Goal: Use online tool/utility: Use online tool/utility

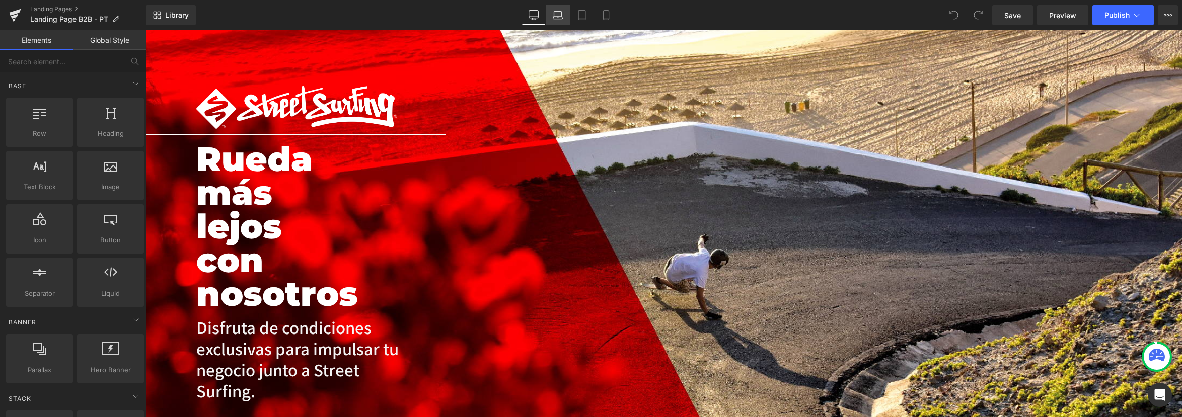
click at [557, 14] on icon at bounding box center [558, 15] width 10 height 10
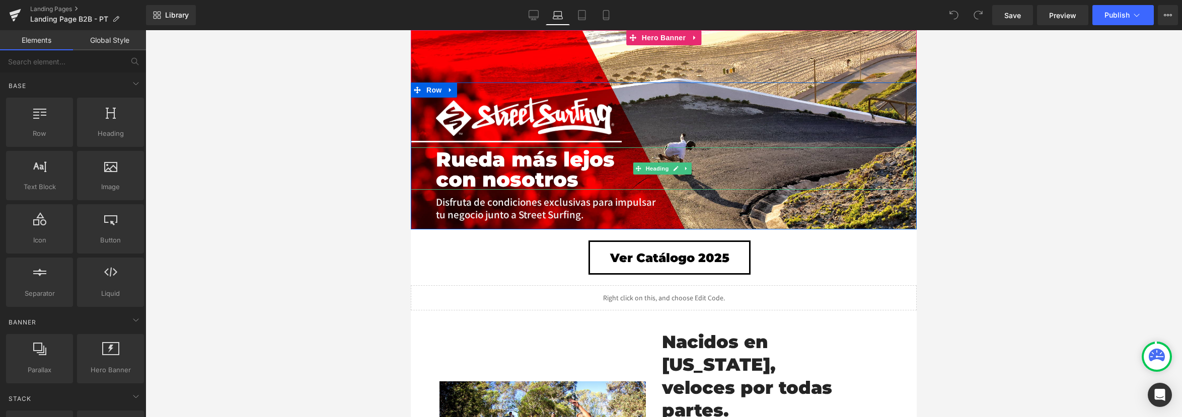
click at [536, 176] on h1 "Rueda más lejos con nosotros" at bounding box center [544, 169] width 216 height 40
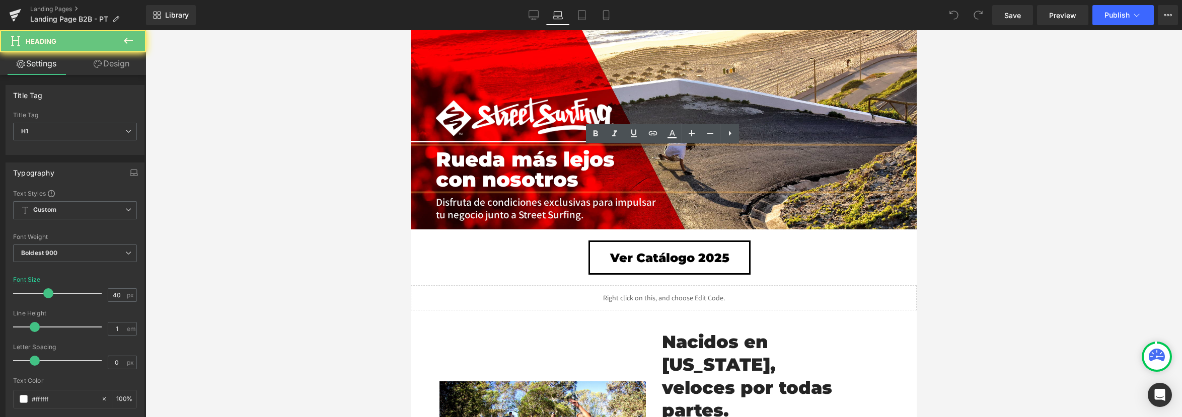
click at [536, 176] on h1 "Rueda más lejos con nosotros" at bounding box center [544, 169] width 216 height 40
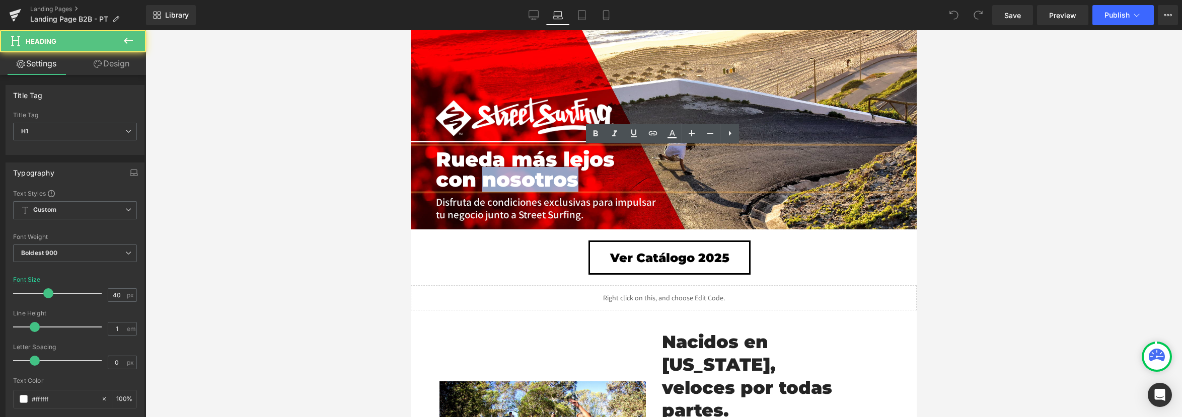
click at [583, 180] on h1 "Rueda más lejos con nosotros" at bounding box center [544, 169] width 216 height 40
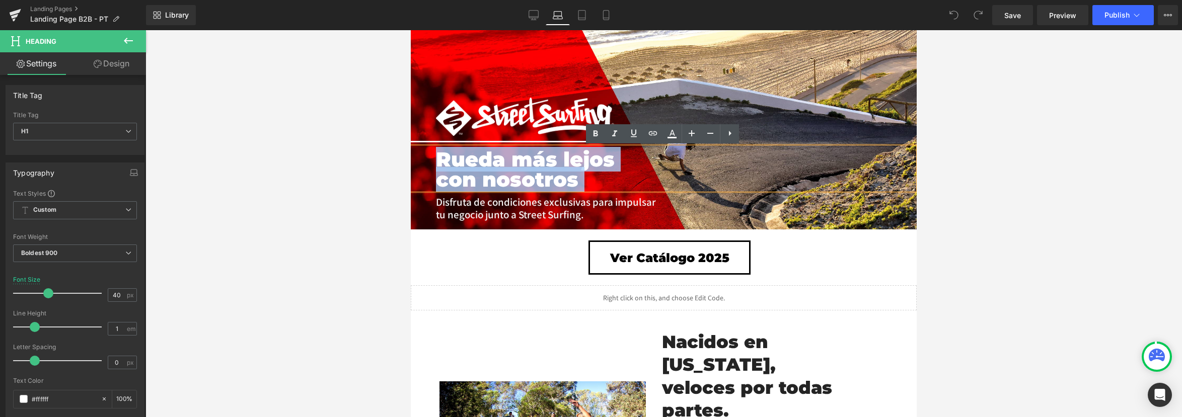
drag, startPoint x: 583, startPoint y: 180, endPoint x: 439, endPoint y: 159, distance: 145.4
click at [439, 159] on h1 "Rueda más lejos con nosotros" at bounding box center [544, 169] width 216 height 40
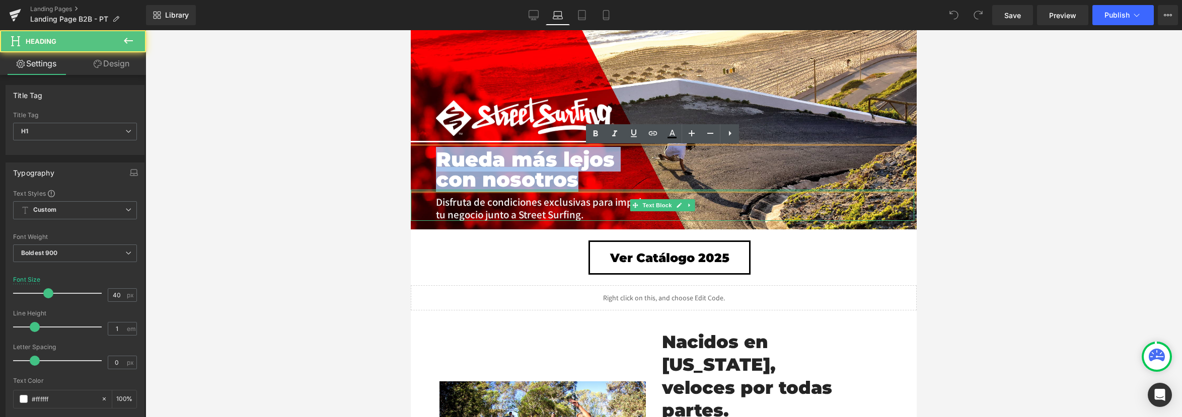
drag, startPoint x: 437, startPoint y: 157, endPoint x: 602, endPoint y: 191, distance: 168.1
click at [602, 191] on div "Image Separator [PERSON_NAME] más lejos con nosotros Heading Disfruta de condic…" at bounding box center [662, 159] width 503 height 123
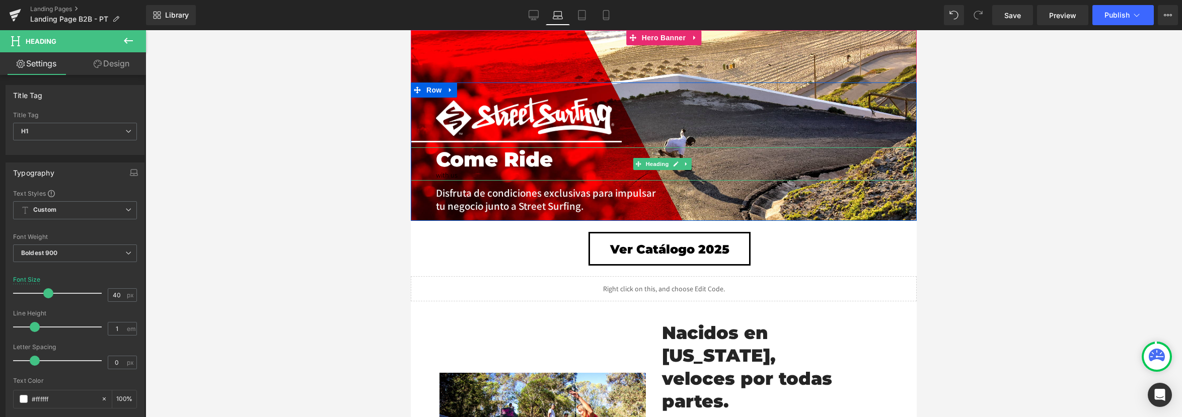
click at [455, 176] on div "with us" at bounding box center [544, 175] width 216 height 11
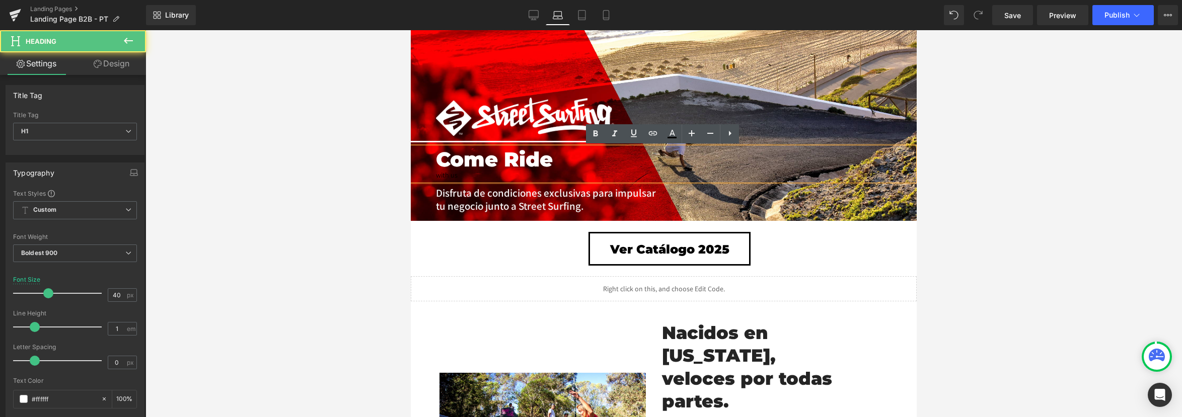
click at [455, 176] on div "with us" at bounding box center [544, 175] width 216 height 11
click at [567, 156] on h1 "Come Ride" at bounding box center [544, 159] width 216 height 20
click at [489, 175] on div "with us" at bounding box center [544, 175] width 216 height 11
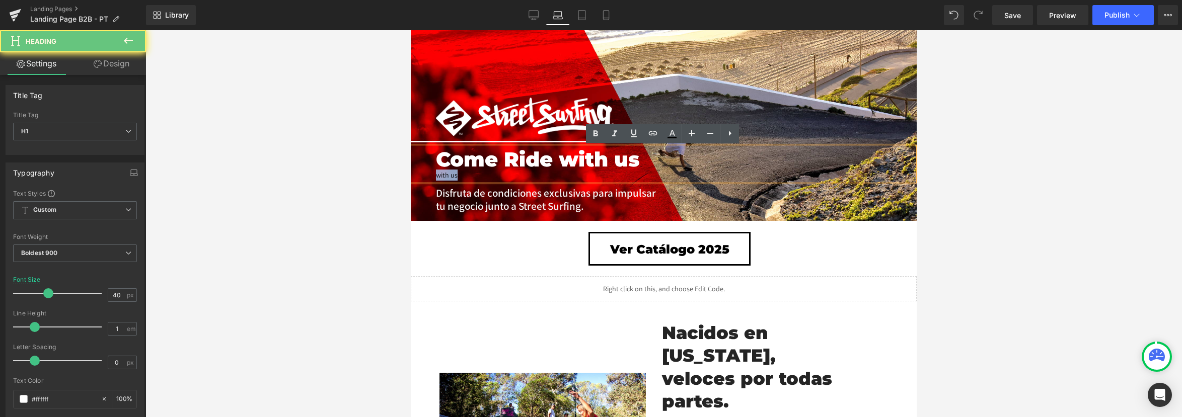
click at [489, 175] on div "with us" at bounding box center [544, 175] width 216 height 11
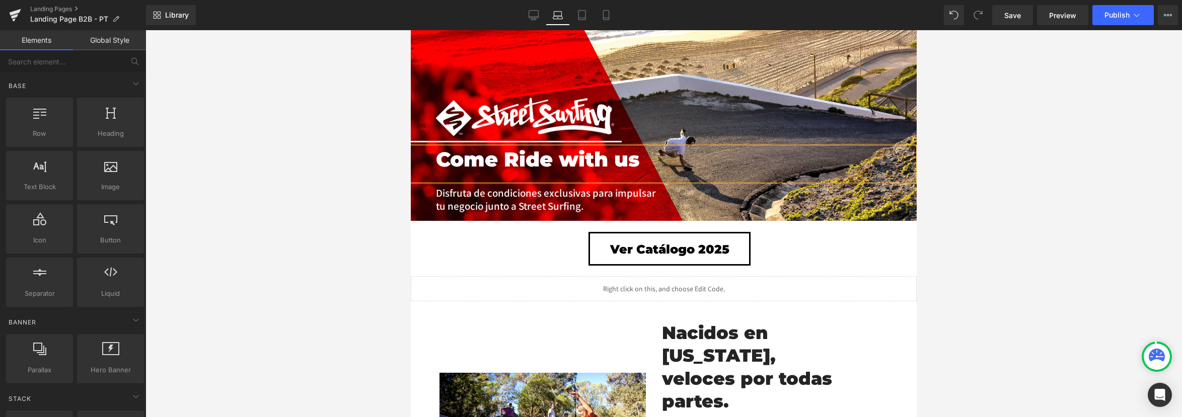
drag, startPoint x: 961, startPoint y: 180, endPoint x: 944, endPoint y: 181, distance: 16.6
click at [961, 180] on div at bounding box center [663, 223] width 1036 height 387
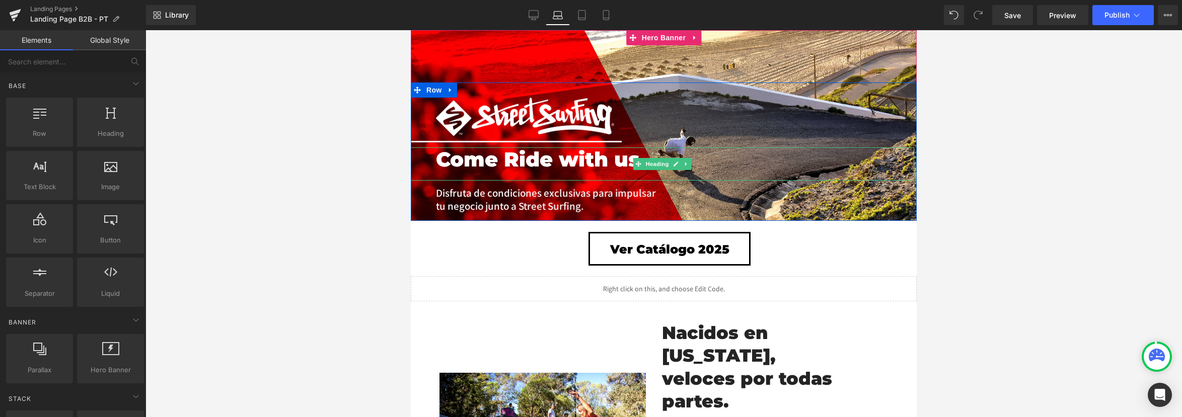
click at [594, 166] on h1 "Come Ride with us" at bounding box center [544, 159] width 216 height 20
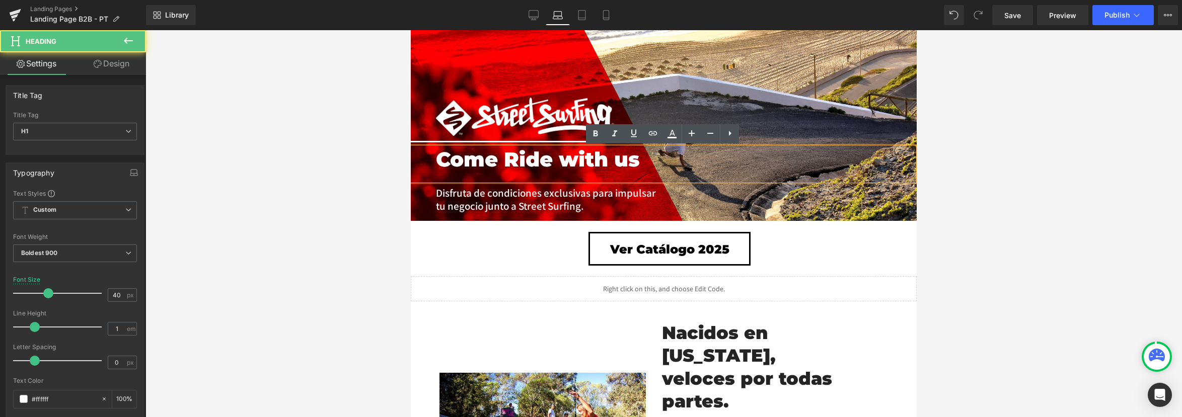
drag, startPoint x: 830, startPoint y: 162, endPoint x: 897, endPoint y: 168, distance: 67.7
click at [830, 162] on div "Come Ride with us" at bounding box center [662, 163] width 503 height 33
drag, startPoint x: 959, startPoint y: 165, endPoint x: 947, endPoint y: 167, distance: 12.7
click at [959, 165] on div at bounding box center [663, 223] width 1036 height 387
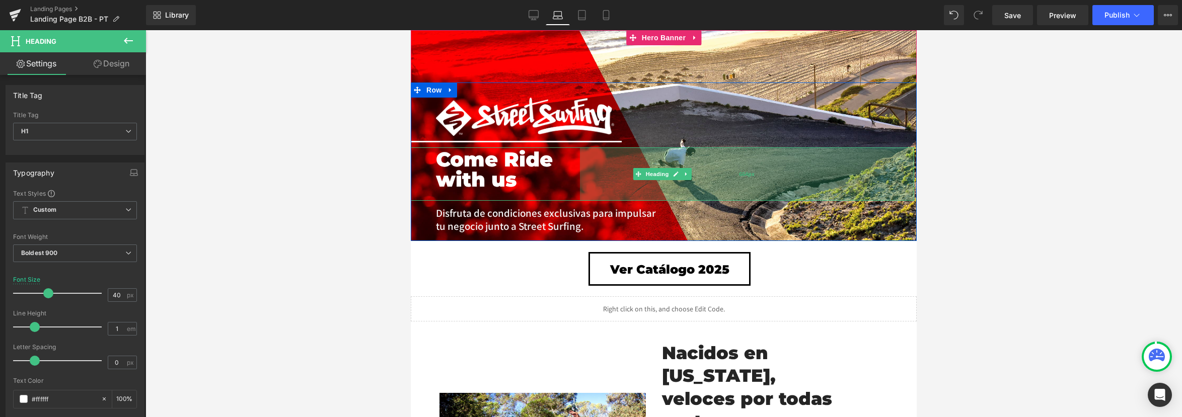
drag, startPoint x: 912, startPoint y: 162, endPoint x: 1405, endPoint y: 187, distance: 493.3
click at [840, 162] on div "664px" at bounding box center [747, 173] width 334 height 53
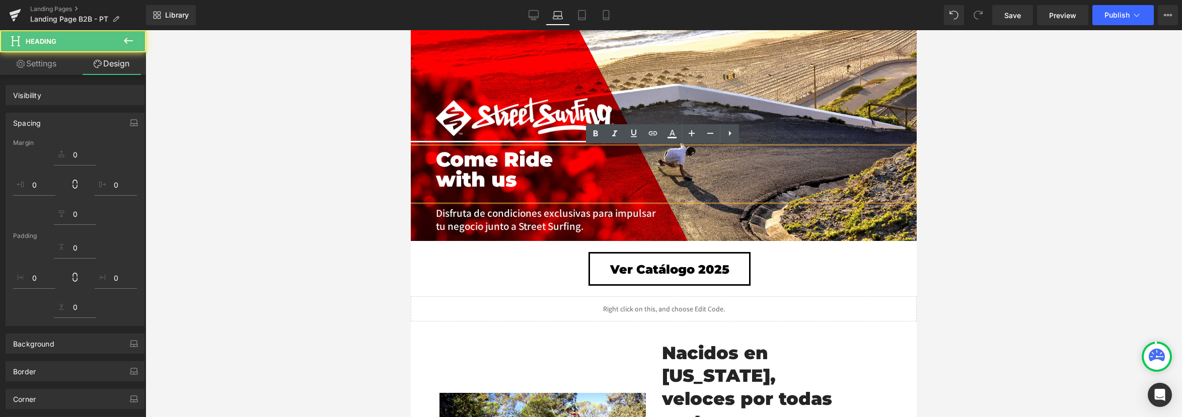
click at [994, 157] on div at bounding box center [663, 223] width 1036 height 387
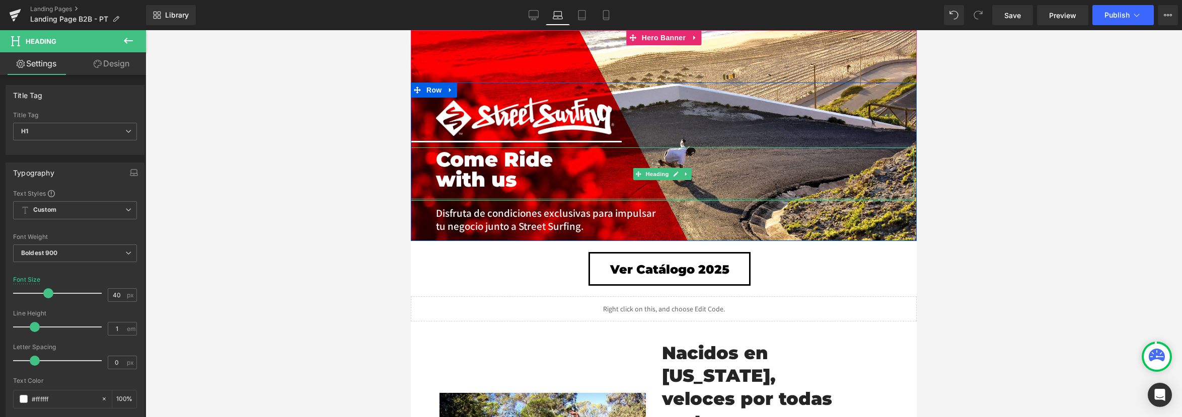
click at [527, 190] on div "Come Ride with us Heading 664px" at bounding box center [662, 173] width 503 height 53
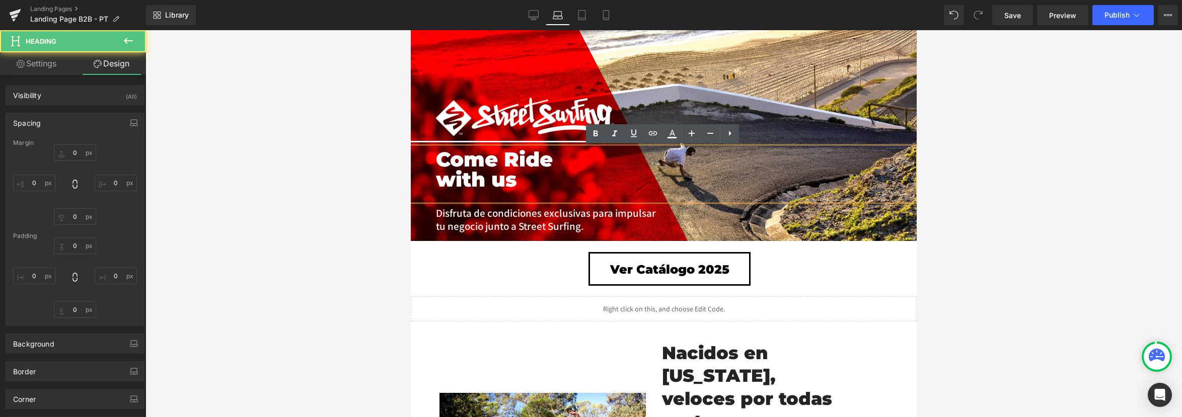
type input "0"
type input "4"
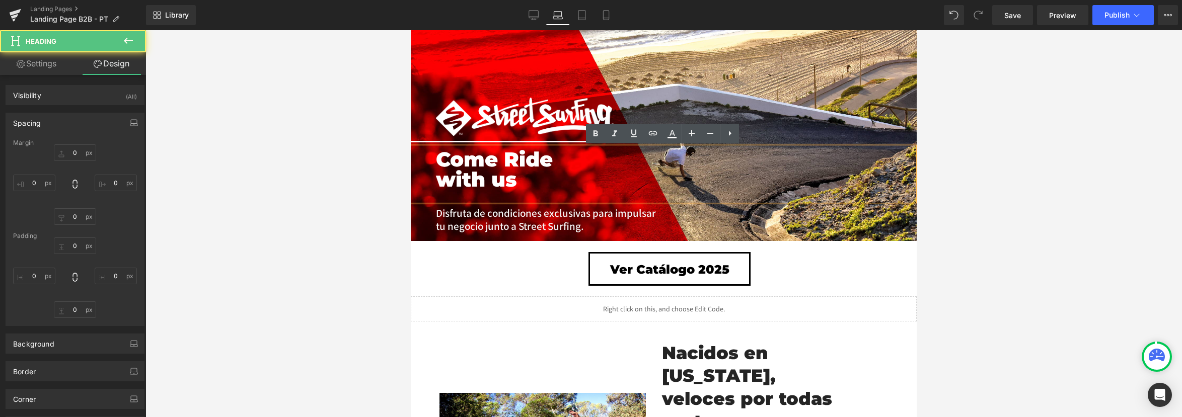
type input "664"
type input "0"
type input "50"
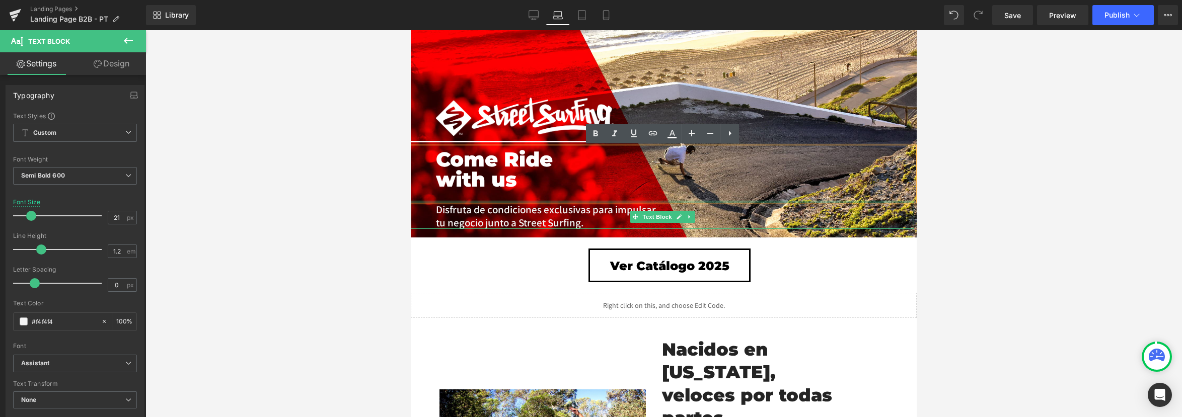
click at [419, 197] on div "Image Separator Come Ride with us Heading 664px Disfruta de condiciones exclusi…" at bounding box center [662, 163] width 503 height 131
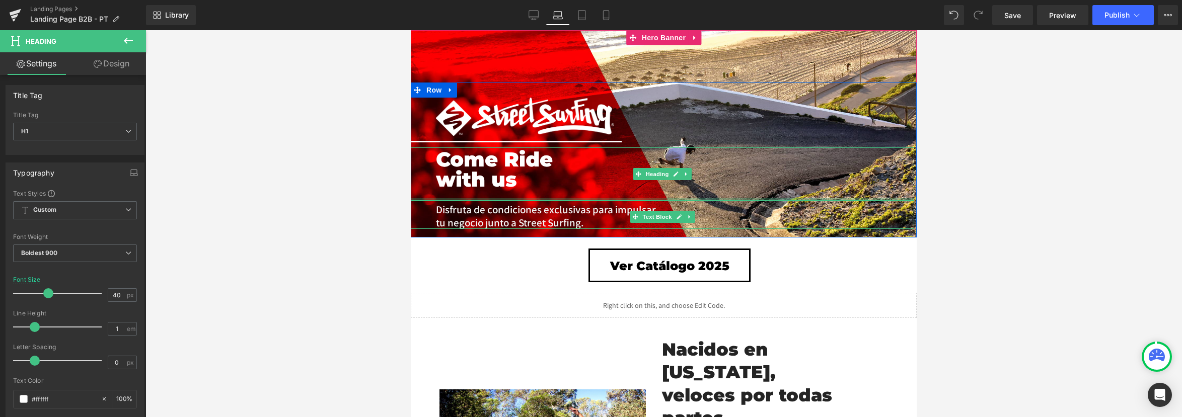
drag, startPoint x: 509, startPoint y: 199, endPoint x: 513, endPoint y: 191, distance: 8.8
click at [513, 191] on div "Come Ride with us Heading 664px" at bounding box center [662, 173] width 503 height 53
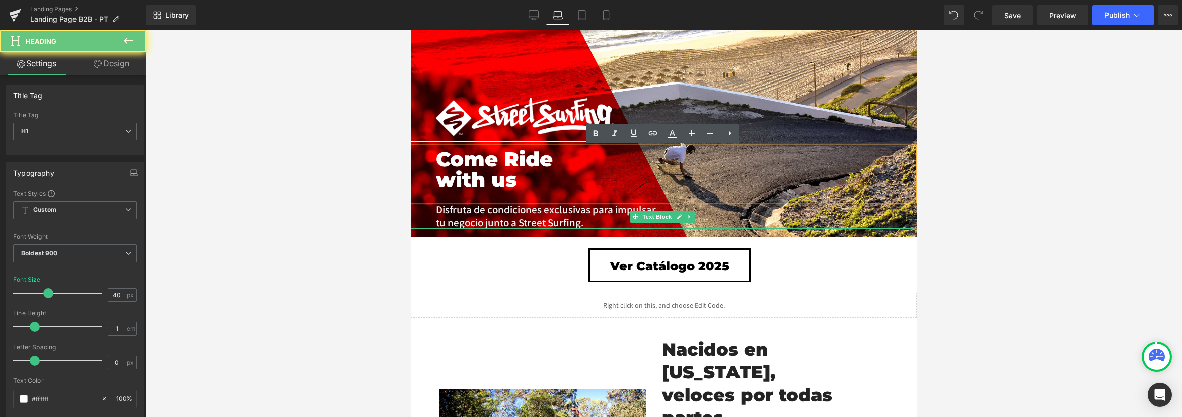
click at [507, 192] on div at bounding box center [508, 195] width 144 height 11
click at [504, 194] on div at bounding box center [508, 195] width 144 height 11
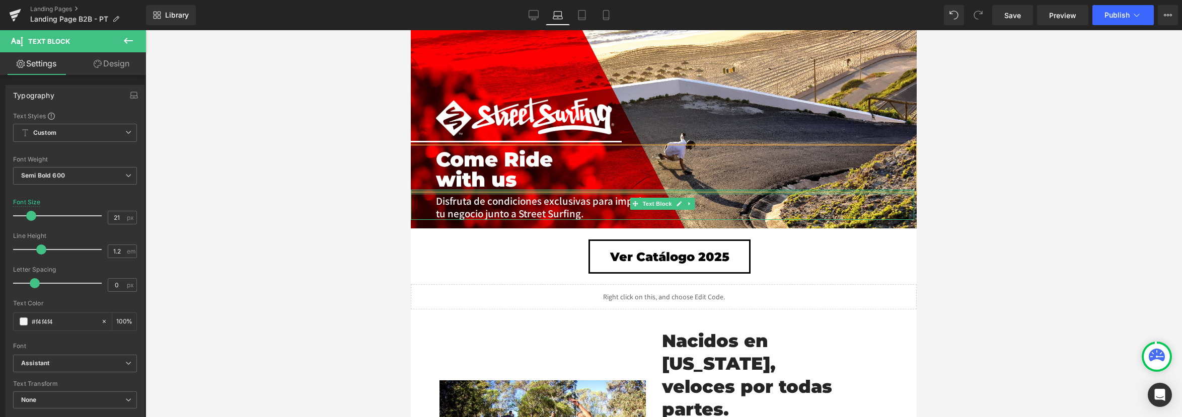
click at [519, 192] on div at bounding box center [662, 192] width 503 height 5
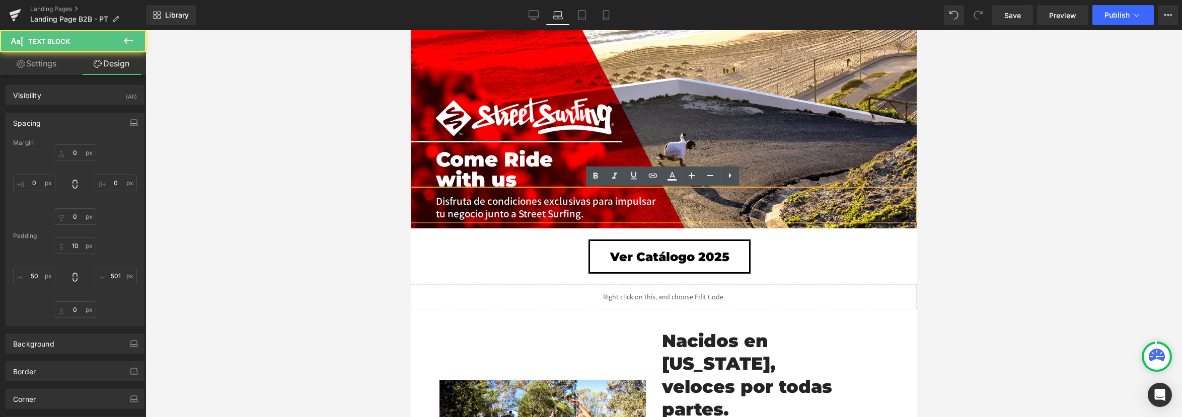
click at [536, 195] on p "Disfruta de condiciones exclusivas para impulsar tu negocio junto a Street Surf…" at bounding box center [549, 207] width 226 height 25
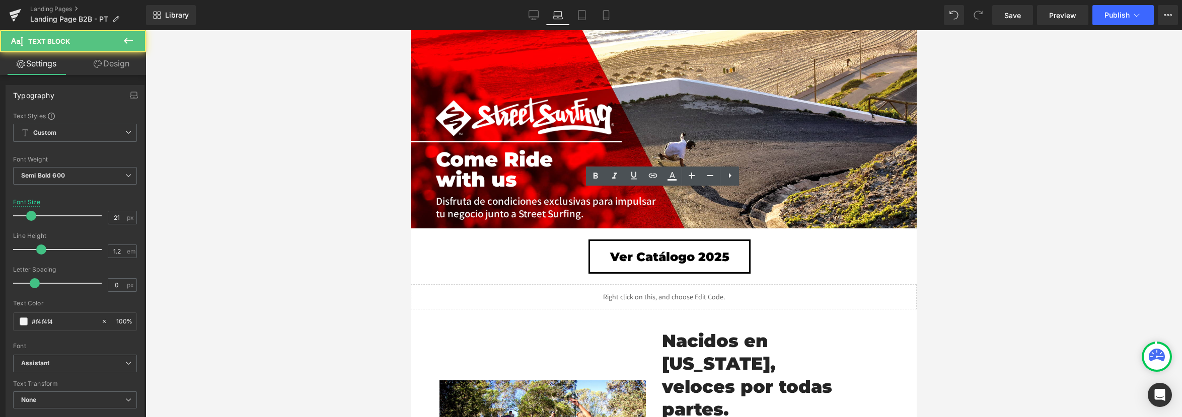
click at [1034, 213] on div at bounding box center [663, 223] width 1036 height 387
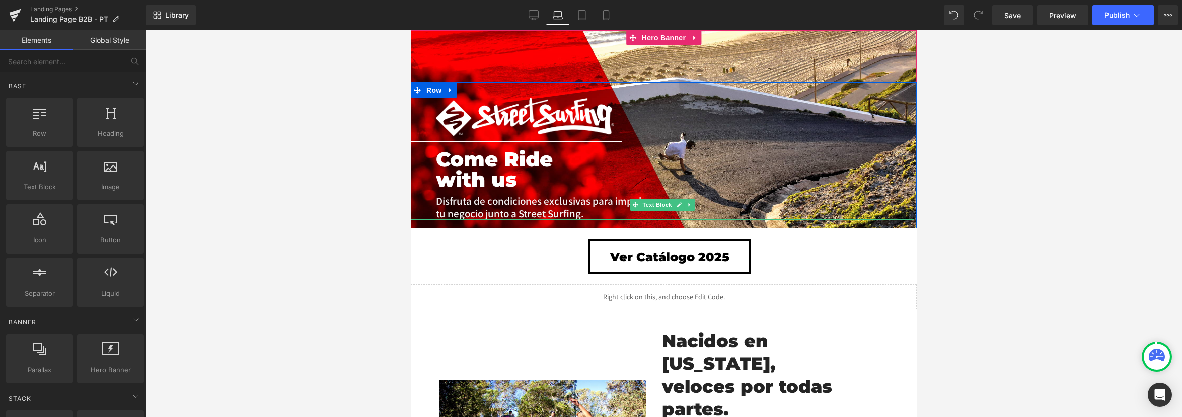
click at [536, 210] on p "Disfruta de condiciones exclusivas para impulsar tu negocio junto a Street Surf…" at bounding box center [549, 207] width 226 height 25
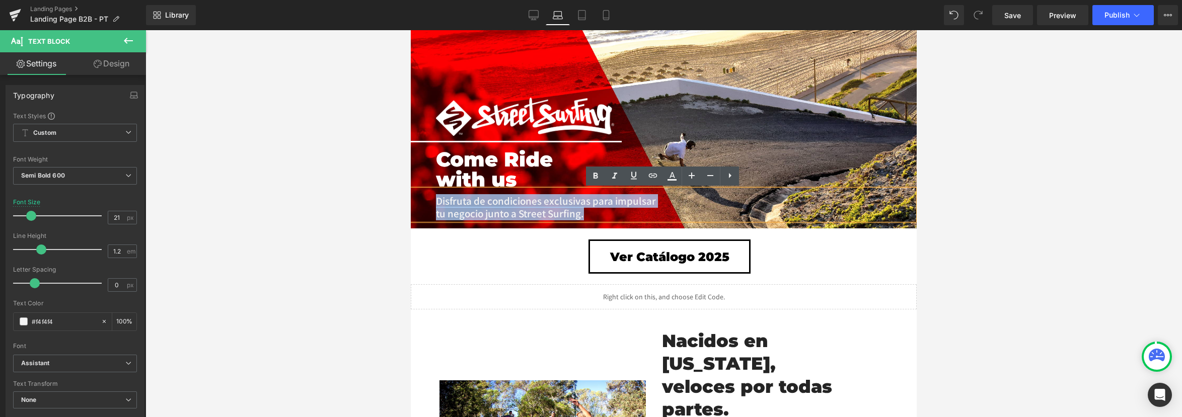
drag, startPoint x: 596, startPoint y: 217, endPoint x: 437, endPoint y: 198, distance: 160.1
click at [437, 198] on p "Disfruta de condiciones exclusivas para impulsar tu negocio junto a Street Surf…" at bounding box center [549, 207] width 226 height 25
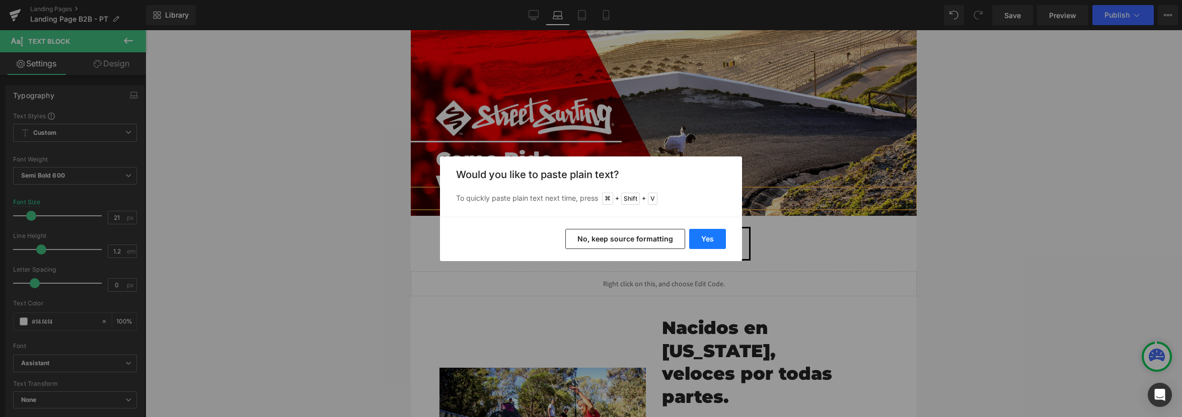
click at [695, 232] on button "Yes" at bounding box center [707, 239] width 37 height 20
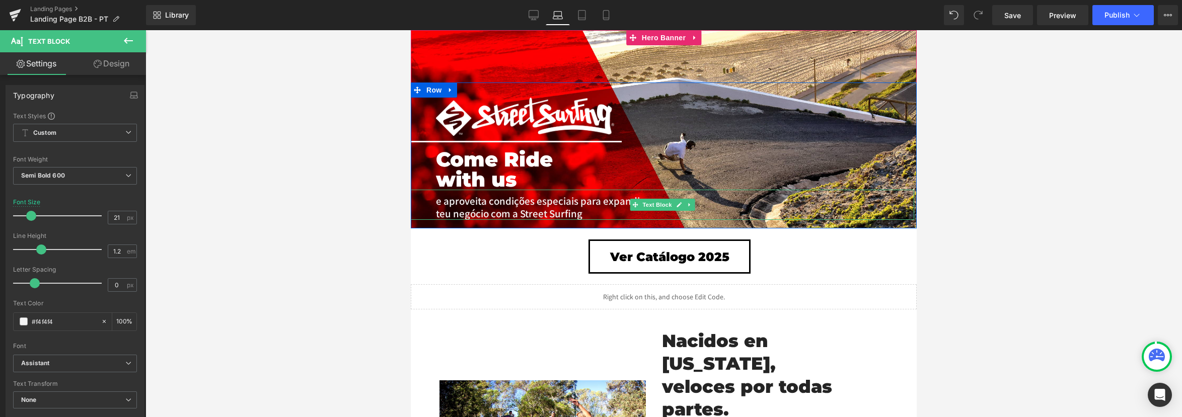
click at [599, 217] on p "e aproveita condições especiais para expandir o teu negócio com a Street Surfing" at bounding box center [549, 207] width 226 height 25
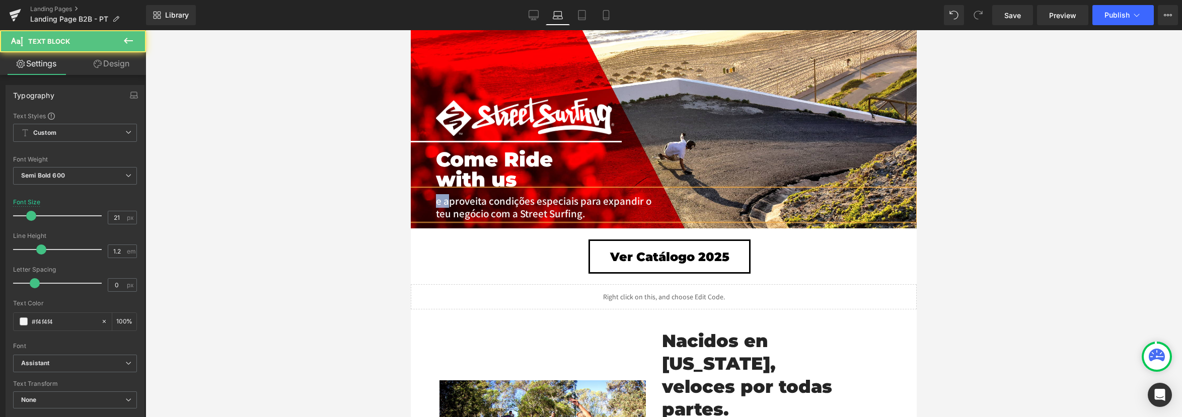
drag, startPoint x: 450, startPoint y: 200, endPoint x: 438, endPoint y: 201, distance: 12.1
click at [438, 201] on p "e aproveita condições especiais para expandir o teu negócio com a Street Surfin…" at bounding box center [549, 207] width 226 height 25
click at [546, 205] on p "Aproveita condições especiais para expandir o teu negócio com a Street Surfing." at bounding box center [549, 207] width 226 height 25
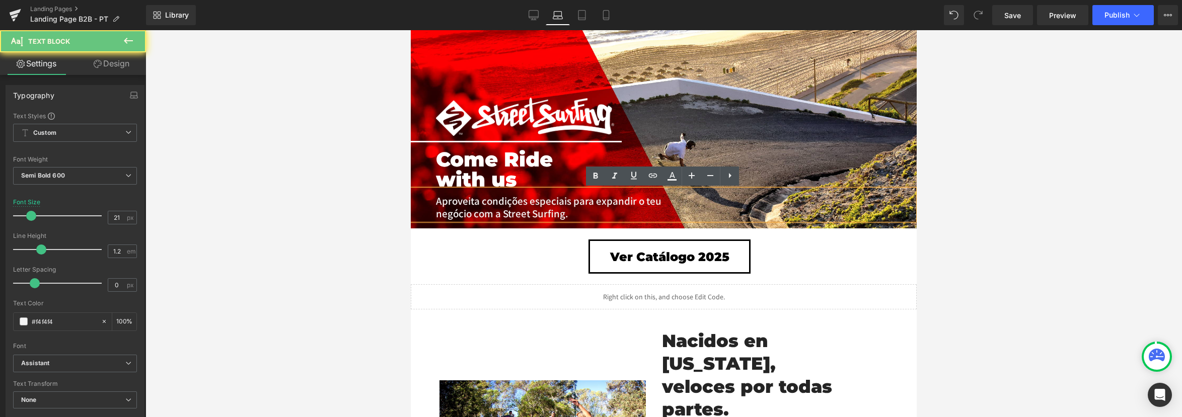
click at [570, 218] on p "Aproveita condições especiais para expandir o teu negócio com a Street Surfing." at bounding box center [549, 207] width 226 height 25
click at [596, 201] on p "Aproveita condições especiais para expandir o teu negócio com a Street Surfing." at bounding box center [549, 207] width 226 height 25
click at [609, 215] on p "Aproveita condições especiais para expandir o teu negócio com a Street Surfing." at bounding box center [549, 207] width 226 height 25
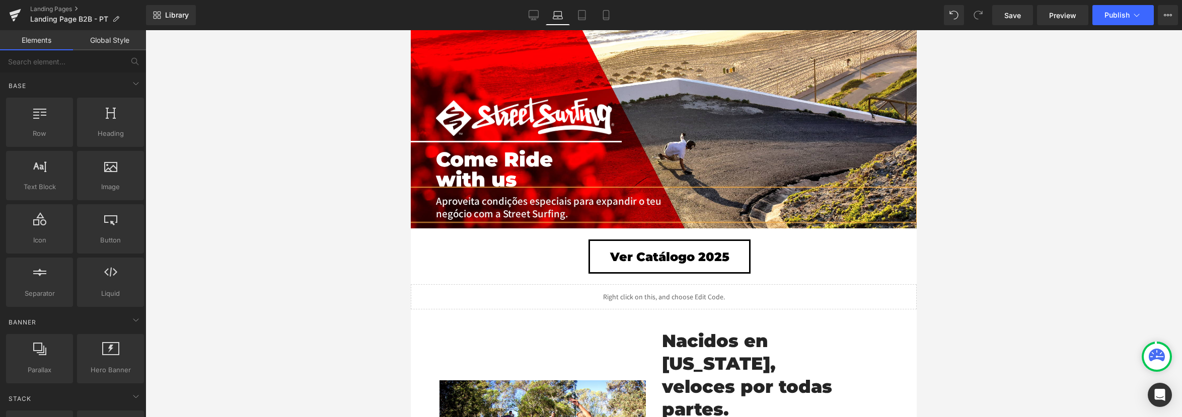
click at [956, 205] on div at bounding box center [663, 223] width 1036 height 387
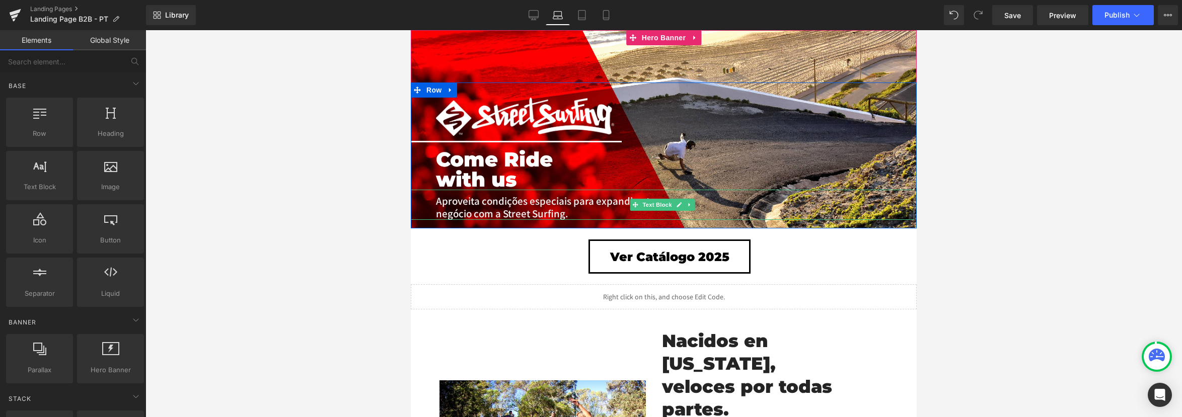
click at [483, 204] on p "Aproveita condições especiais para expandir o teu negócio com a Street Surfing." at bounding box center [549, 207] width 226 height 25
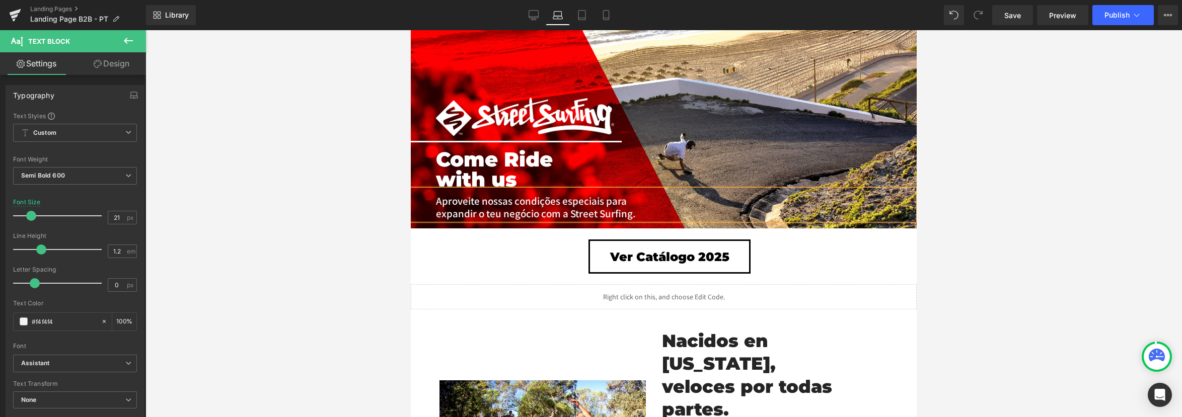
click at [1115, 181] on div at bounding box center [663, 223] width 1036 height 387
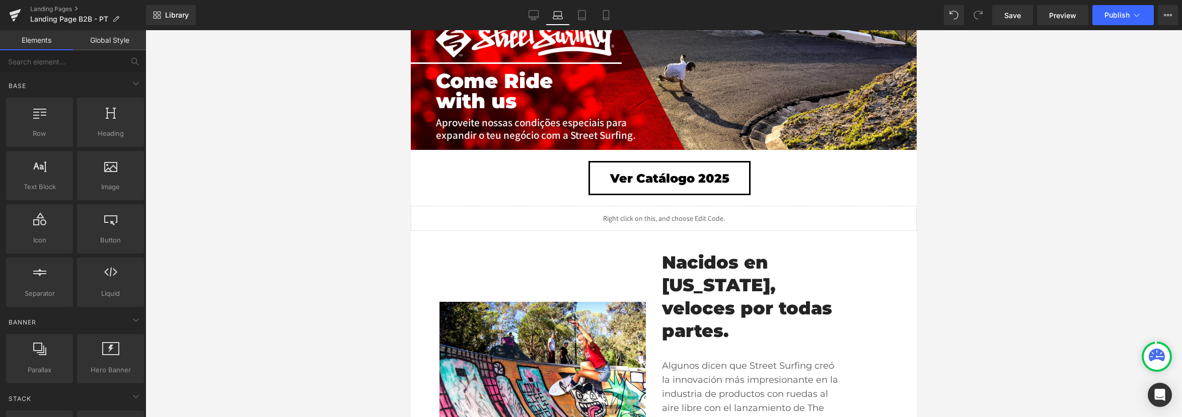
scroll to position [84, 0]
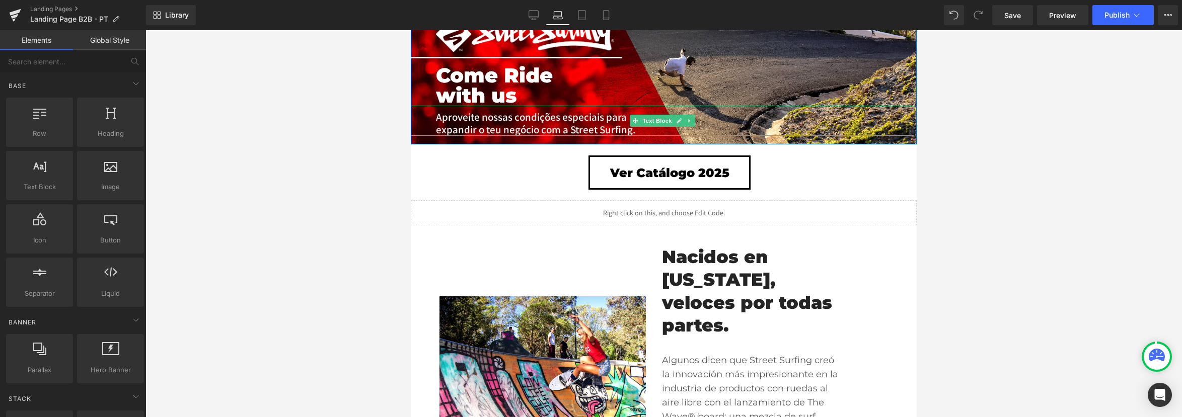
click at [559, 125] on p "Aproveite nossas condições especiais para expandir o teu negócio com a Street S…" at bounding box center [549, 123] width 226 height 25
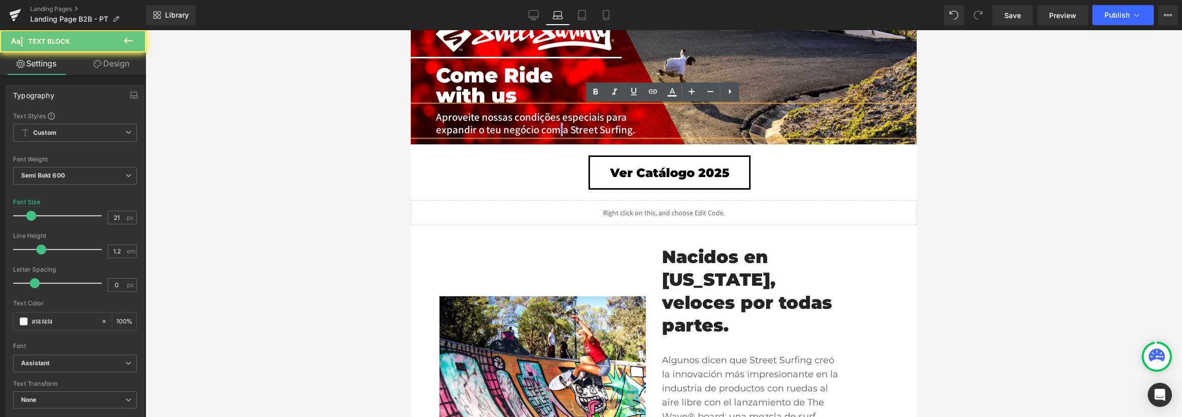
click at [559, 125] on p "Aproveite nossas condições especiais para expandir o teu negócio com a Street S…" at bounding box center [549, 123] width 226 height 25
click at [539, 129] on p "Aproveite nossas condições especiais para expandir o teu negócio com a Street S…" at bounding box center [549, 123] width 226 height 25
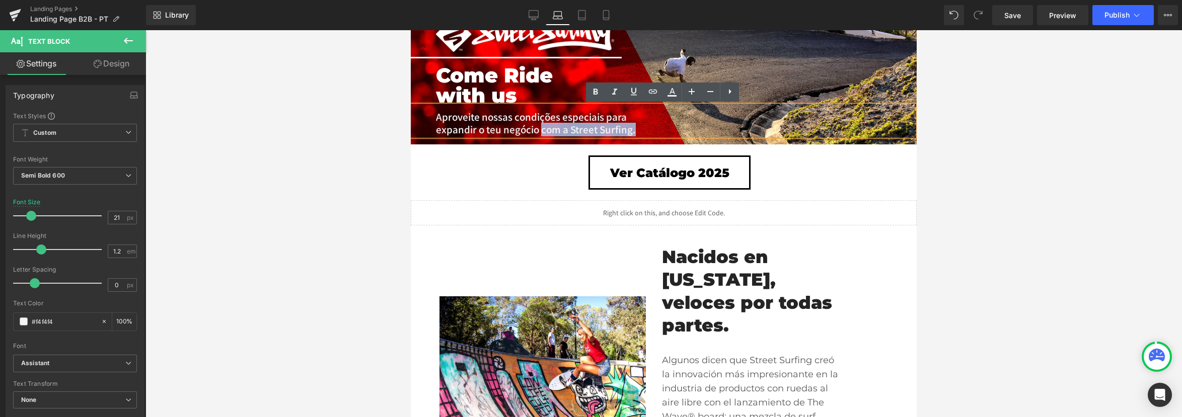
drag, startPoint x: 539, startPoint y: 129, endPoint x: 634, endPoint y: 132, distance: 94.2
click at [634, 132] on p "Aproveite nossas condições especiais para expandir o teu negócio com a Street S…" at bounding box center [549, 123] width 226 height 25
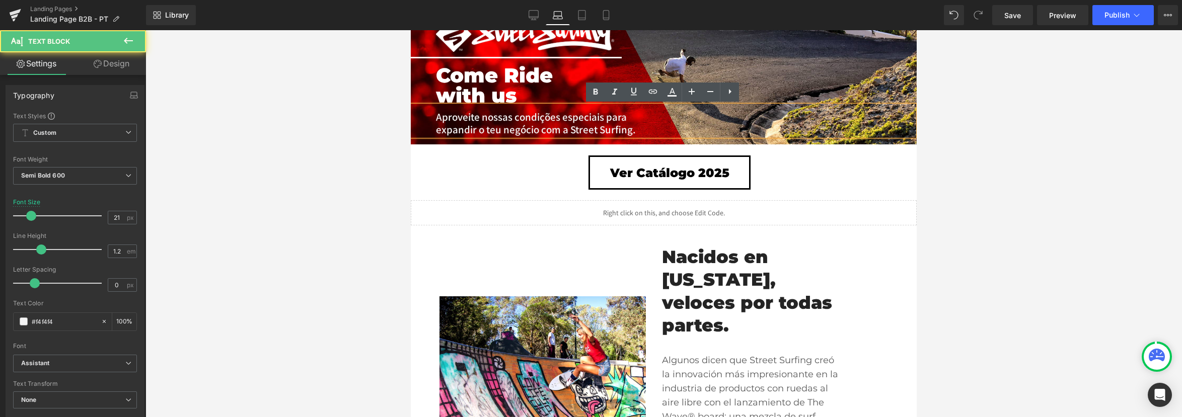
click at [605, 121] on p "Aproveite nossas condições especiais para expandir o teu negócio com a Street S…" at bounding box center [549, 123] width 226 height 25
drag, startPoint x: 514, startPoint y: 120, endPoint x: 479, endPoint y: 121, distance: 35.8
click at [483, 121] on p "Aproveite nossas condições especiais para expandir o teu negócio com a Street S…" at bounding box center [549, 123] width 226 height 25
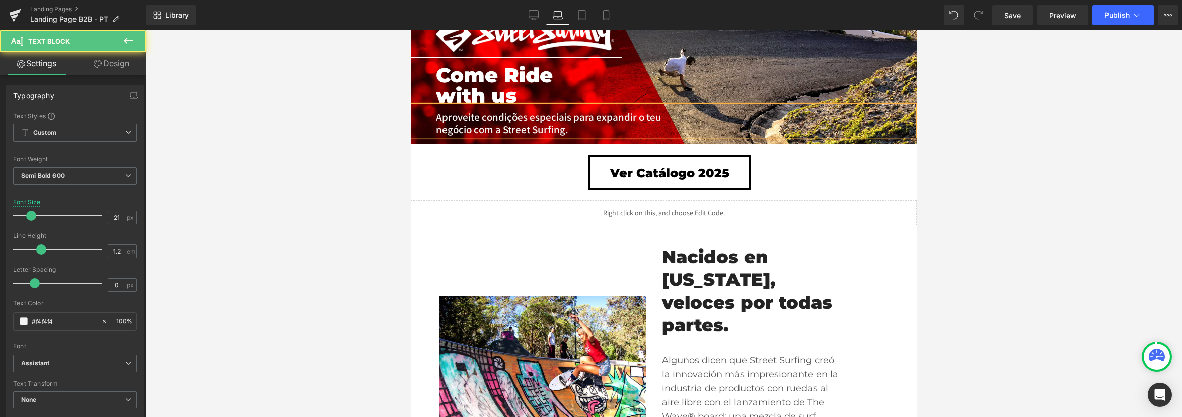
click at [473, 121] on p "Aproveite condições especiais para expandir o teu negócio com a Street Surfing." at bounding box center [549, 123] width 226 height 25
click at [483, 116] on p "Aproveite condições especiais para expandir o teu negócio com a Street Surfing." at bounding box center [549, 123] width 226 height 25
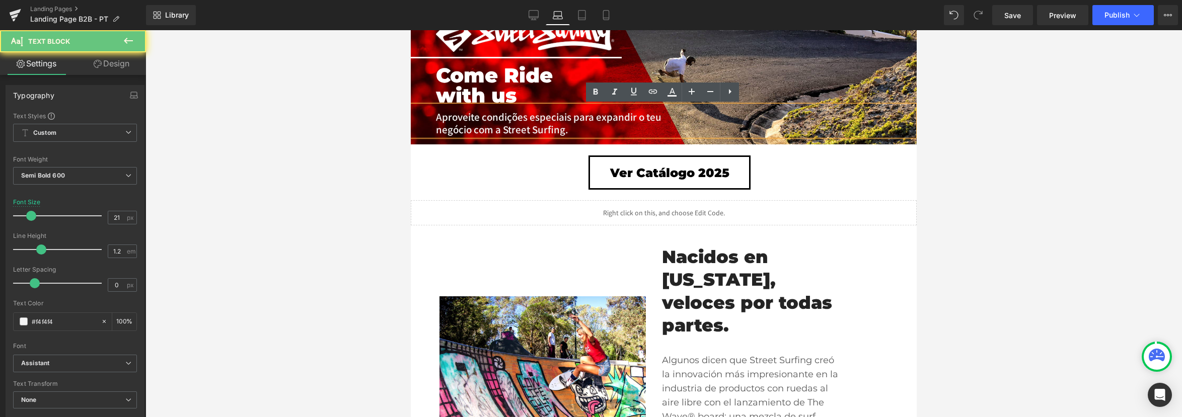
click at [487, 116] on p "Aproveite condições especiais para expandir o teu negócio com a Street Surfing." at bounding box center [549, 123] width 226 height 25
click at [479, 117] on p "Aproveite condições especiais para expandir o teu negócio com a Street Surfing." at bounding box center [549, 123] width 226 height 25
drag, startPoint x: 478, startPoint y: 118, endPoint x: 437, endPoint y: 115, distance: 41.3
click at [437, 115] on p "Aproveite condições especiais para expandir o teu negócio com a Street Surfing." at bounding box center [549, 123] width 226 height 25
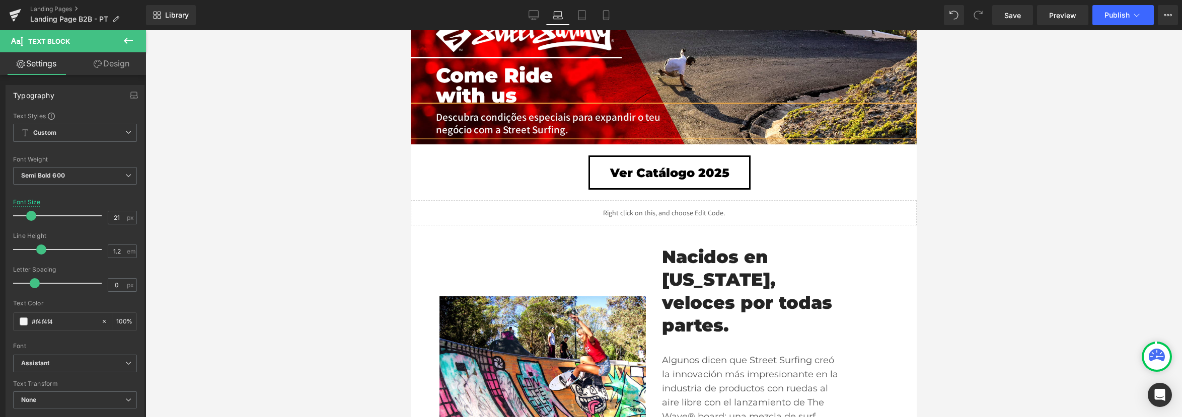
click at [570, 130] on p "Descubra condições especiais para expandir o teu negócio com a Street Surfing." at bounding box center [549, 123] width 226 height 25
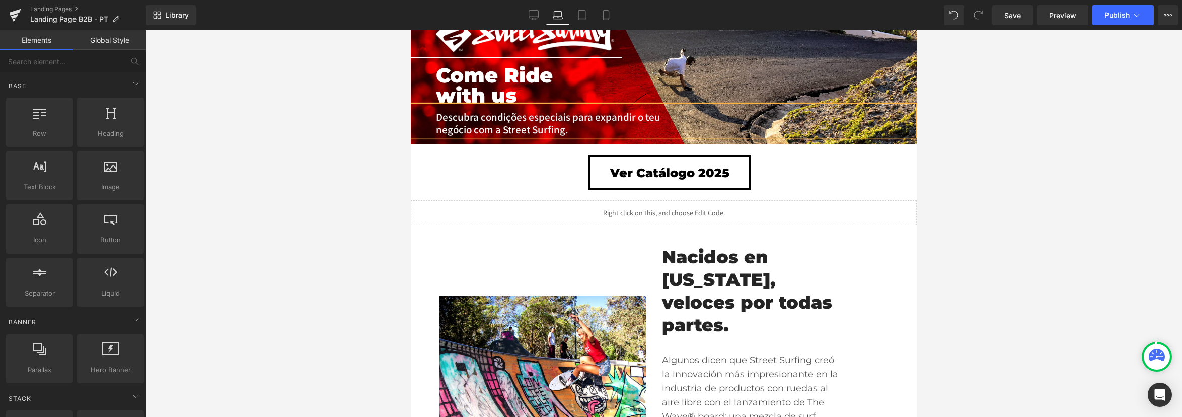
click at [997, 121] on div at bounding box center [663, 223] width 1036 height 387
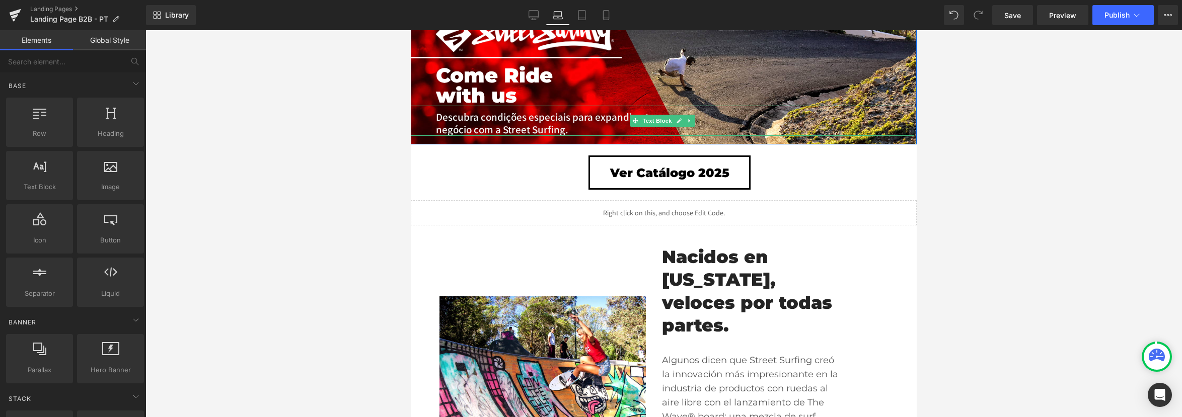
click at [599, 121] on p "Descubra condições especiais para expandir o teu negócio com a Street Surfing." at bounding box center [549, 123] width 226 height 25
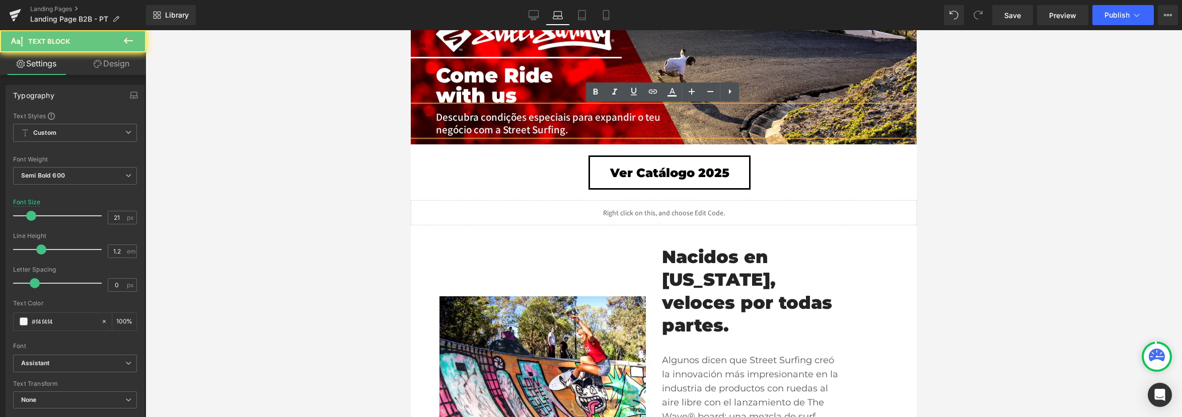
click at [644, 118] on p "Descubra condições especiais para expandir o teu negócio com a Street Surfing." at bounding box center [549, 123] width 226 height 25
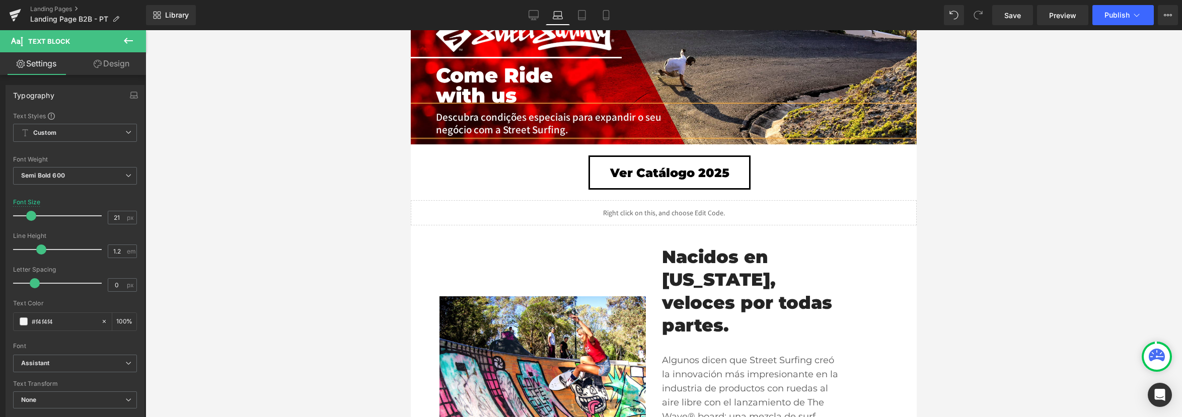
click at [945, 125] on div at bounding box center [663, 223] width 1036 height 387
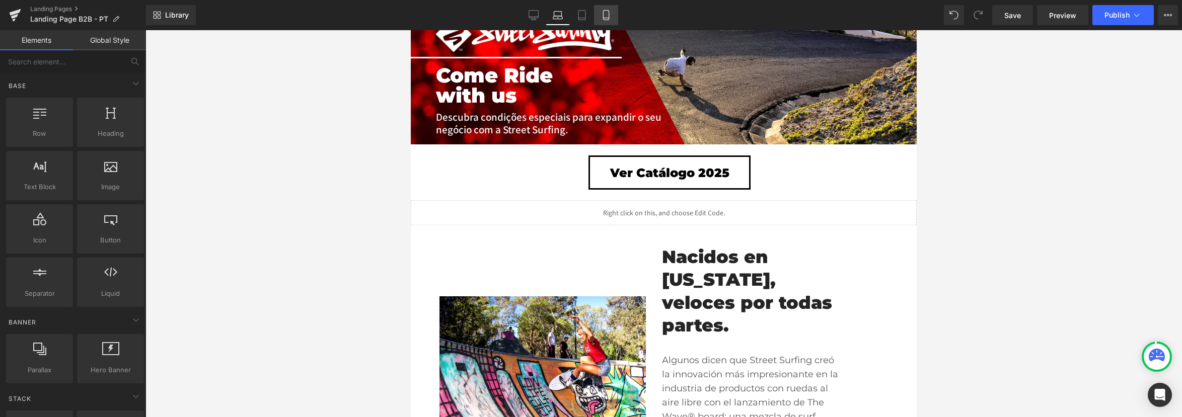
click at [606, 12] on icon at bounding box center [606, 15] width 10 height 10
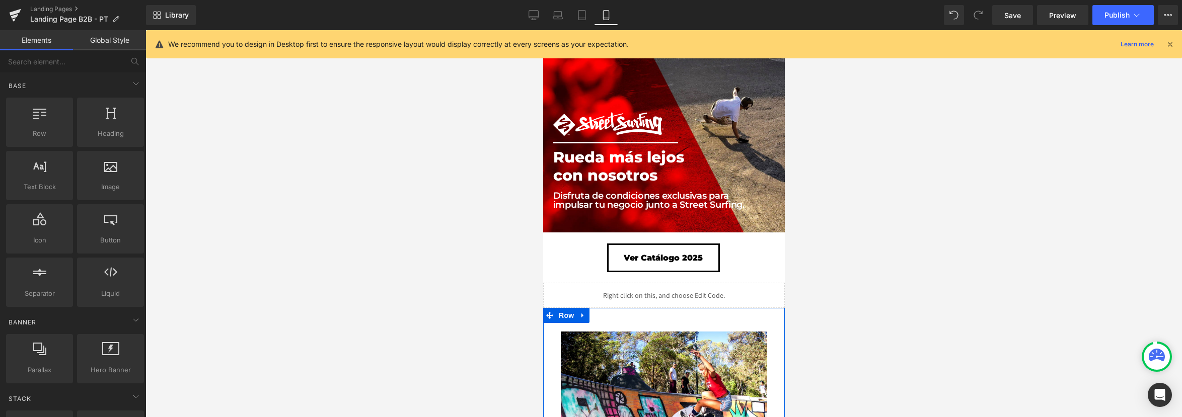
scroll to position [0, 0]
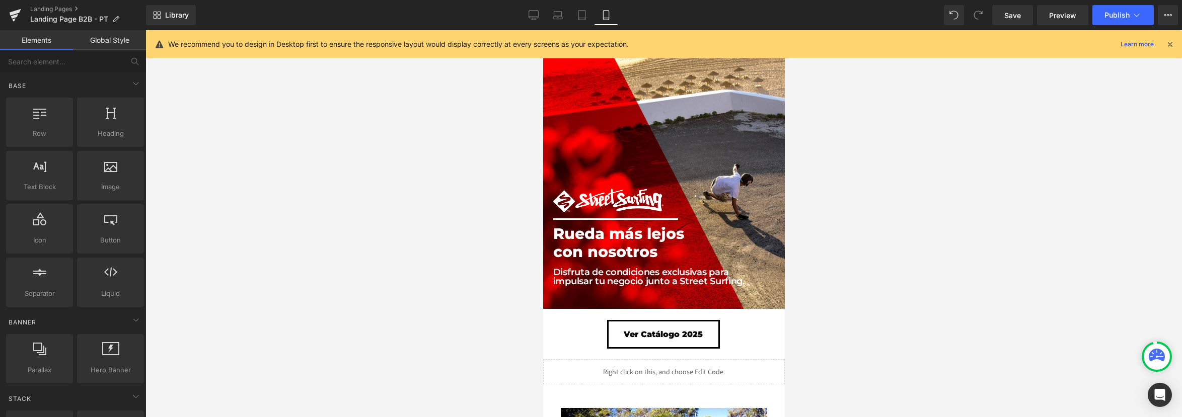
click at [557, 45] on p "We recommend you to design in Desktop first to ensure the responsive layout wou…" at bounding box center [398, 44] width 460 height 11
click at [537, 17] on icon at bounding box center [533, 15] width 10 height 10
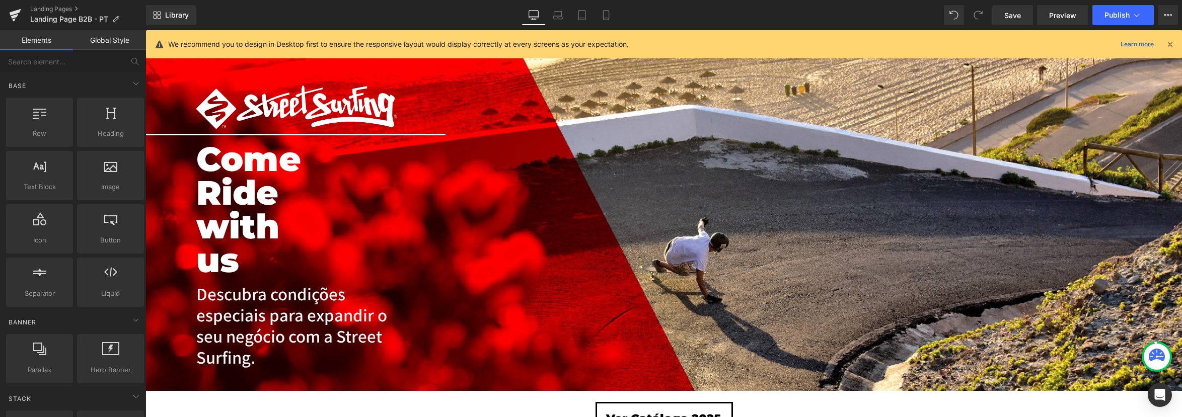
click at [616, 47] on p "We recommend you to design in Desktop first to ensure the responsive layout wou…" at bounding box center [398, 44] width 460 height 11
click at [1174, 47] on div "We recommend you to design in Desktop first to ensure the responsive layout wou…" at bounding box center [664, 44] width 1036 height 28
click at [1171, 47] on icon at bounding box center [1169, 44] width 9 height 9
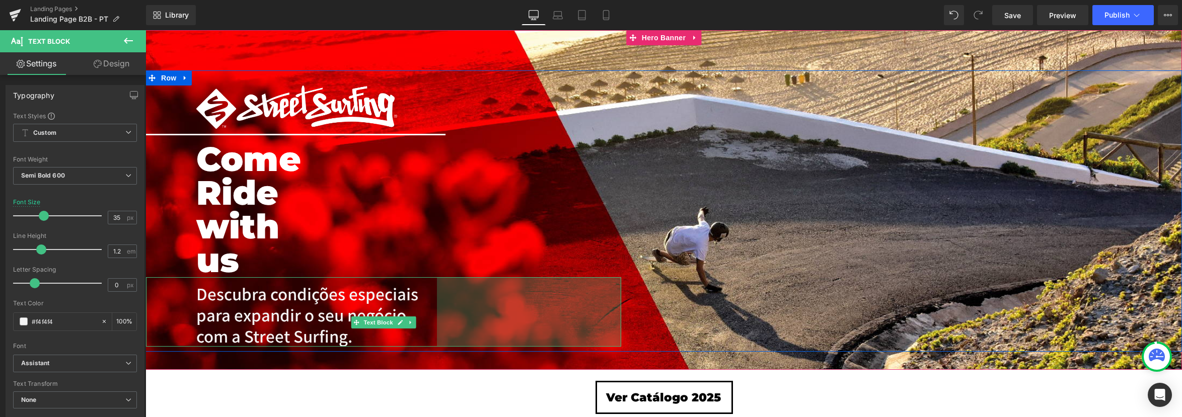
drag, startPoint x: 619, startPoint y: 324, endPoint x: 647, endPoint y: 321, distance: 27.3
click at [647, 321] on div "Image Separator Come Ride with us Heading Descubra condições especiais para exp…" at bounding box center [663, 210] width 1036 height 281
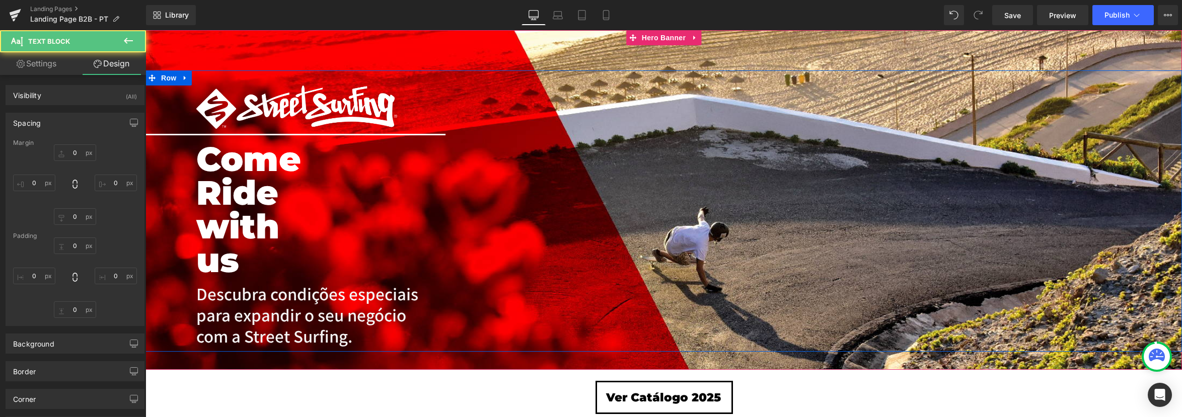
type input "0"
type input "12"
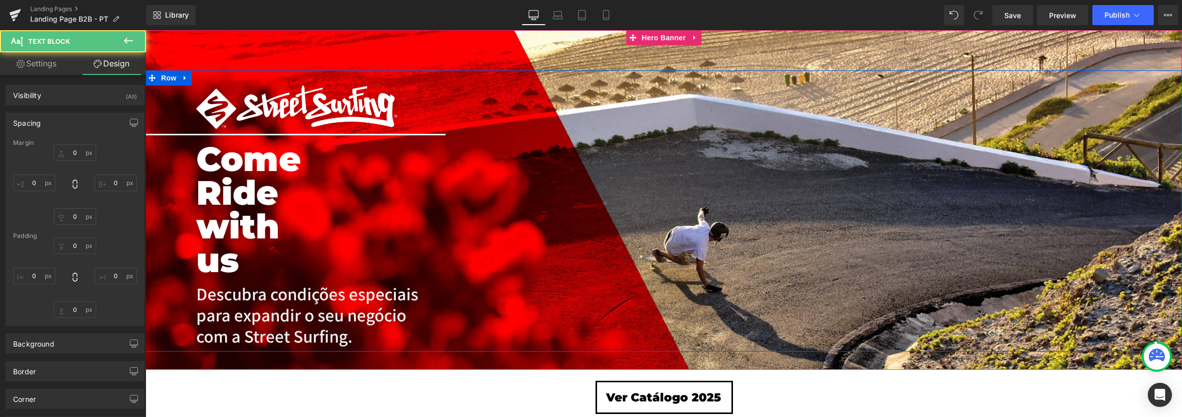
type input "366"
type input "0"
type input "100"
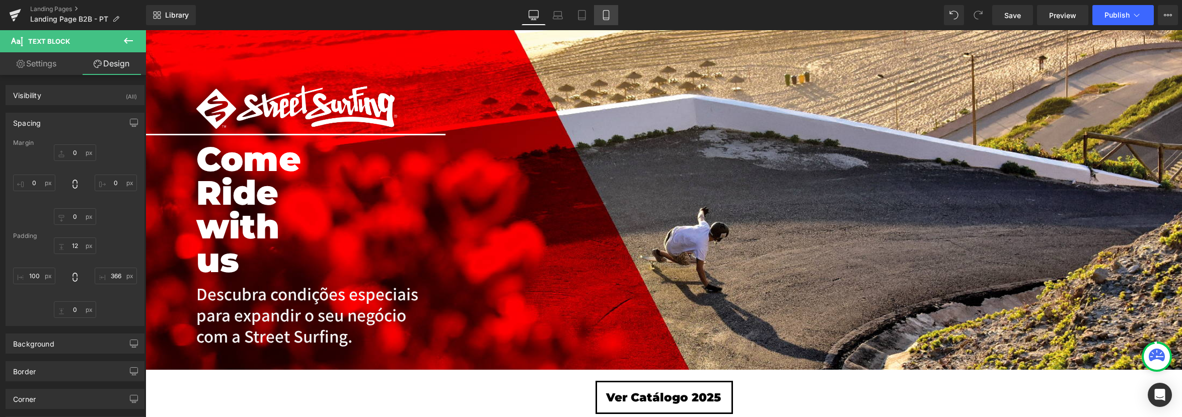
click at [611, 20] on link "Mobile" at bounding box center [606, 15] width 24 height 20
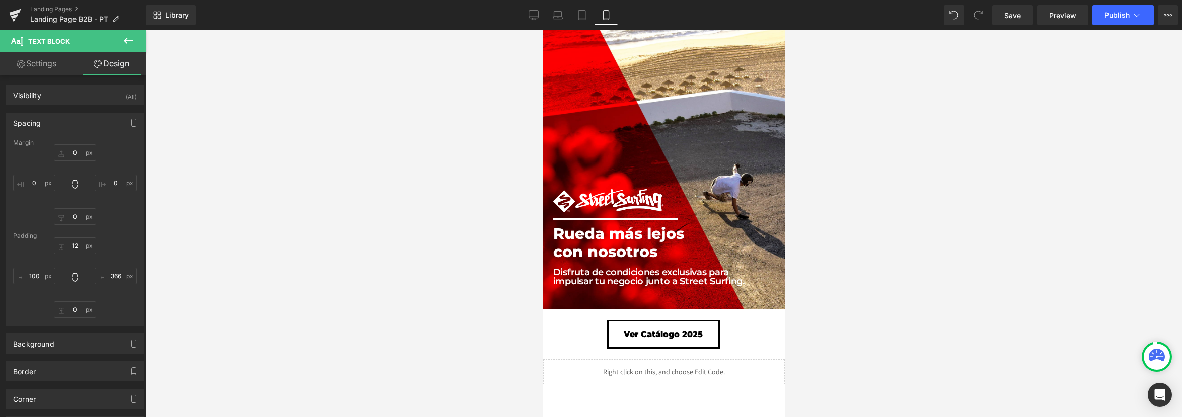
type input "0"
type input "12"
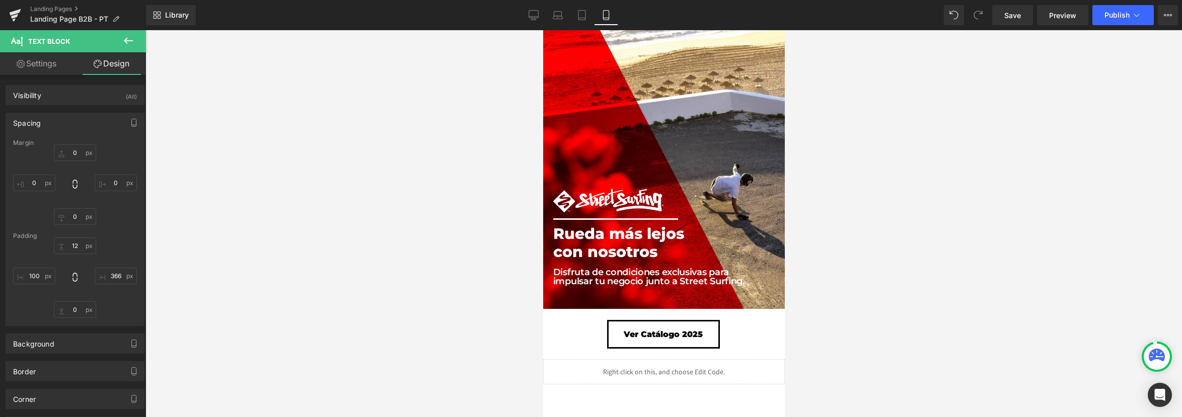
type input "289"
type input "0"
type input "100"
click at [538, 17] on icon at bounding box center [534, 15] width 10 height 8
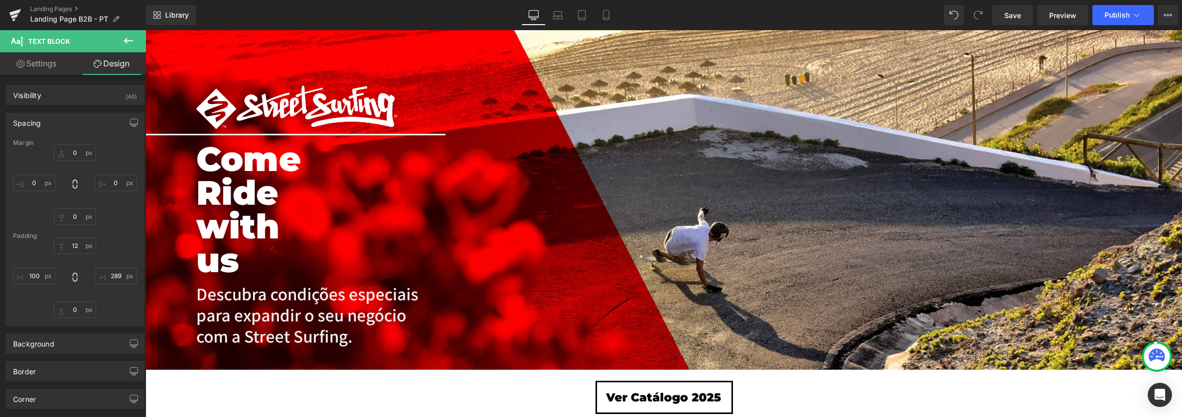
type input "0"
type input "12"
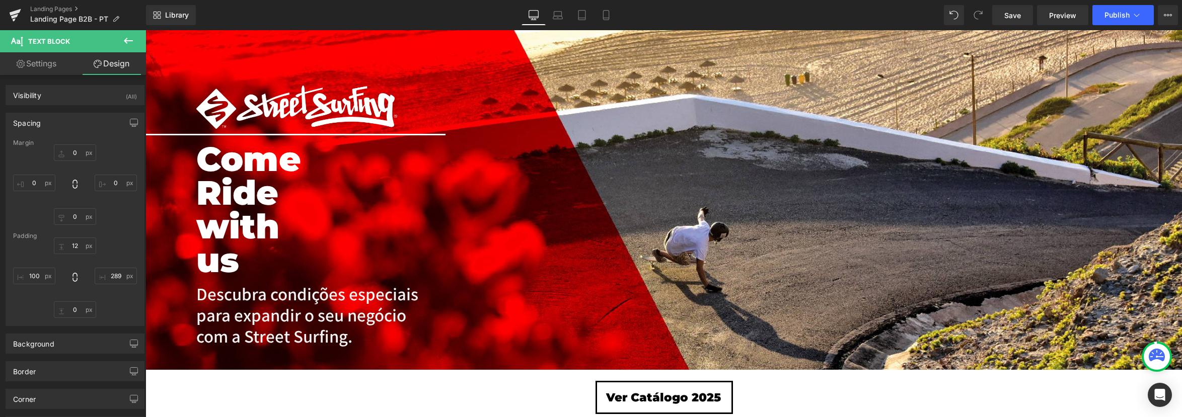
type input "366"
type input "0"
type input "100"
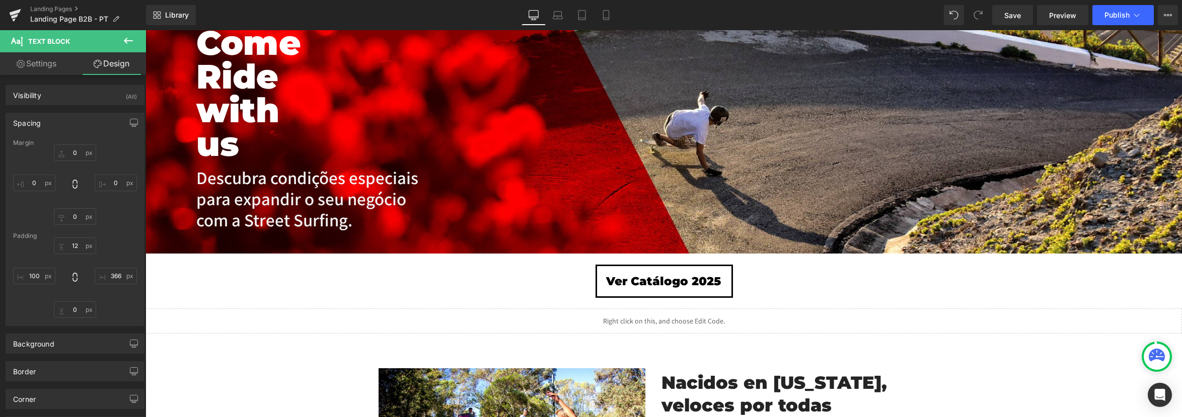
click at [306, 177] on p "Descubra condições especiais para expandir o seu negócio com a Street Surfing." at bounding box center [316, 198] width 241 height 63
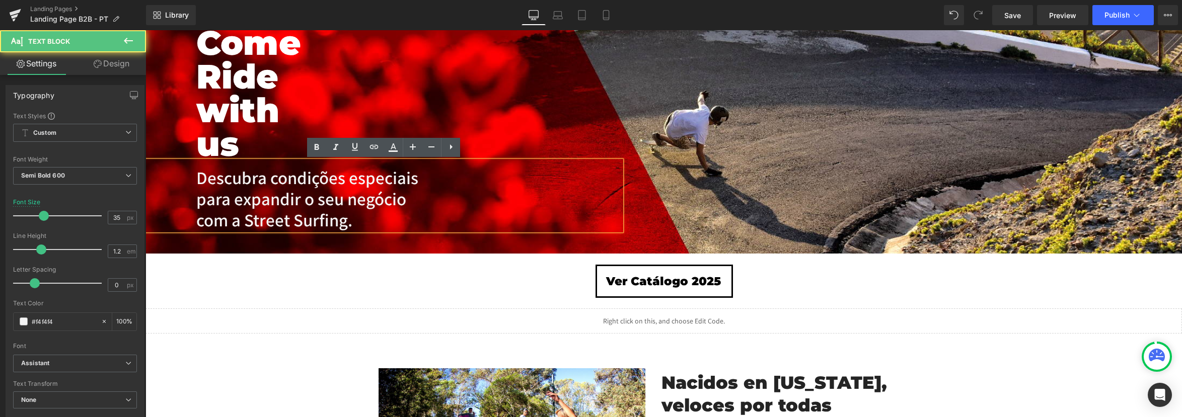
click at [279, 131] on h1 "Come Ride with us" at bounding box center [254, 93] width 117 height 135
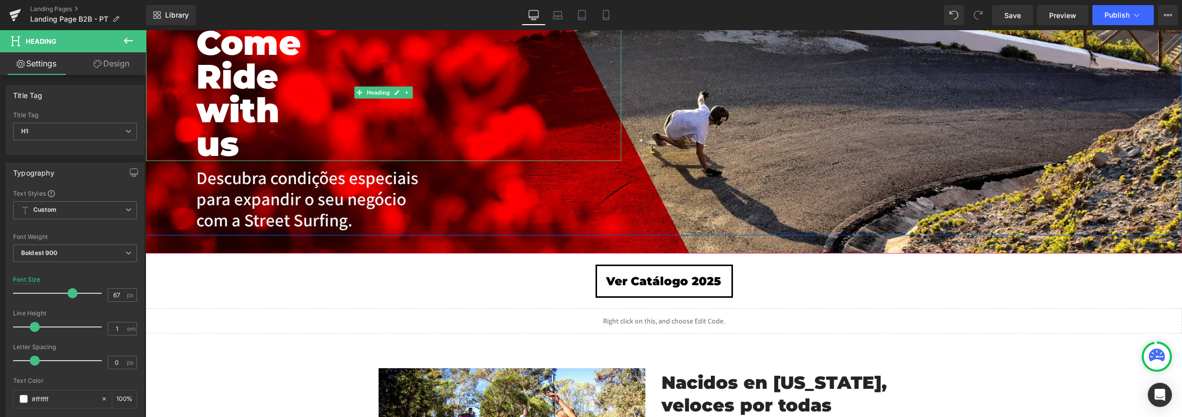
click at [240, 89] on h1 "Come Ride with us" at bounding box center [254, 93] width 117 height 135
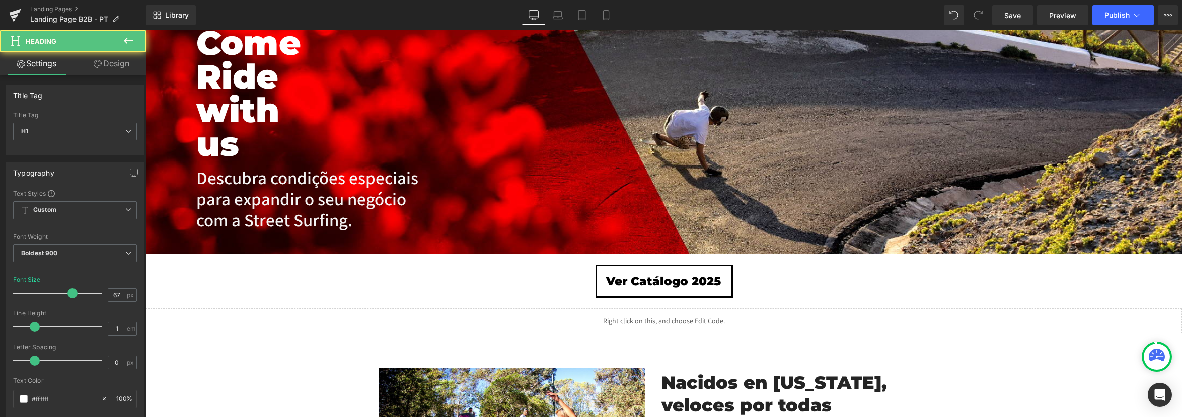
click at [130, 44] on icon at bounding box center [128, 41] width 12 height 12
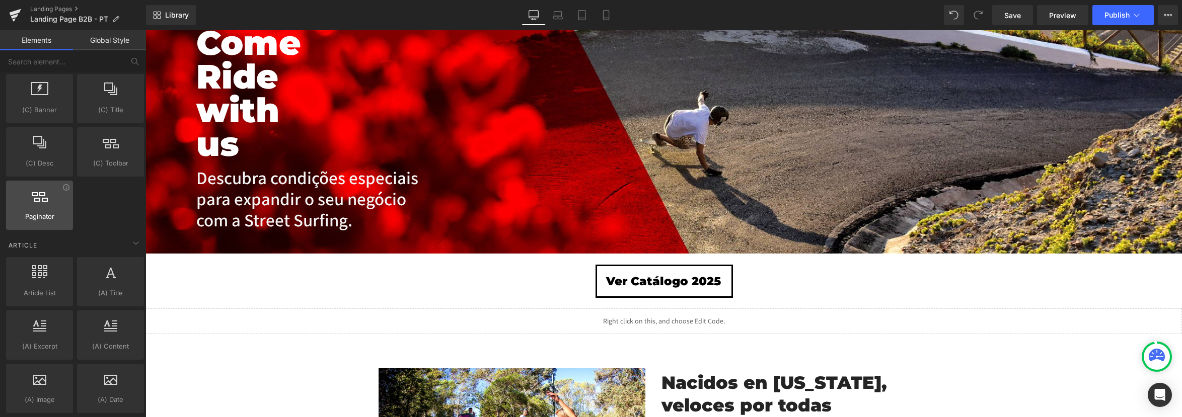
scroll to position [1716, 0]
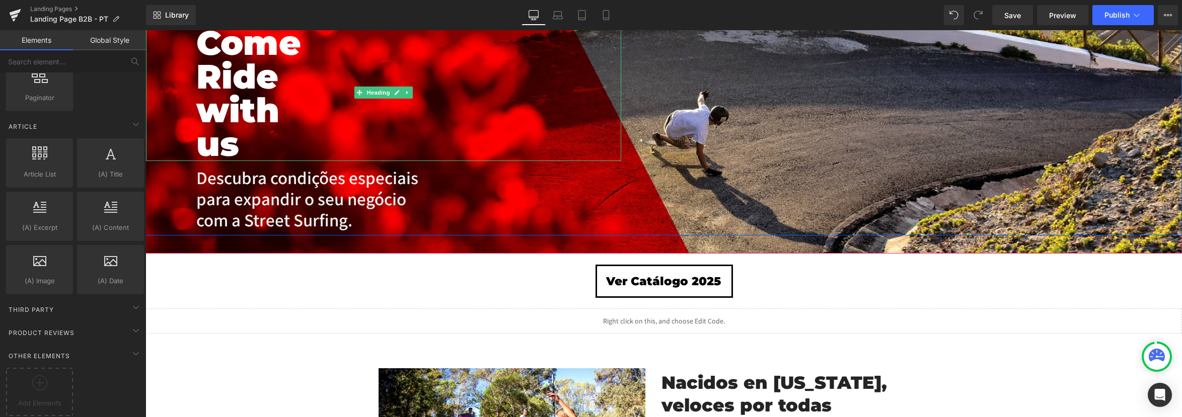
click at [271, 118] on h1 "Come Ride with us" at bounding box center [254, 93] width 117 height 135
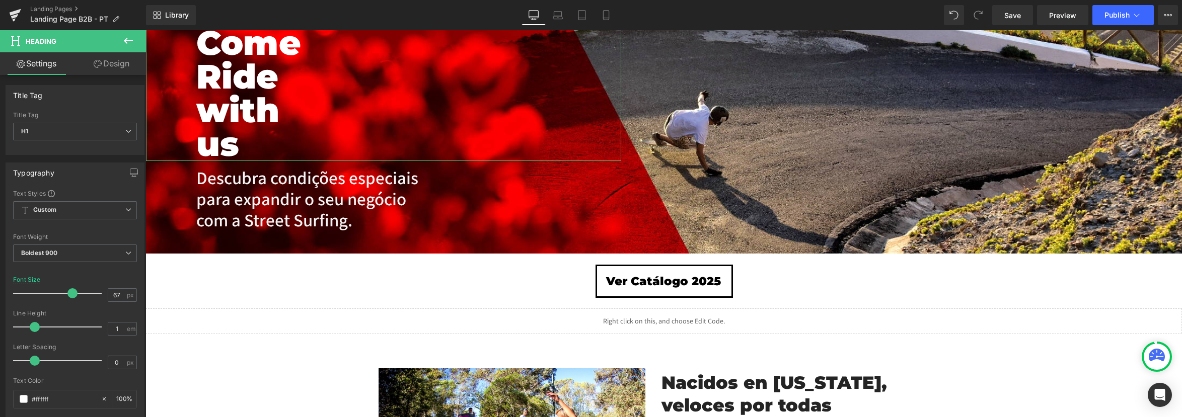
click at [98, 57] on link "Design" at bounding box center [111, 63] width 73 height 23
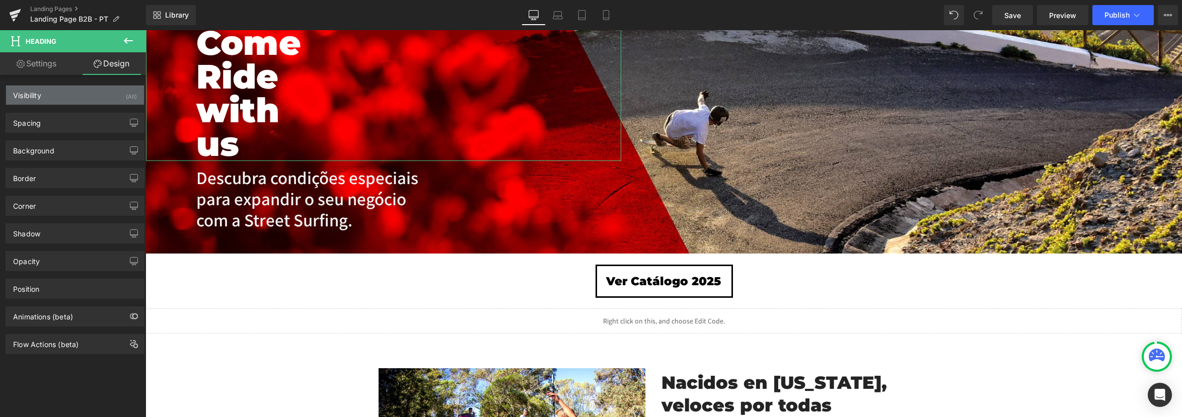
click at [105, 86] on div "Visibility (All)" at bounding box center [75, 95] width 138 height 19
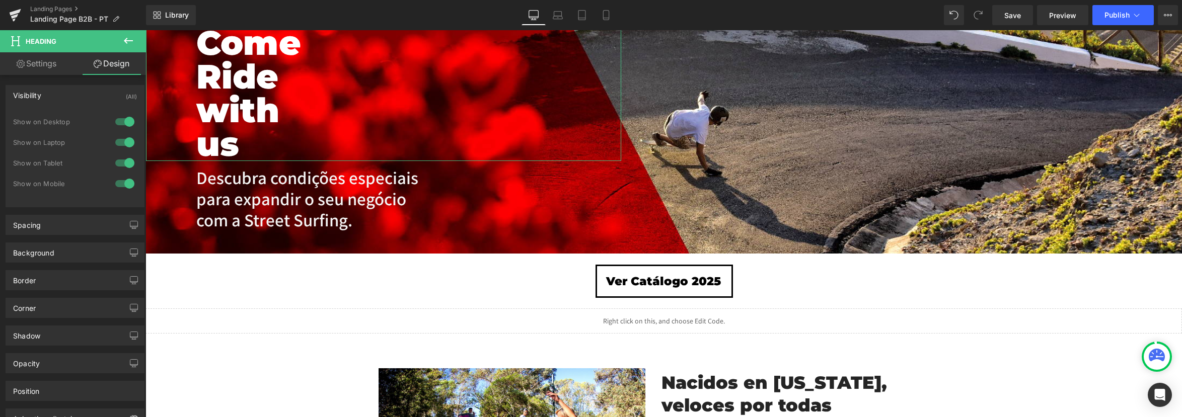
click at [127, 89] on div "(All)" at bounding box center [131, 94] width 11 height 17
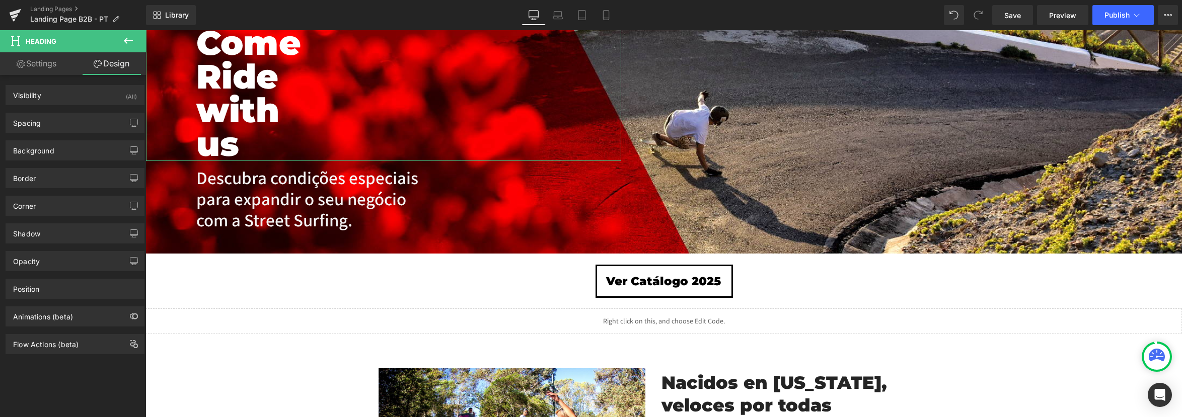
click at [27, 58] on link "Settings" at bounding box center [36, 63] width 73 height 23
type input "100"
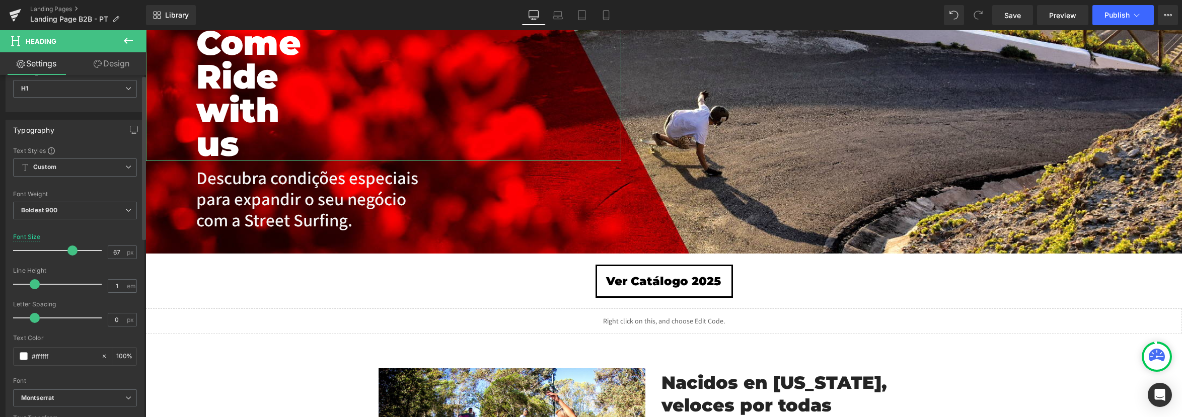
scroll to position [0, 0]
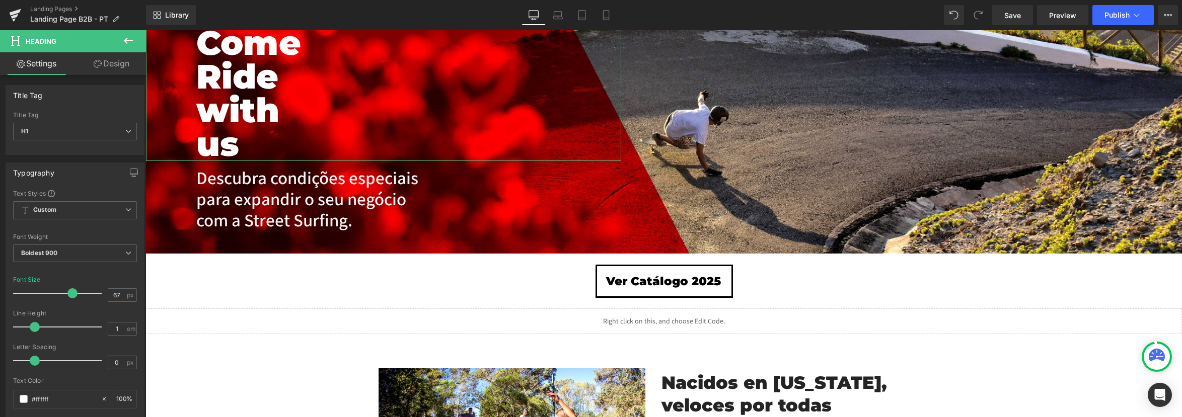
click at [40, 67] on link "Settings" at bounding box center [36, 63] width 73 height 23
click at [250, 180] on p "Descubra condições especiais para expandir o seu negócio com a Street Surfing." at bounding box center [316, 198] width 241 height 63
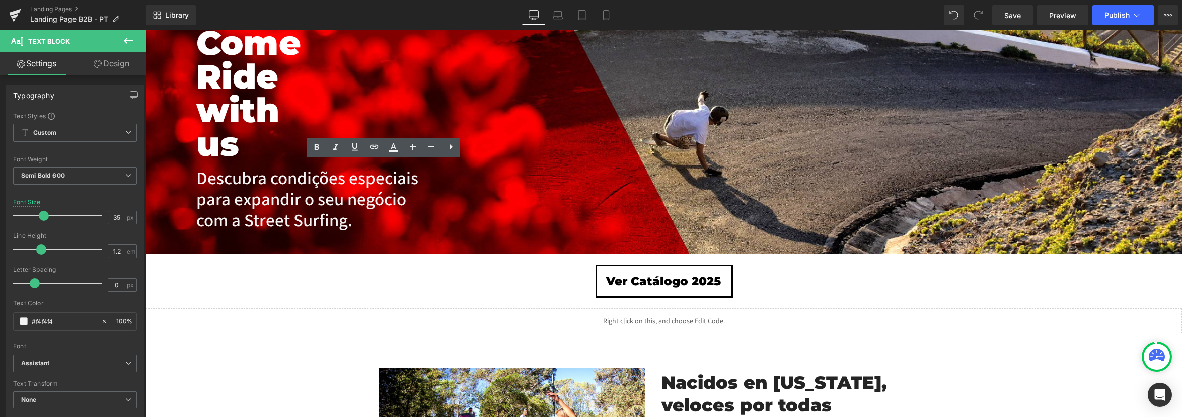
click at [606, 25] on div "Library Desktop Desktop Laptop Tablet Mobile Save Preview Publish Scheduled Vie…" at bounding box center [664, 15] width 1036 height 30
click at [611, 18] on link "Mobile" at bounding box center [606, 15] width 24 height 20
type input "10.8"
type input "100"
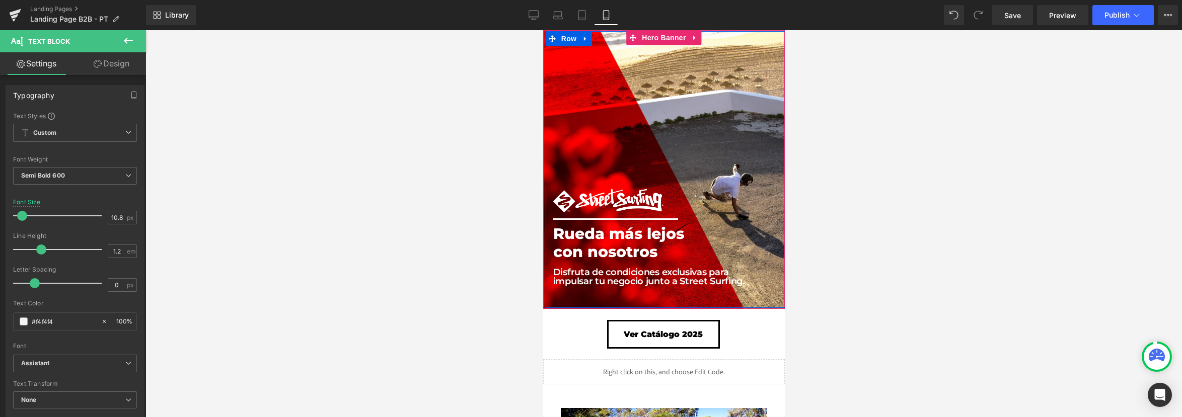
click at [627, 270] on span "Disfruta de condiciones exclusivas para impulsar tu negocio junto a Street Surf…" at bounding box center [648, 277] width 191 height 21
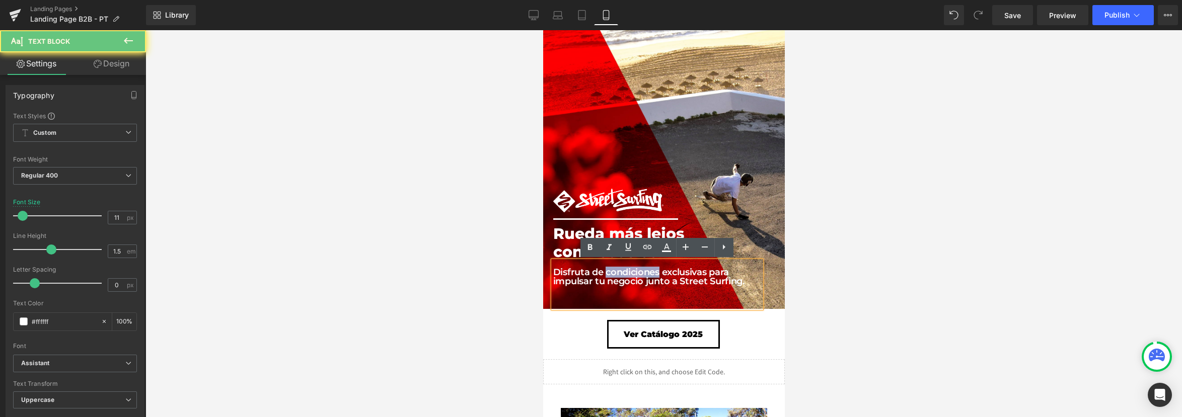
click at [627, 270] on span "Disfruta de condiciones exclusivas para impulsar tu negocio junto a Street Surf…" at bounding box center [648, 277] width 191 height 21
click at [593, 279] on span "Disfruta de condiciones exclusivas para impulsar tu negocio junto a Street Surf…" at bounding box center [648, 277] width 191 height 21
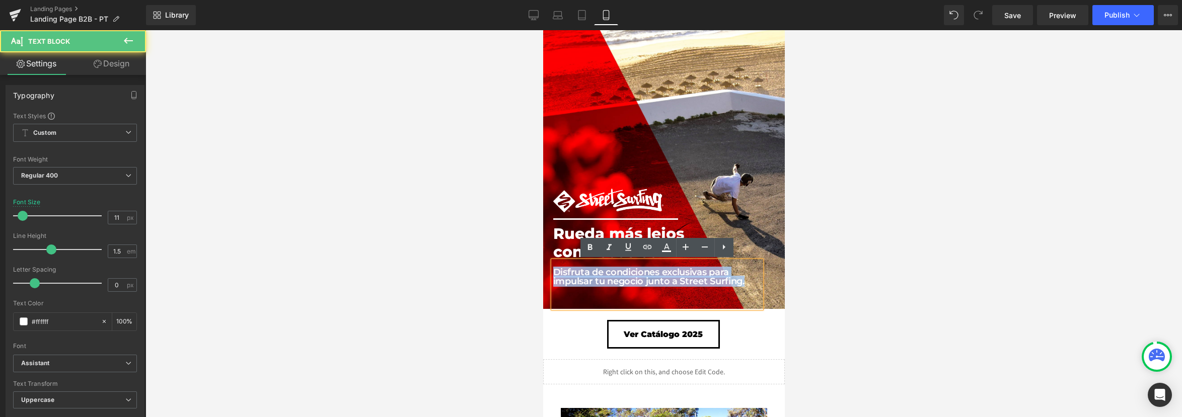
click at [593, 279] on span "Disfruta de condiciones exclusivas para impulsar tu negocio junto a Street Surf…" at bounding box center [648, 277] width 191 height 21
click at [636, 195] on span at bounding box center [641, 201] width 11 height 12
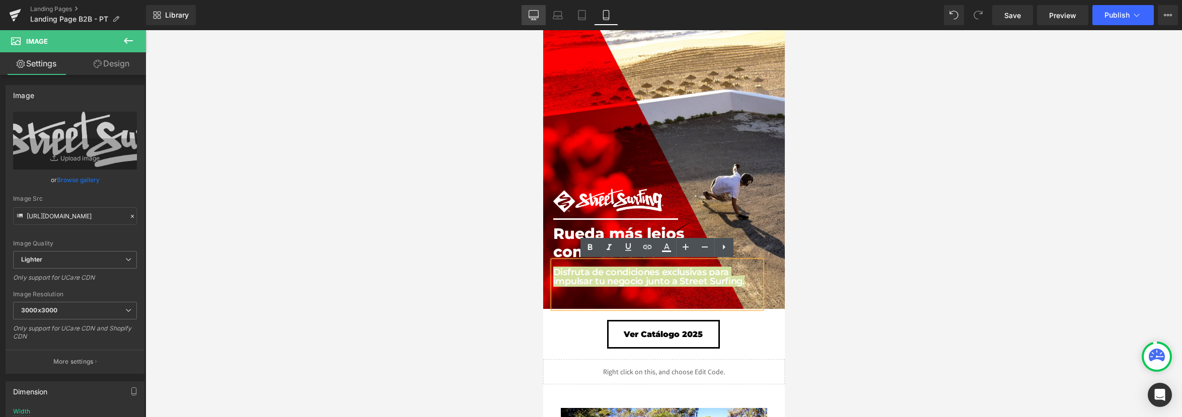
click at [532, 8] on link "Desktop" at bounding box center [533, 15] width 24 height 20
type input "45"
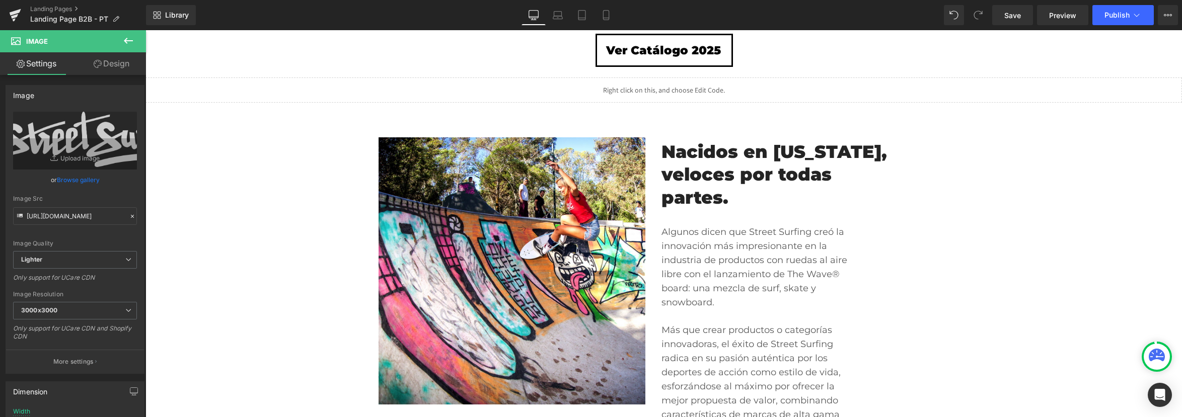
scroll to position [354, 0]
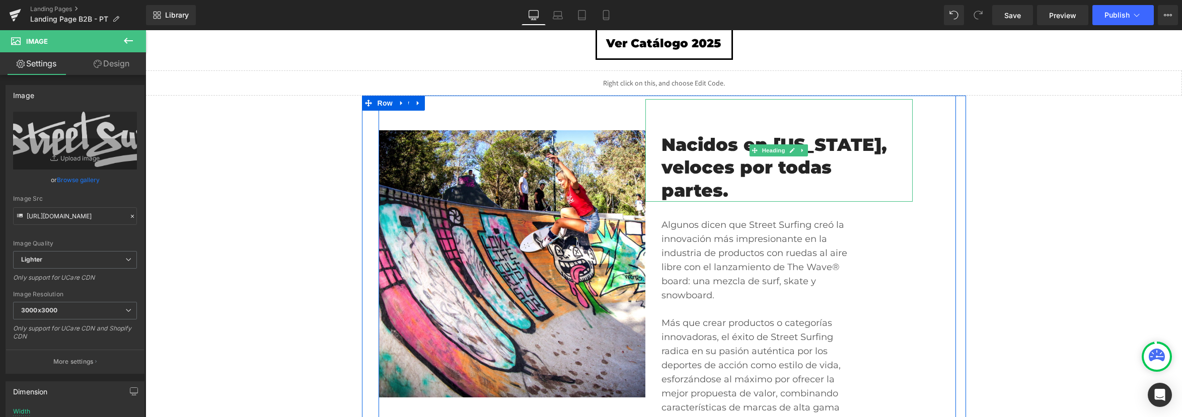
click at [730, 195] on h1 "veloces por todas partes." at bounding box center [775, 179] width 229 height 46
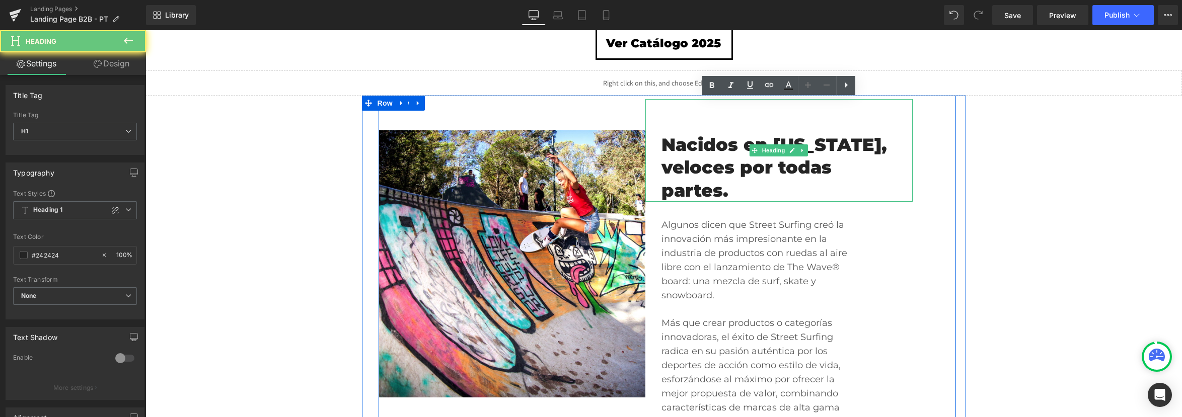
click at [730, 195] on h1 "veloces por todas partes." at bounding box center [775, 179] width 229 height 46
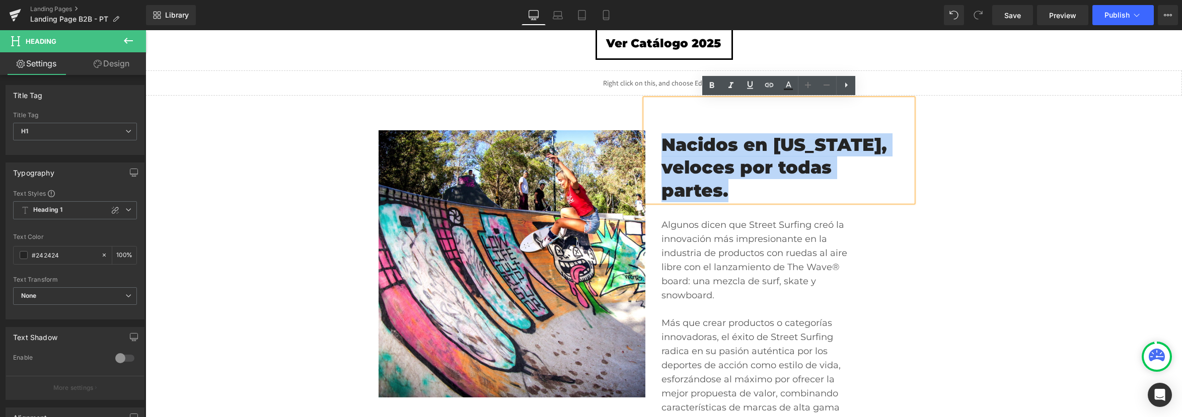
drag, startPoint x: 731, startPoint y: 193, endPoint x: 657, endPoint y: 142, distance: 90.2
click at [657, 142] on div "Nacidos en [US_STATE], veloces por todas partes." at bounding box center [778, 150] width 267 height 103
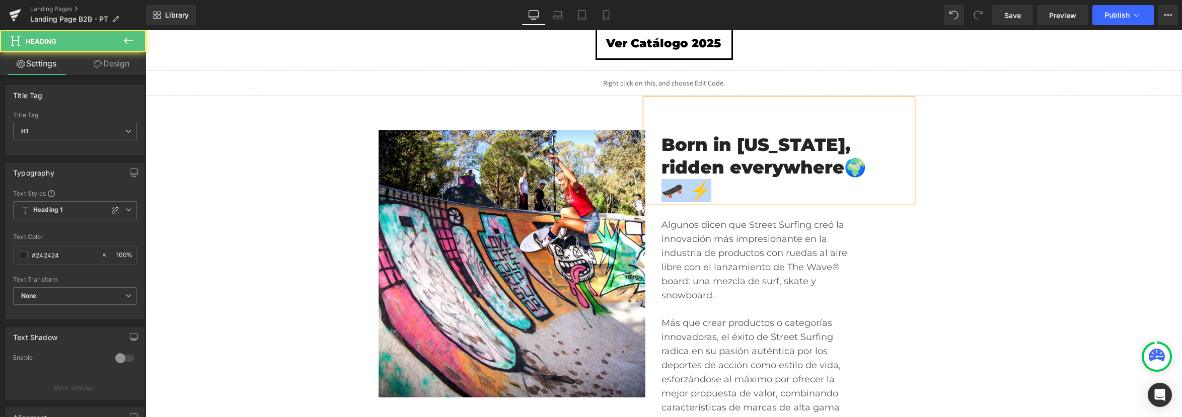
drag, startPoint x: 806, startPoint y: 189, endPoint x: 863, endPoint y: 171, distance: 59.7
click at [863, 171] on h1 "Born in [US_STATE], ridden everywhere🌍 🛹 ⚡" at bounding box center [775, 167] width 229 height 69
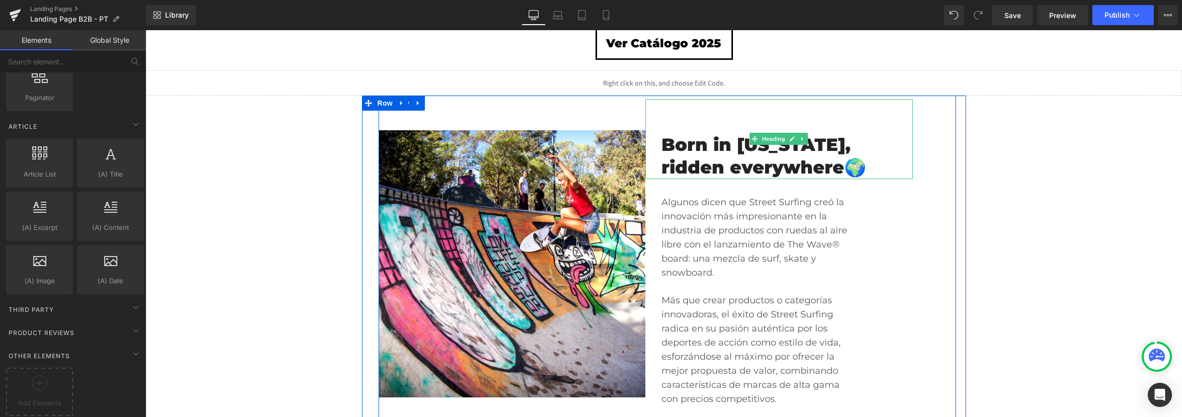
click at [848, 171] on h1 "Born in [US_STATE], ridden everywhere🌍" at bounding box center [775, 156] width 229 height 46
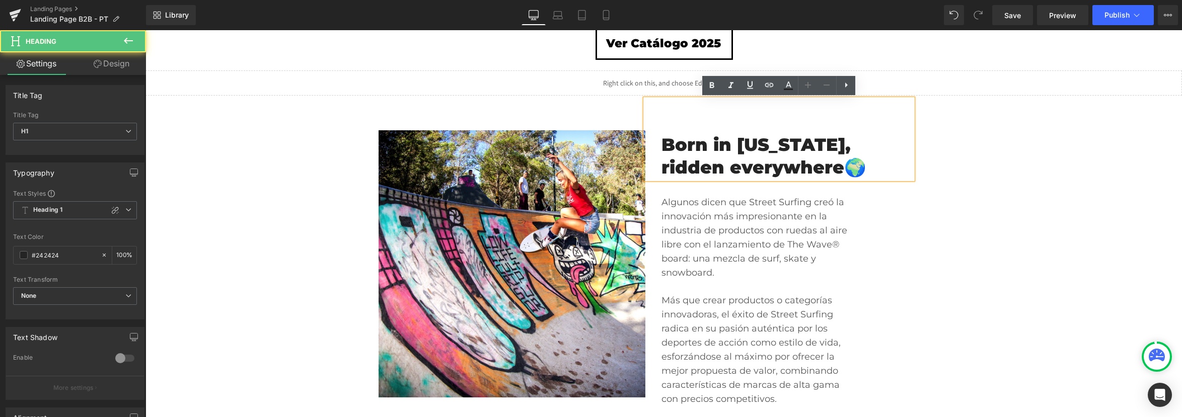
click at [844, 170] on h1 "Born in [US_STATE], ridden everywhere🌍" at bounding box center [775, 156] width 229 height 46
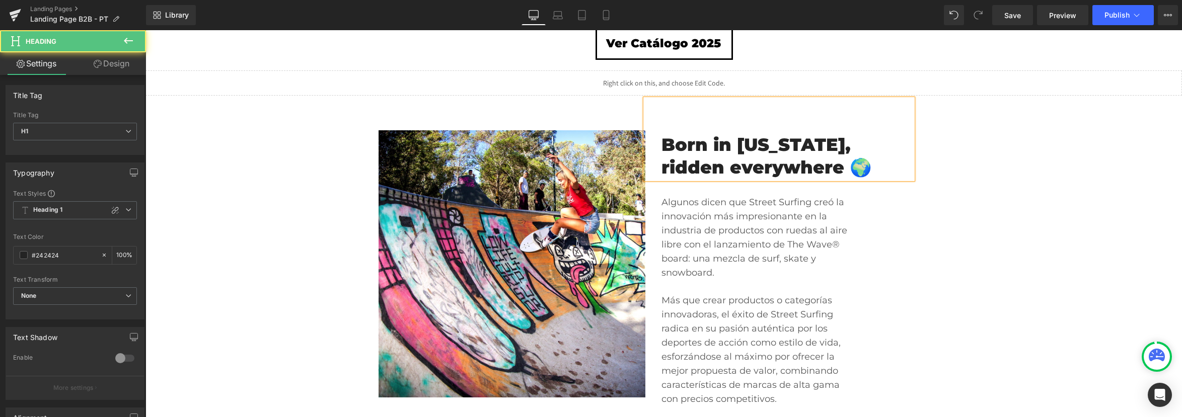
click at [861, 166] on h1 "Born in [US_STATE], ridden everywhere 🌍" at bounding box center [775, 156] width 229 height 46
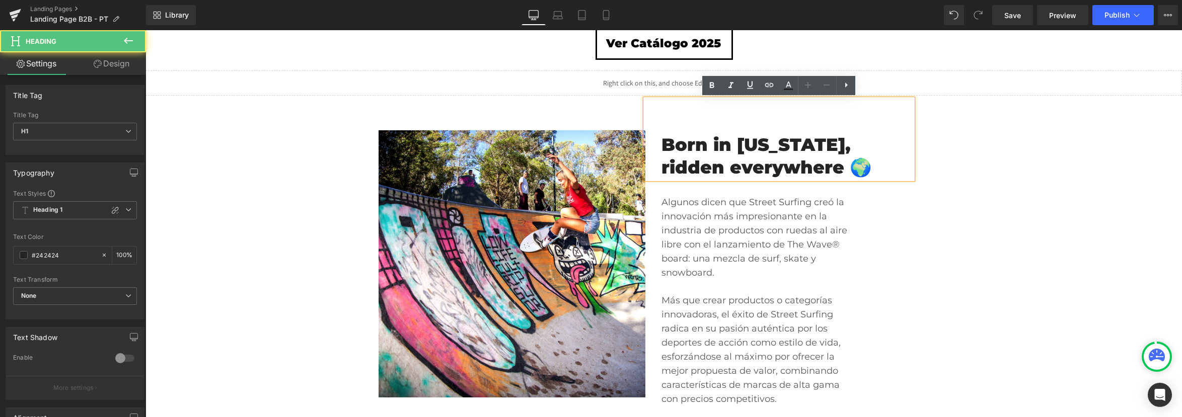
click at [850, 166] on h1 "Born in [US_STATE], ridden everywhere 🌍" at bounding box center [775, 156] width 229 height 46
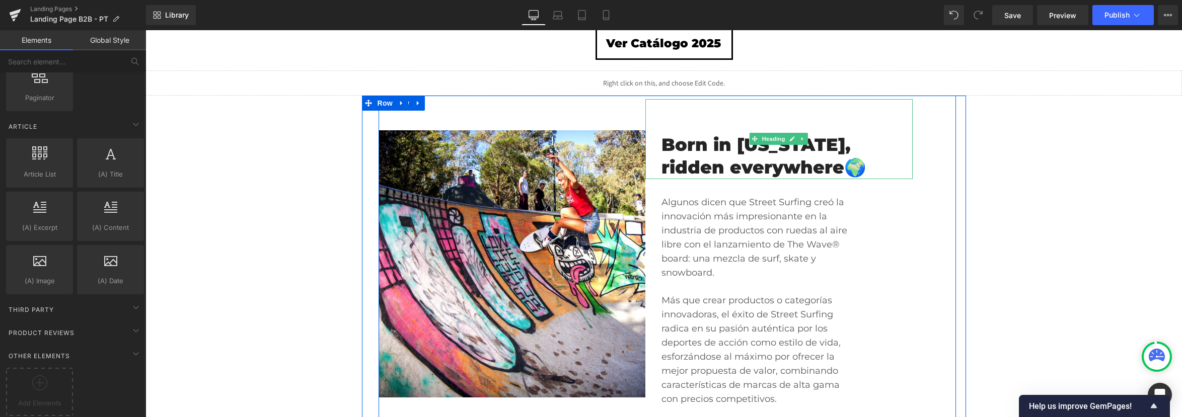
click at [667, 168] on h1 "Born in [US_STATE], ridden everywhere🌍" at bounding box center [775, 156] width 229 height 46
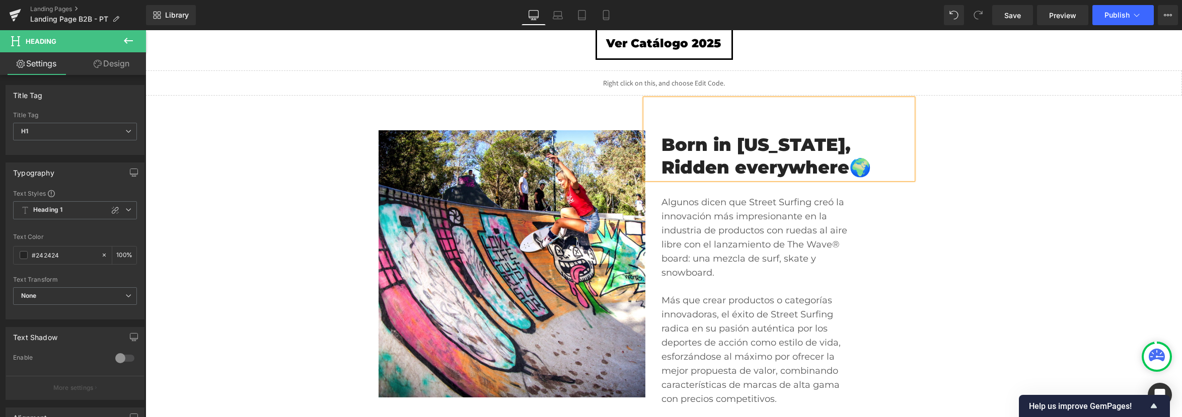
click at [877, 171] on h1 "Born in [US_STATE], Ridden everywhere🌍" at bounding box center [775, 156] width 229 height 46
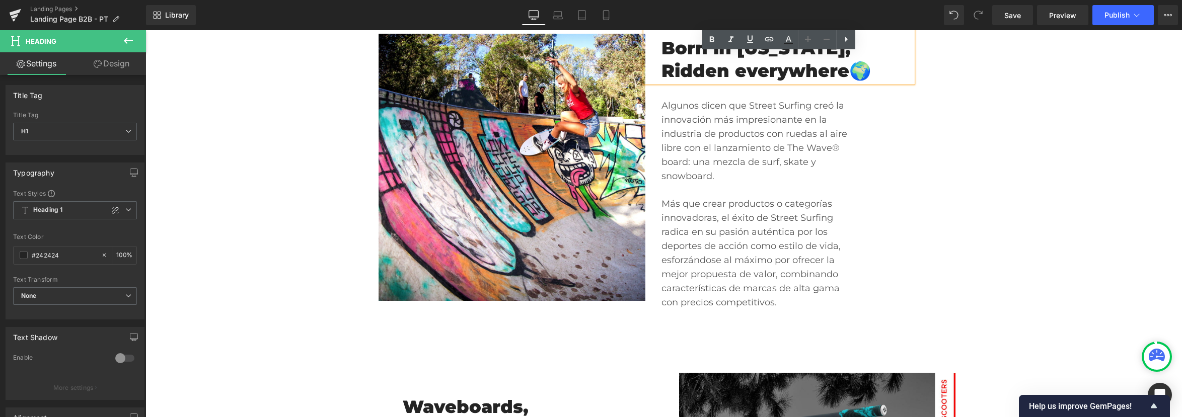
scroll to position [450, 0]
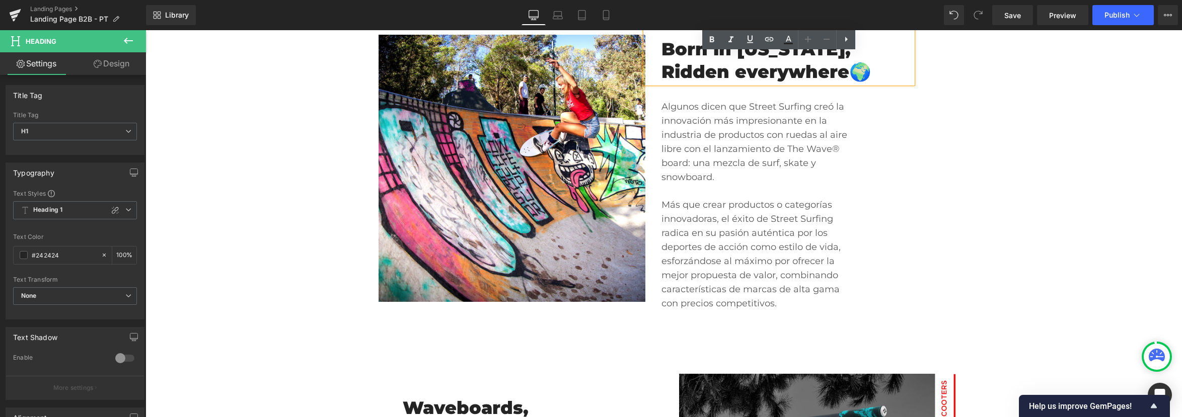
click at [699, 139] on span "Algunos dicen que Street Surfing creó la innovación más impresionante en la ind…" at bounding box center [754, 142] width 186 height 82
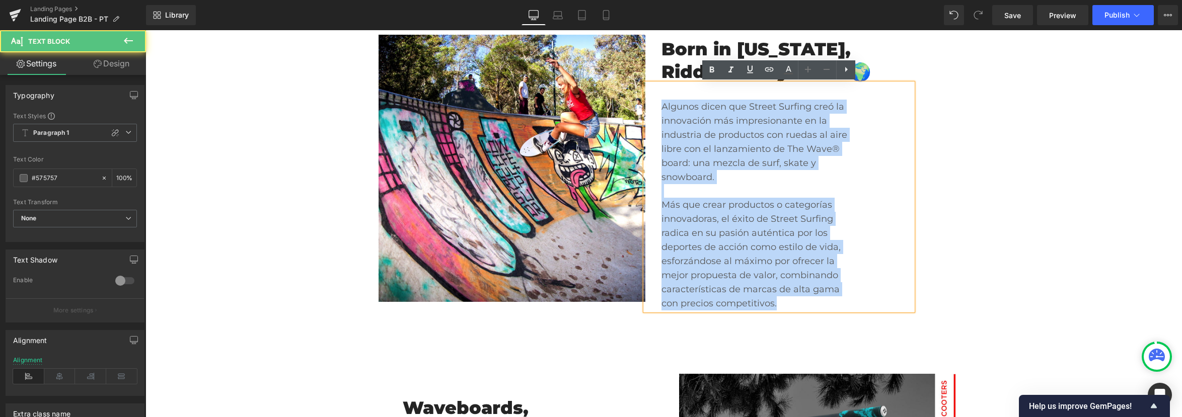
drag, startPoint x: 661, startPoint y: 105, endPoint x: 789, endPoint y: 305, distance: 237.6
click at [789, 305] on p "Algunos dicen que Street Surfing creó la innovación más impresionante en la ind…" at bounding box center [754, 205] width 186 height 211
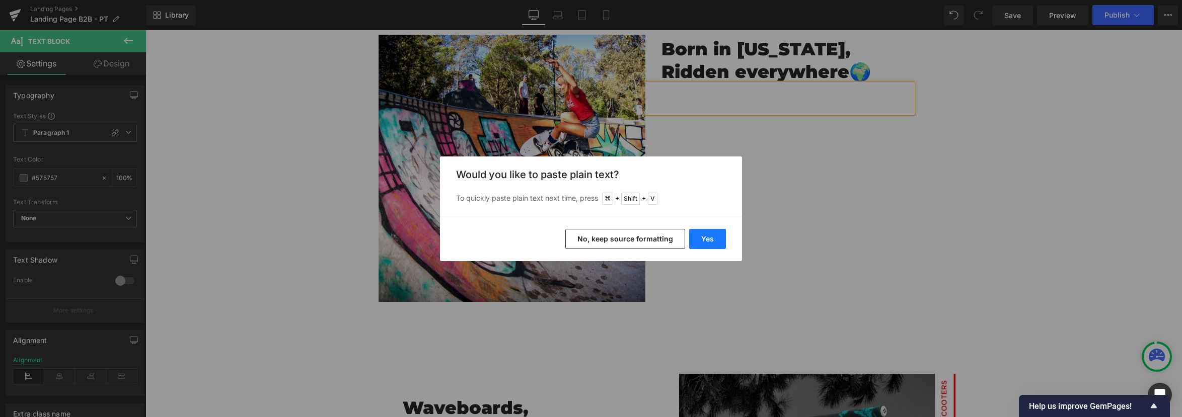
click at [708, 242] on button "Yes" at bounding box center [707, 239] width 37 height 20
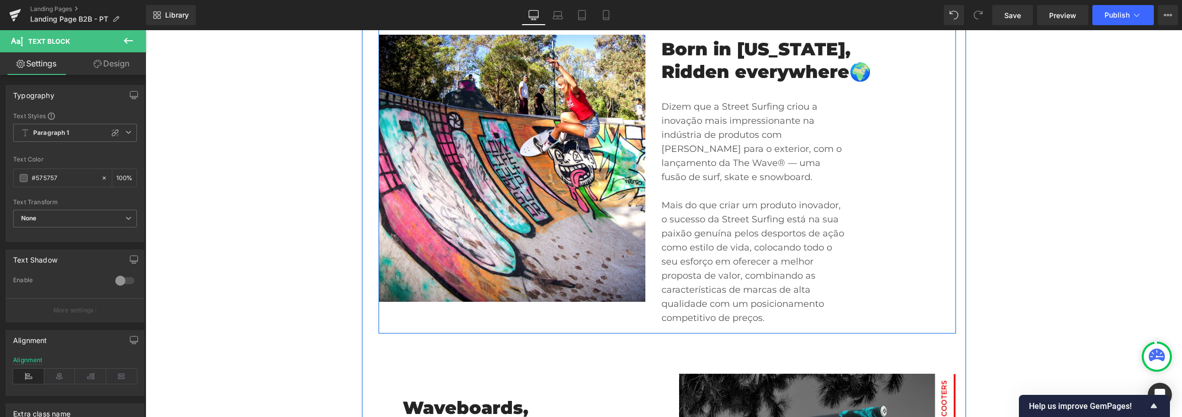
click at [917, 249] on div "Image Born in [US_STATE], Ridden everywhere🌍 Heading Dizem que a Street Surfing…" at bounding box center [666, 167] width 577 height 334
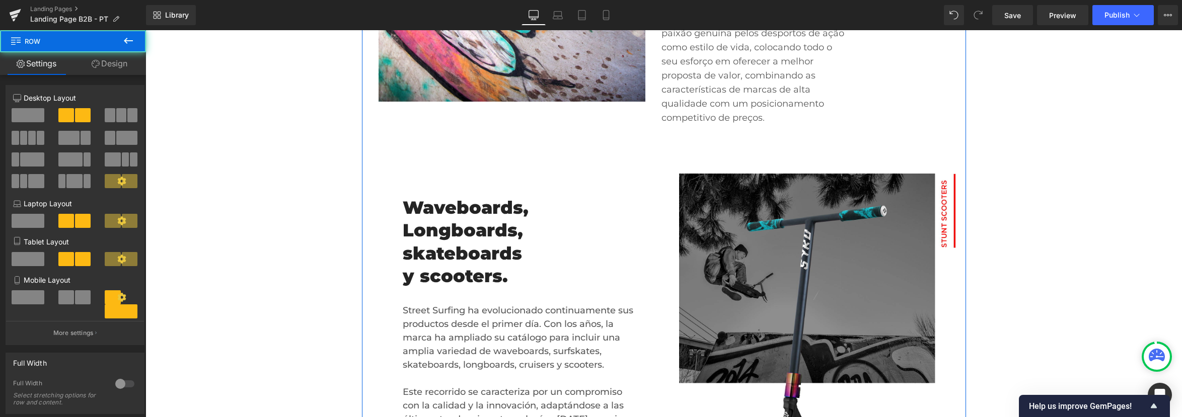
scroll to position [664, 0]
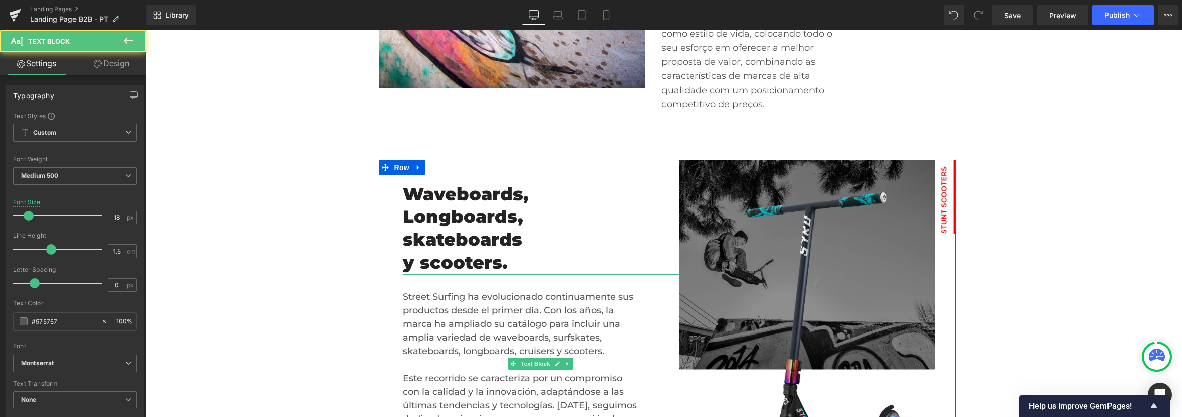
drag, startPoint x: 404, startPoint y: 295, endPoint x: 448, endPoint y: 361, distance: 79.8
click at [456, 379] on div "Street Surfing ha evolucionado continuamente sus productos desde el primer día.…" at bounding box center [541, 363] width 277 height 179
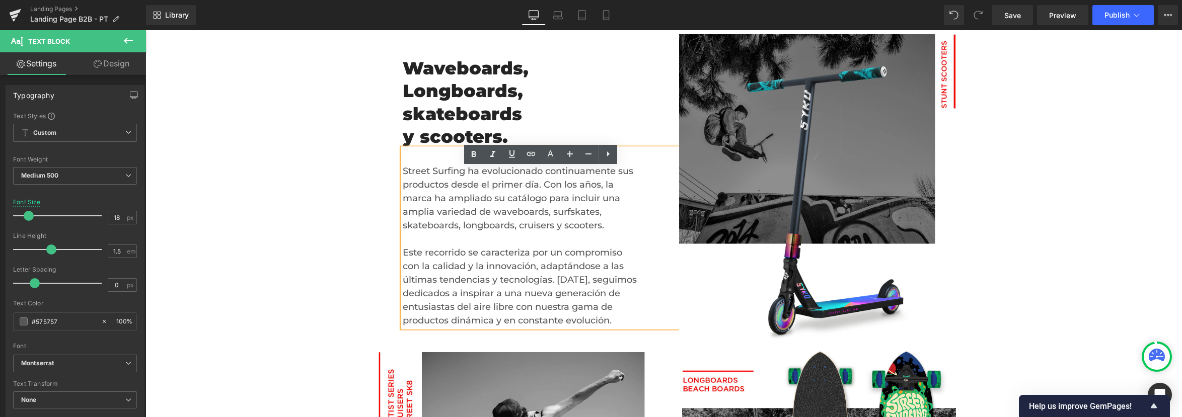
scroll to position [797, 0]
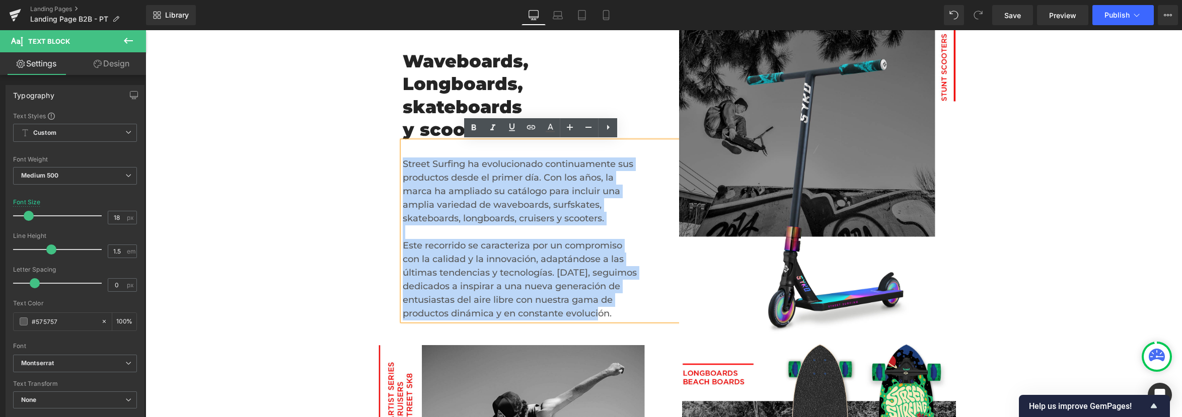
drag, startPoint x: 619, startPoint y: 317, endPoint x: 427, endPoint y: 178, distance: 237.2
click at [405, 162] on div "Street Surfing ha evolucionado continuamente sus productos desde el primer día.…" at bounding box center [541, 230] width 277 height 179
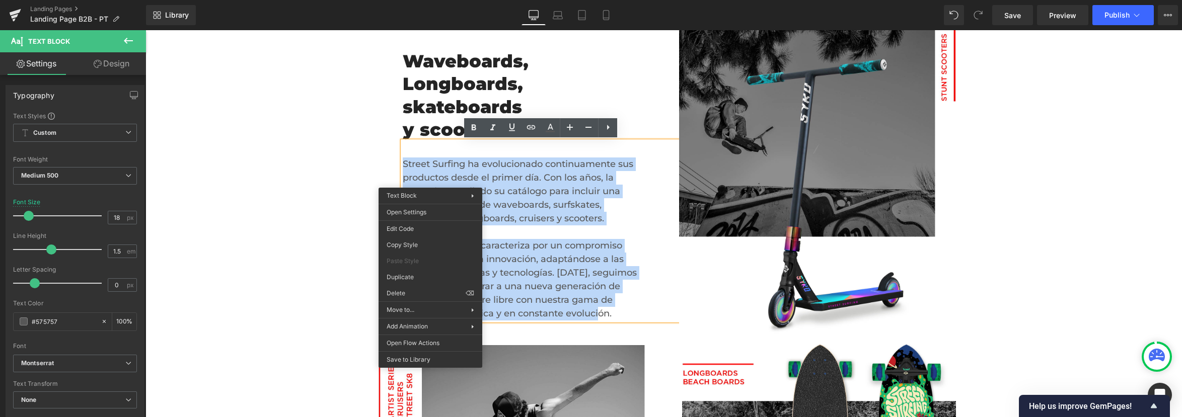
drag, startPoint x: 565, startPoint y: 270, endPoint x: 485, endPoint y: 248, distance: 83.6
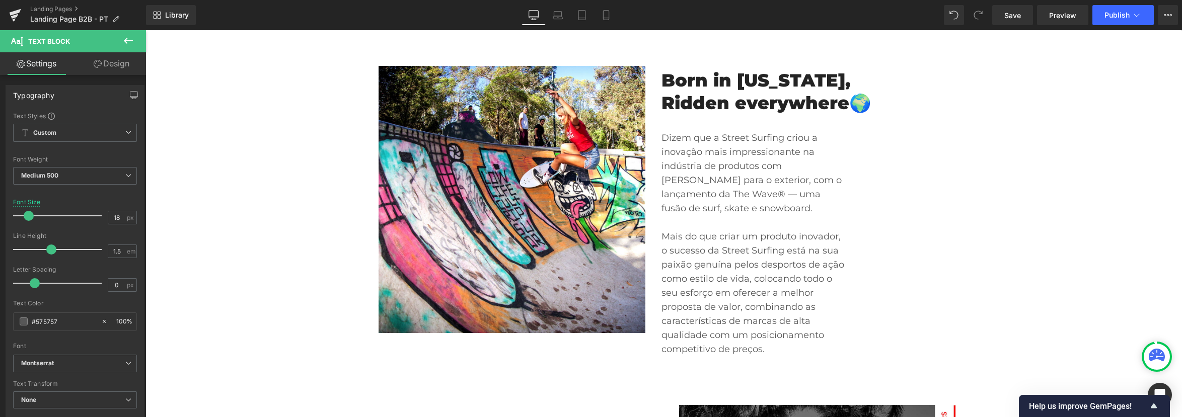
scroll to position [411, 0]
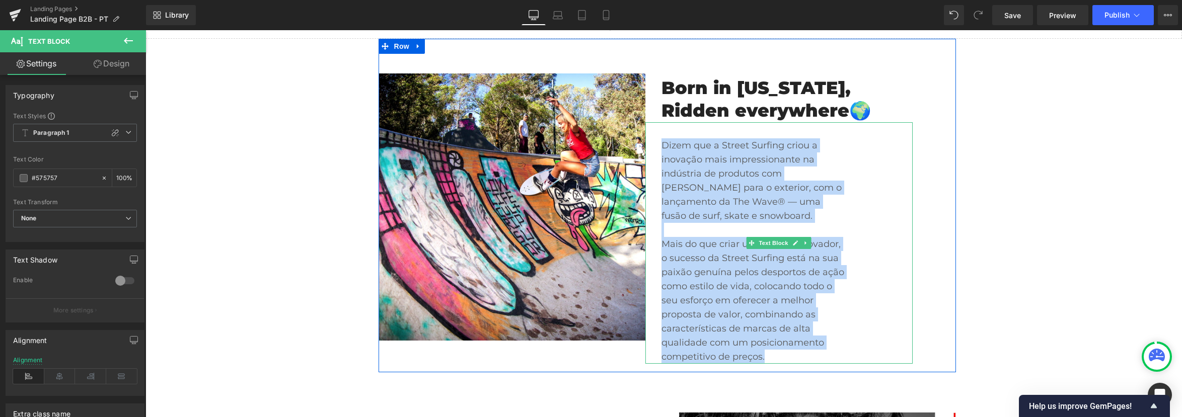
drag, startPoint x: 707, startPoint y: 203, endPoint x: 761, endPoint y: 346, distance: 153.2
click at [766, 354] on div "Dizem que a Street Surfing criou a inovação mais impressionante na indústria de…" at bounding box center [778, 243] width 267 height 242
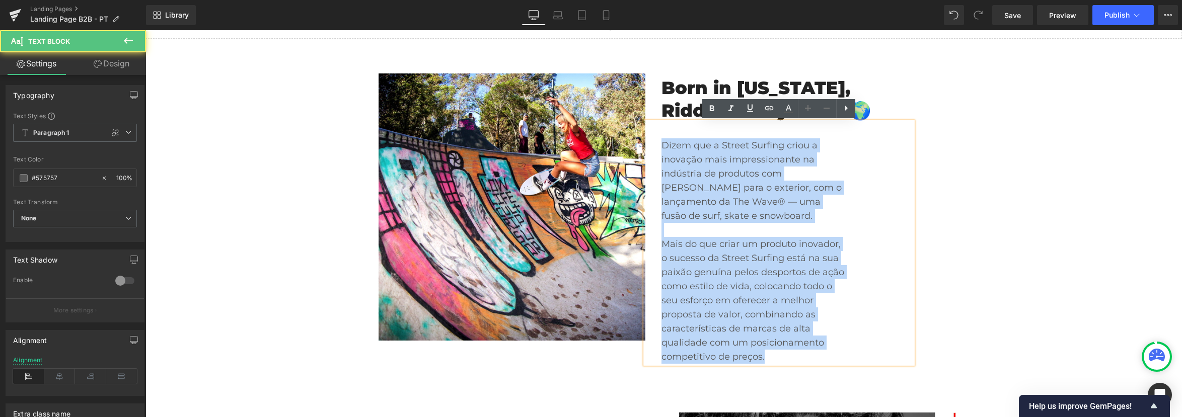
drag, startPoint x: 864, startPoint y: 341, endPoint x: 719, endPoint y: 311, distance: 148.5
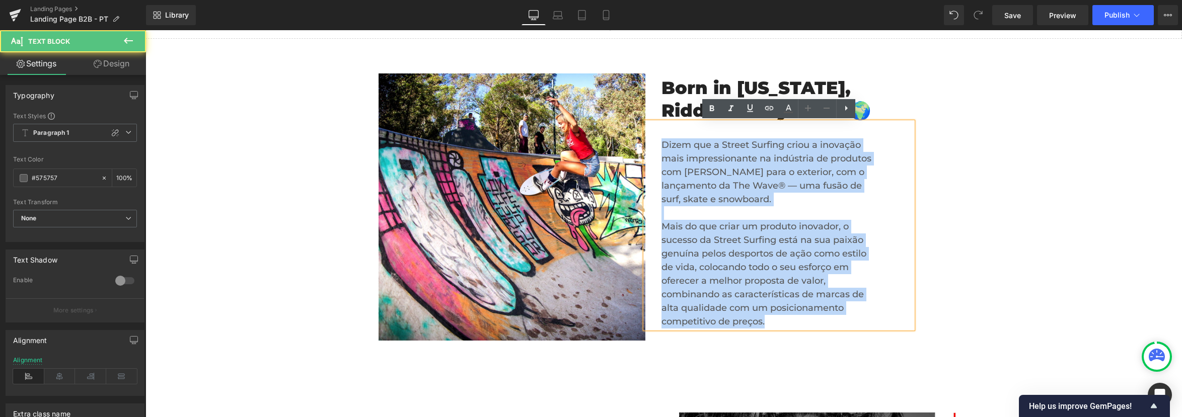
click at [787, 286] on font "Mais do que criar um produto inovador, o sucesso da Street Surfing está na sua …" at bounding box center [763, 274] width 205 height 106
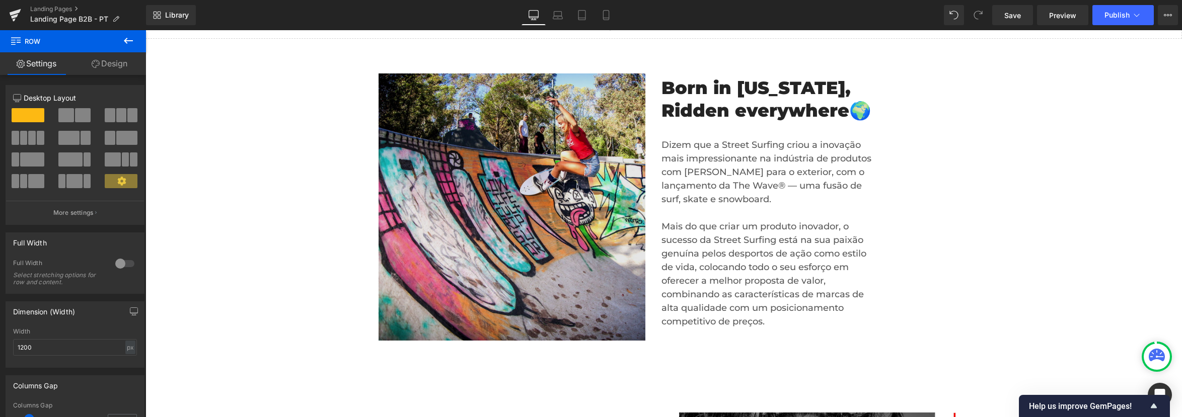
click at [491, 77] on img at bounding box center [511, 206] width 267 height 267
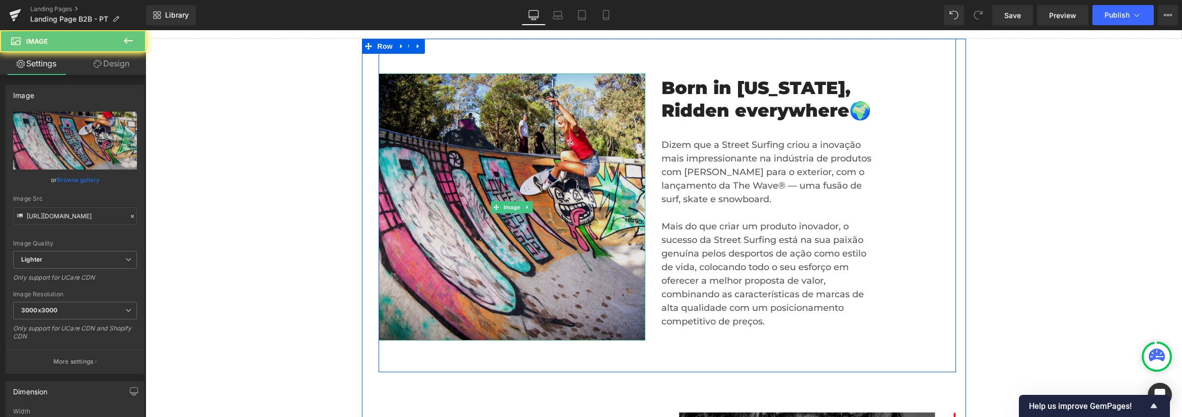
click at [488, 96] on img at bounding box center [511, 206] width 267 height 267
click at [448, 140] on img at bounding box center [511, 206] width 267 height 267
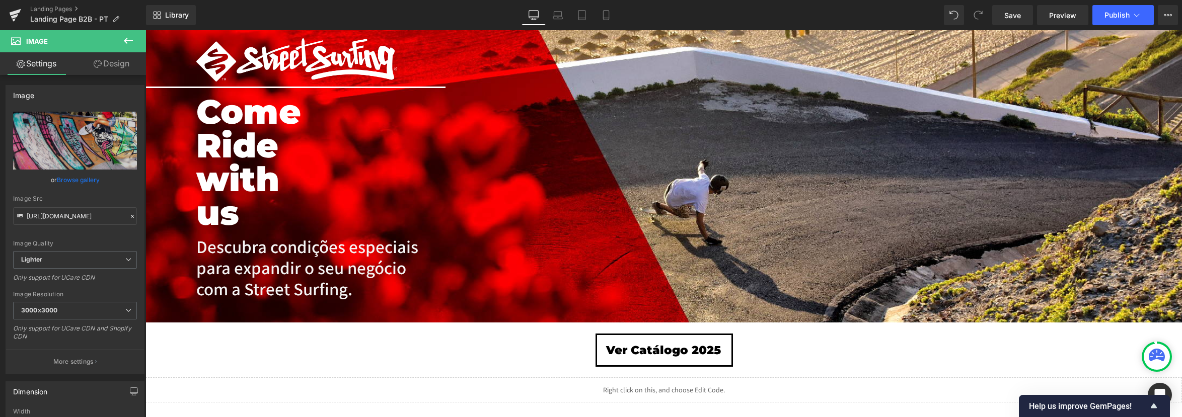
scroll to position [0, 0]
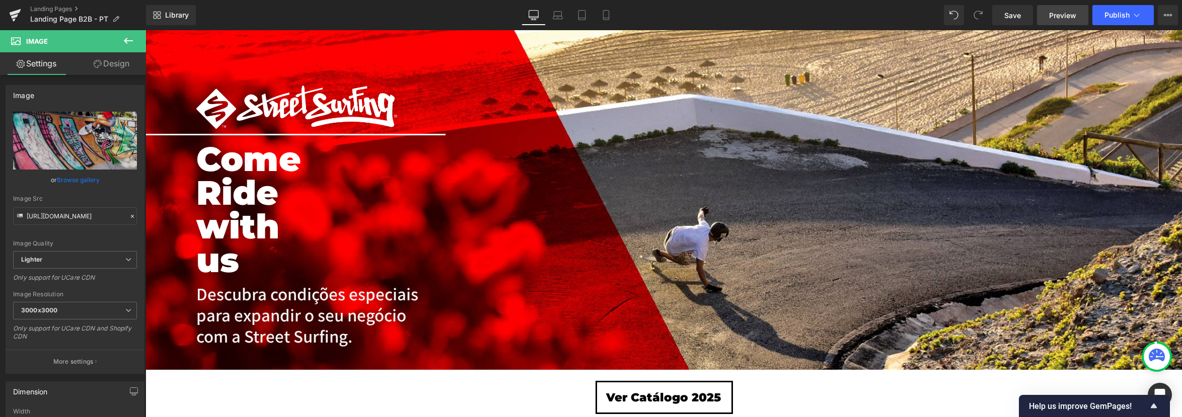
click at [1068, 17] on span "Preview" at bounding box center [1062, 15] width 27 height 11
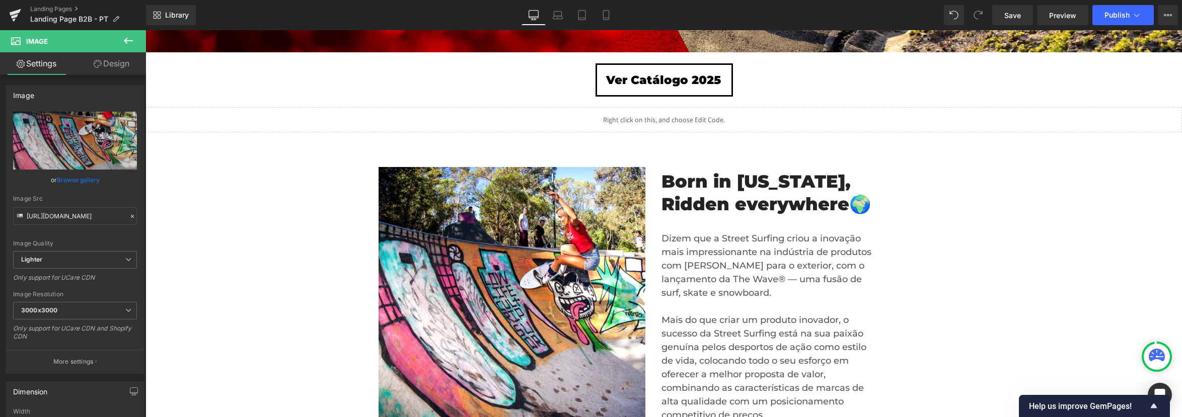
scroll to position [335, 0]
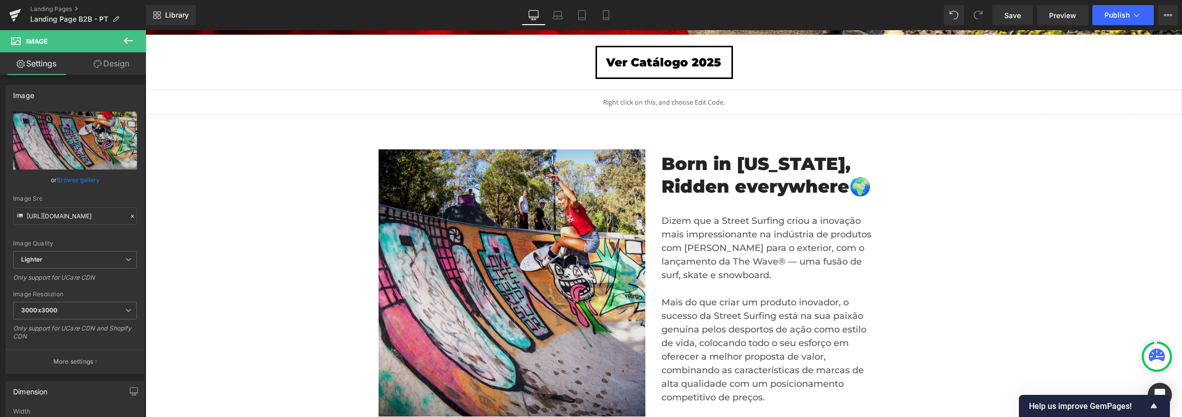
click at [575, 263] on img at bounding box center [511, 282] width 267 height 267
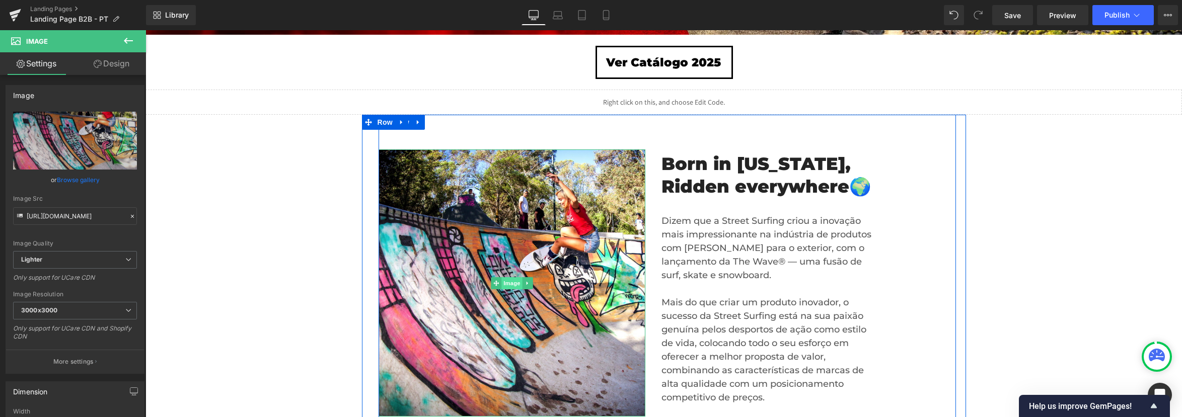
click at [510, 284] on span "Image" at bounding box center [511, 283] width 21 height 12
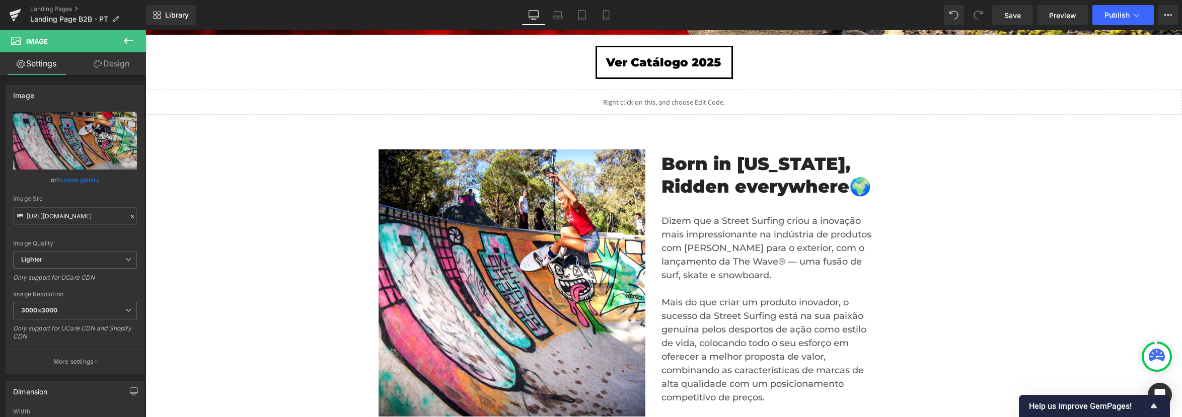
click at [131, 37] on icon at bounding box center [128, 41] width 12 height 12
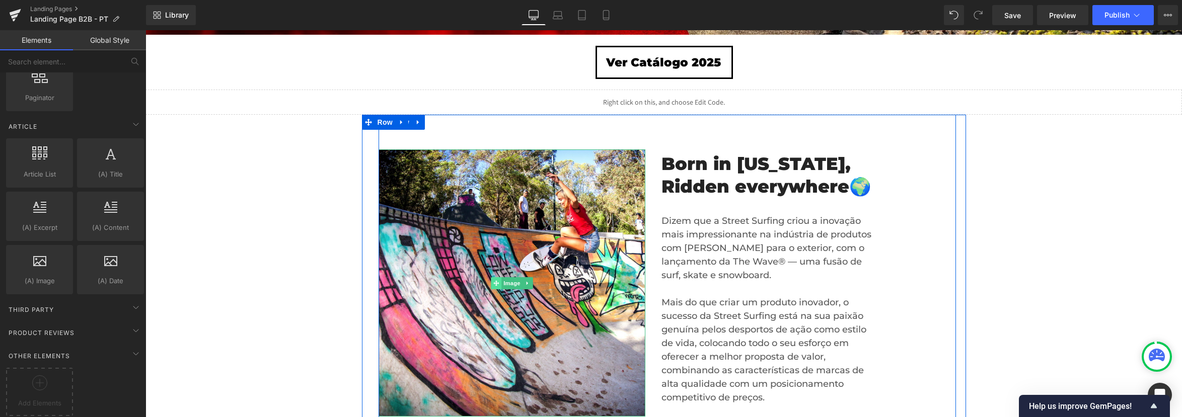
click at [491, 278] on span at bounding box center [496, 283] width 11 height 12
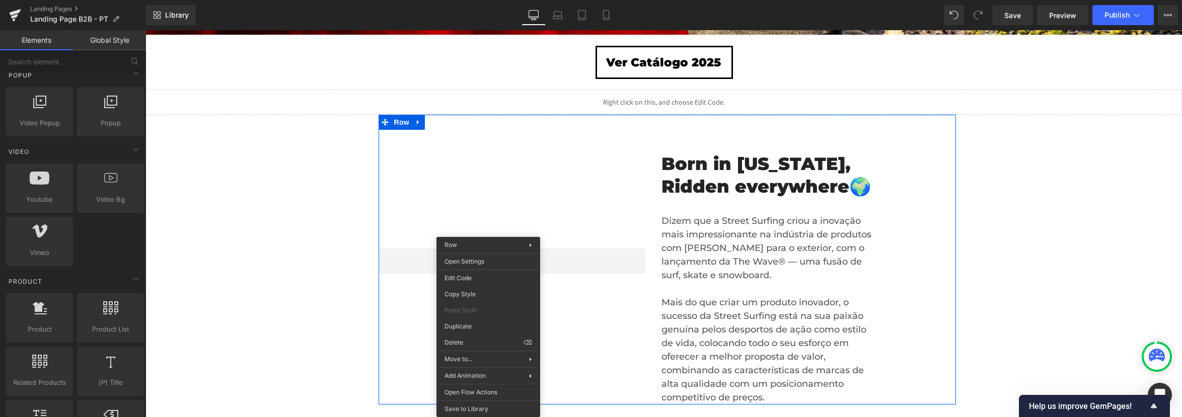
scroll to position [614, 0]
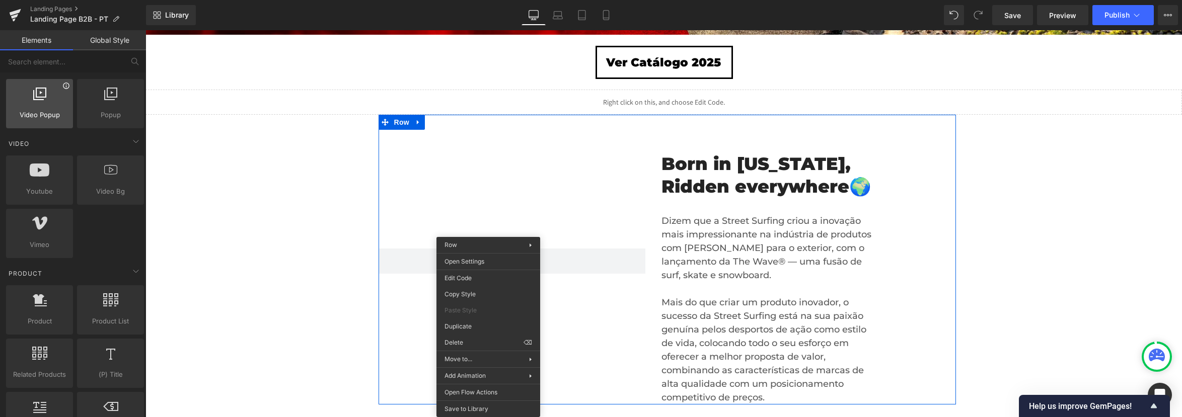
click at [63, 89] on icon at bounding box center [66, 86] width 8 height 8
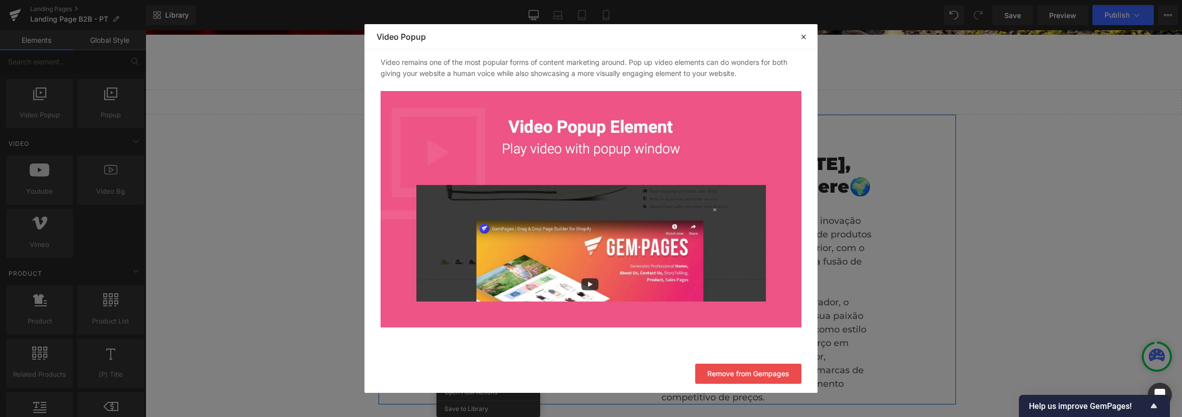
scroll to position [38, 0]
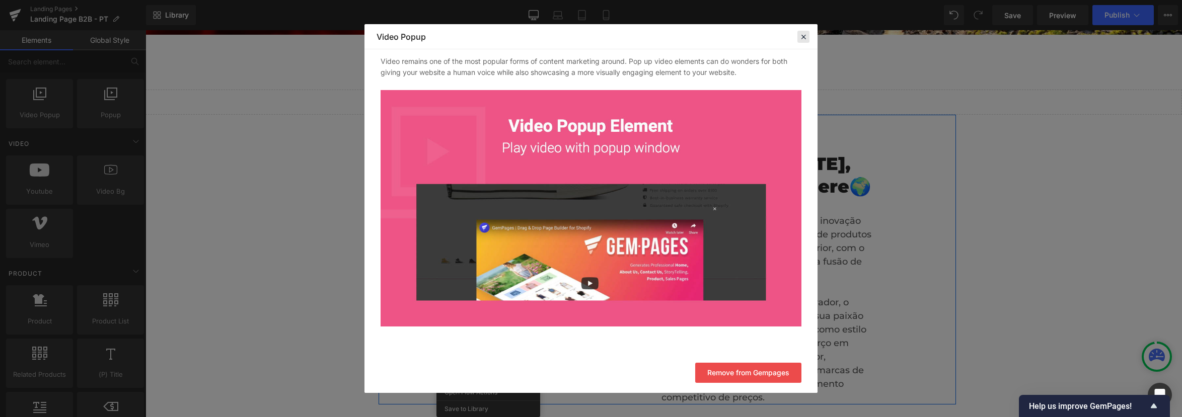
click at [802, 34] on icon at bounding box center [803, 36] width 9 height 9
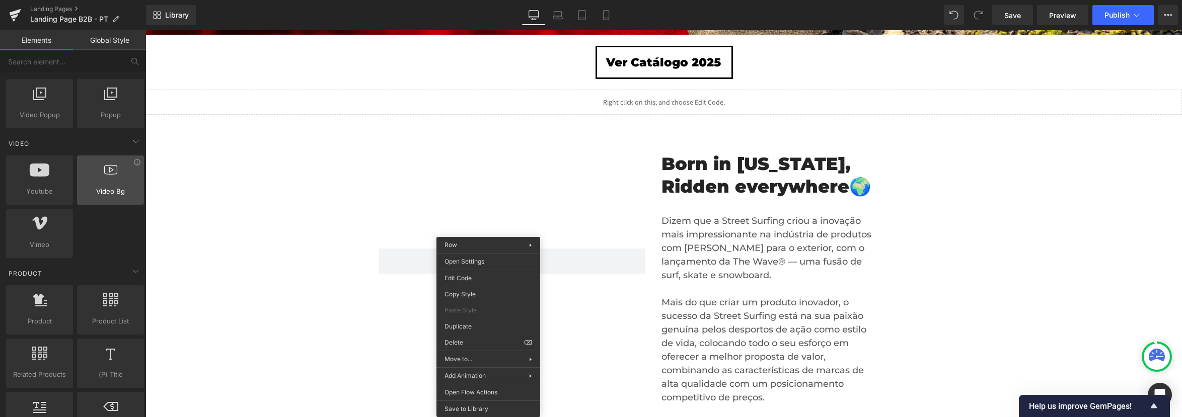
click at [116, 177] on div at bounding box center [110, 175] width 61 height 23
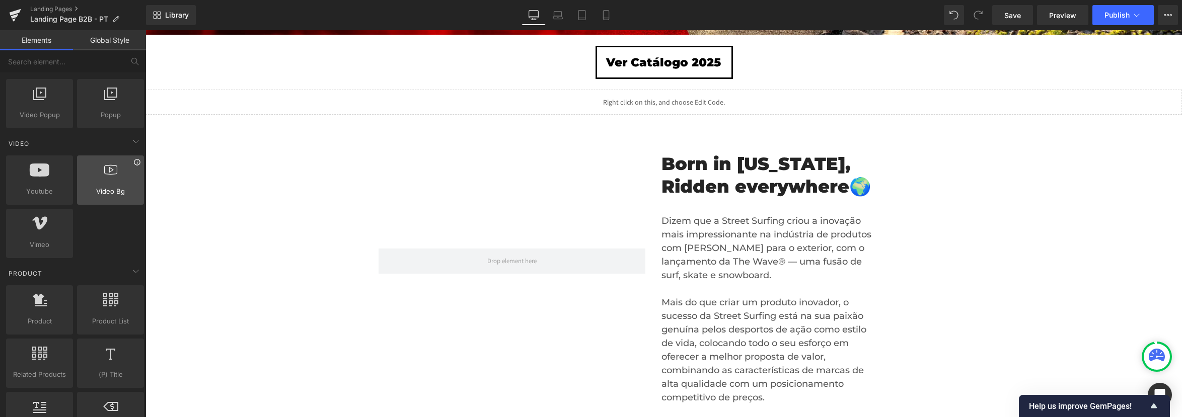
click at [133, 164] on icon at bounding box center [137, 163] width 8 height 8
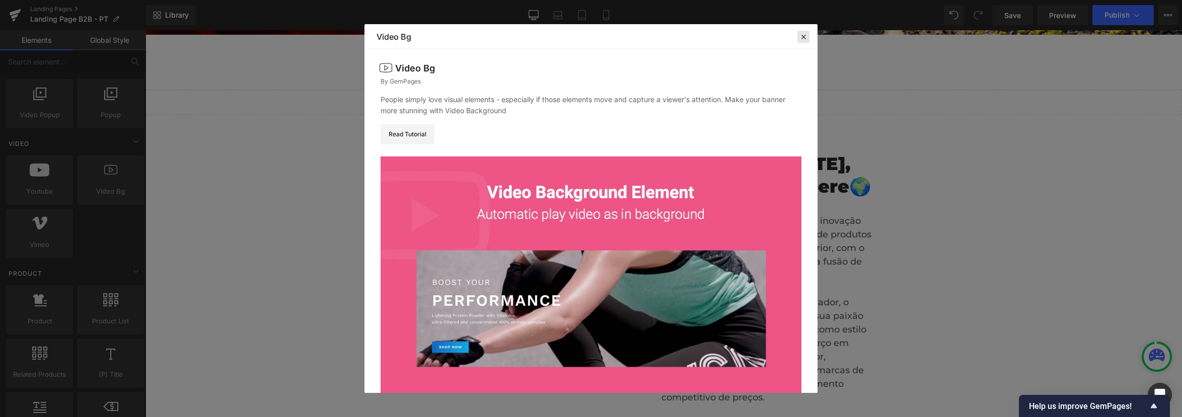
drag, startPoint x: 807, startPoint y: 39, endPoint x: 629, endPoint y: 24, distance: 178.7
click at [807, 39] on icon at bounding box center [803, 36] width 9 height 9
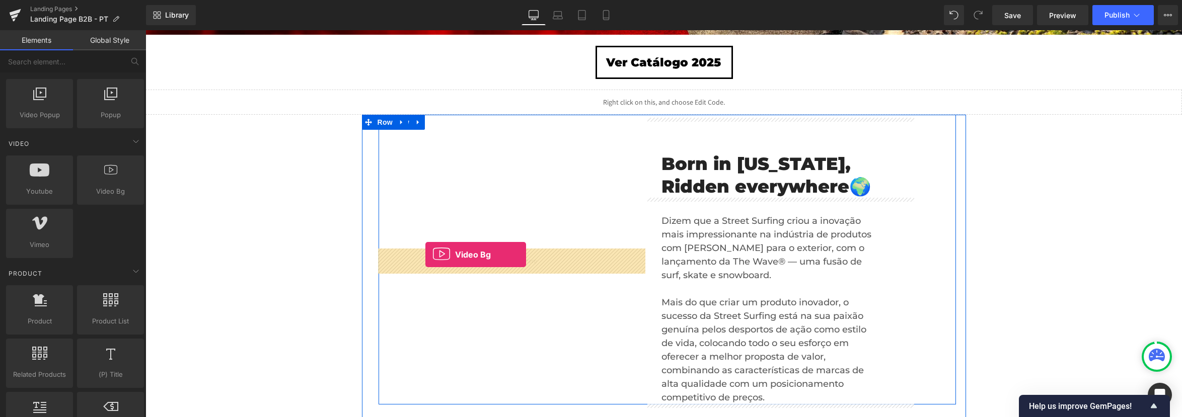
drag, startPoint x: 239, startPoint y: 217, endPoint x: 425, endPoint y: 255, distance: 190.0
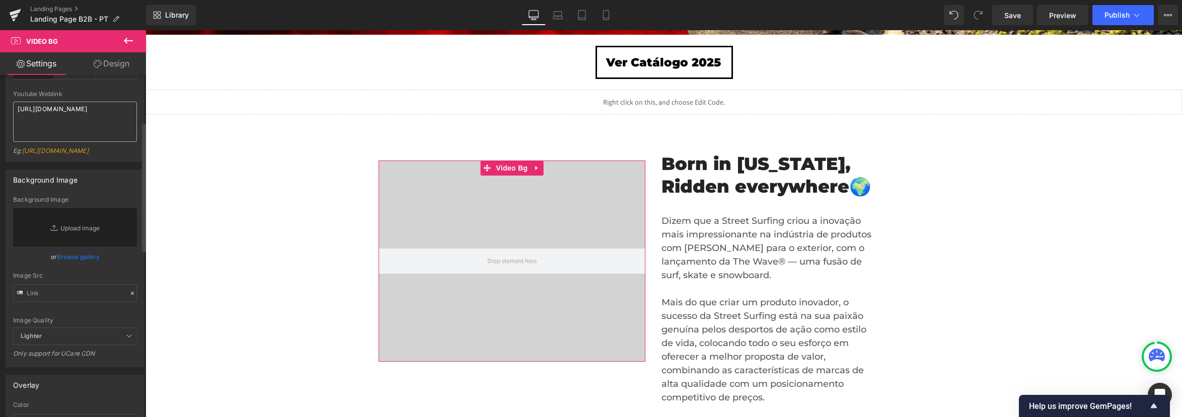
scroll to position [129, 0]
click at [58, 230] on link "Replace Image" at bounding box center [75, 220] width 124 height 38
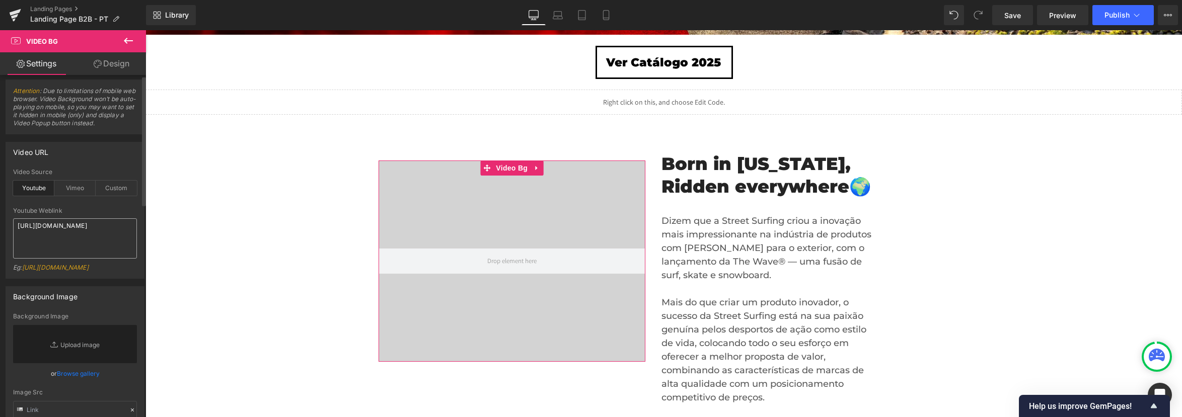
scroll to position [1, 0]
click at [114, 195] on div "Custom" at bounding box center [116, 193] width 41 height 15
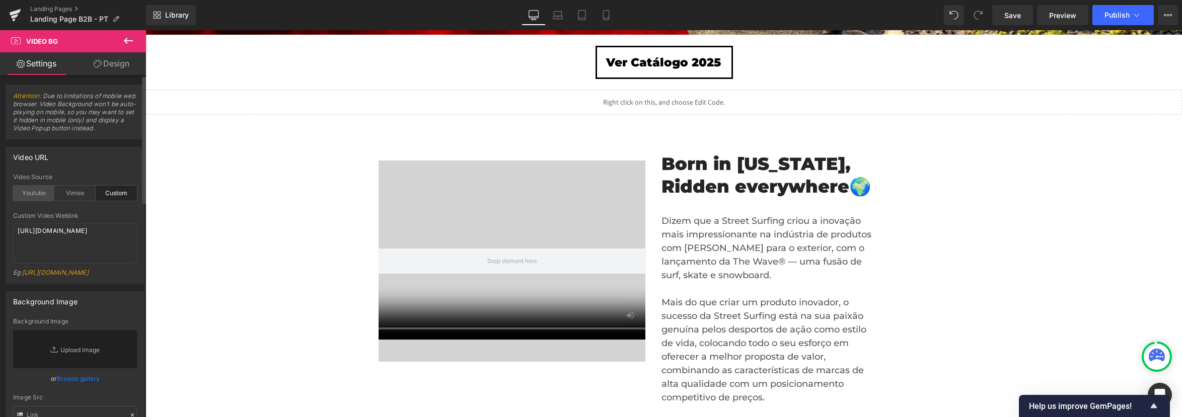
click at [36, 198] on div "Youtube" at bounding box center [33, 193] width 41 height 15
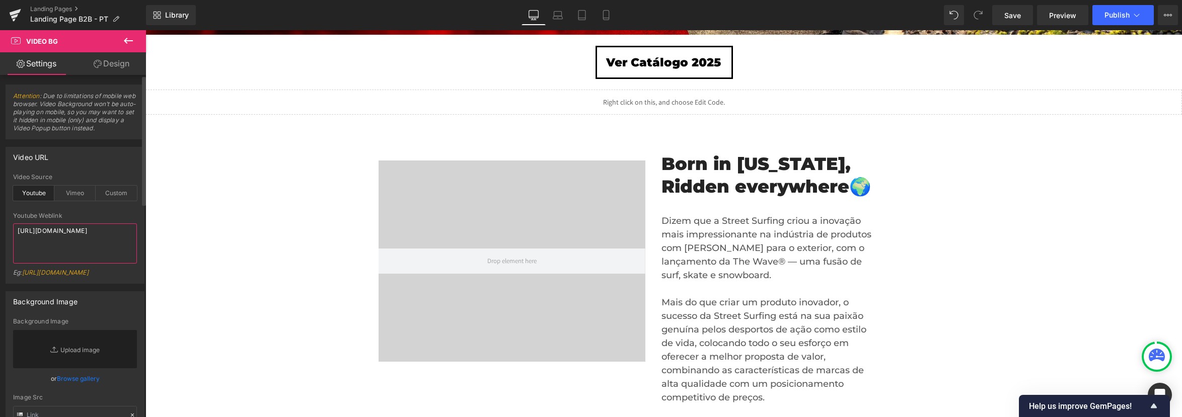
drag, startPoint x: 89, startPoint y: 243, endPoint x: 11, endPoint y: 227, distance: 79.4
click at [11, 227] on div "youtube Video Source Youtube Vimeo Custom Youtube Weblink [URL][DOMAIN_NAME] Eg…" at bounding box center [75, 229] width 138 height 110
paste textarea "[URL][DOMAIN_NAME]"
click at [78, 275] on link "[URL][DOMAIN_NAME]" at bounding box center [55, 273] width 66 height 8
click at [119, 192] on div "Custom" at bounding box center [116, 193] width 41 height 15
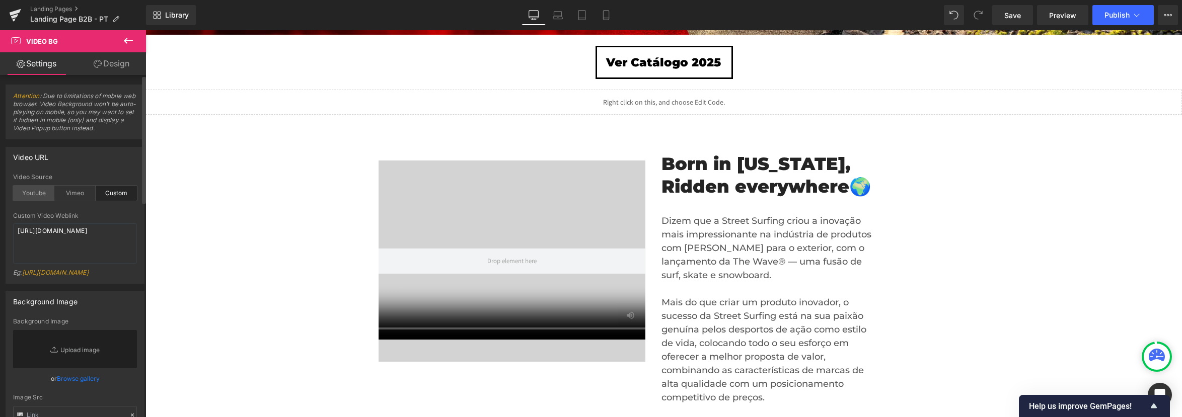
click at [44, 195] on div "Youtube" at bounding box center [33, 193] width 41 height 15
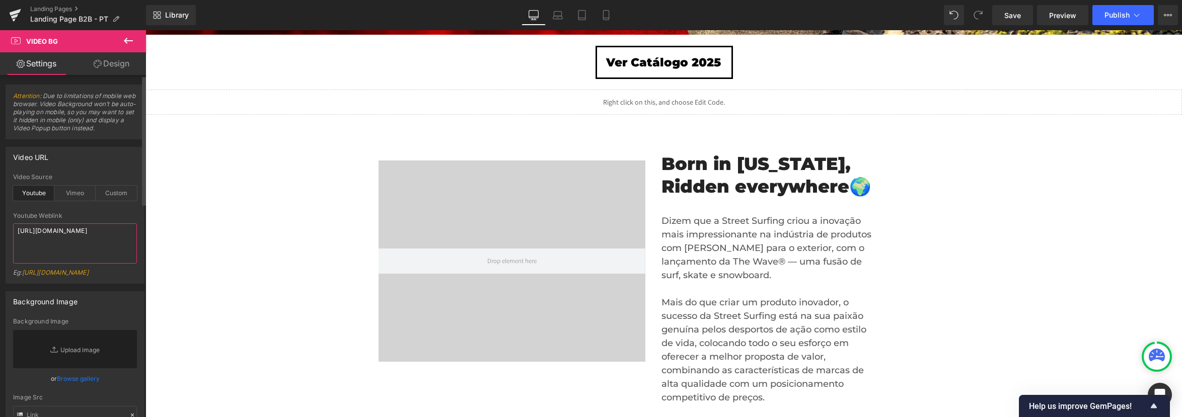
click at [86, 240] on textarea "[URL][DOMAIN_NAME]" at bounding box center [75, 243] width 124 height 40
click at [103, 239] on textarea "[URL][DOMAIN_NAME]" at bounding box center [75, 243] width 124 height 40
type textarea "[URL][DOMAIN_NAME]"
click at [133, 44] on icon at bounding box center [128, 41] width 12 height 12
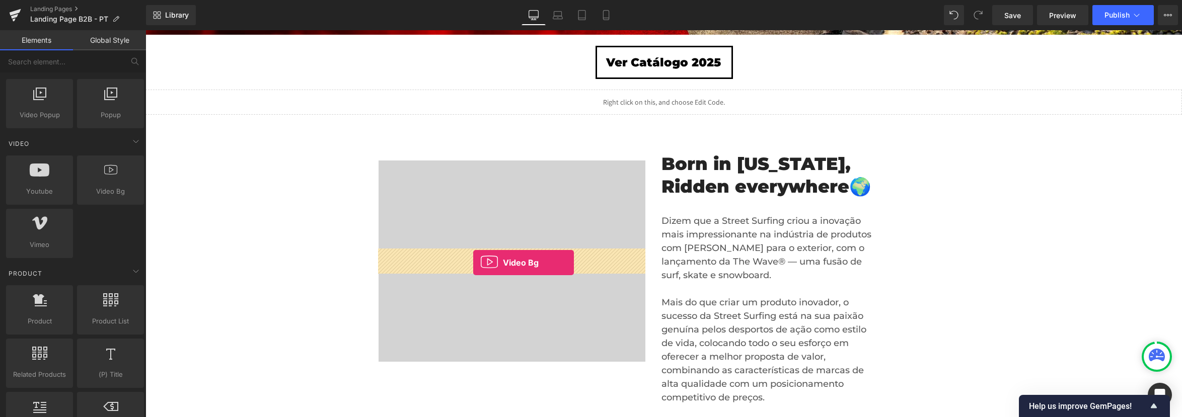
drag, startPoint x: 240, startPoint y: 214, endPoint x: 473, endPoint y: 263, distance: 238.1
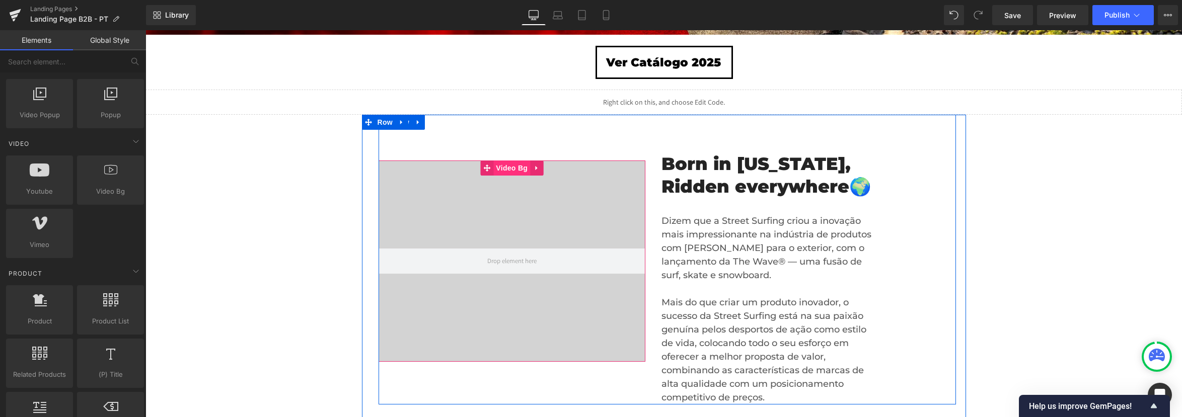
click at [516, 173] on span "Video Bg" at bounding box center [511, 168] width 37 height 15
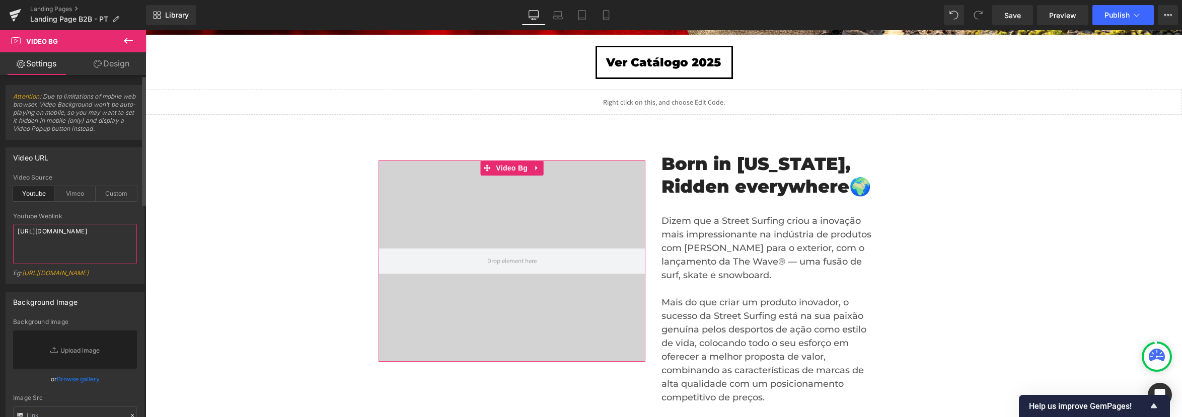
click at [103, 239] on textarea "[URL][DOMAIN_NAME]" at bounding box center [75, 244] width 124 height 40
drag, startPoint x: 101, startPoint y: 241, endPoint x: 12, endPoint y: 235, distance: 89.3
click at [12, 235] on div "youtube Video Source Youtube Vimeo Custom Youtube Weblink [URL][DOMAIN_NAME] Eg…" at bounding box center [75, 229] width 138 height 110
paste textarea "[URL][DOMAIN_NAME]"
type textarea "[URL][DOMAIN_NAME]"
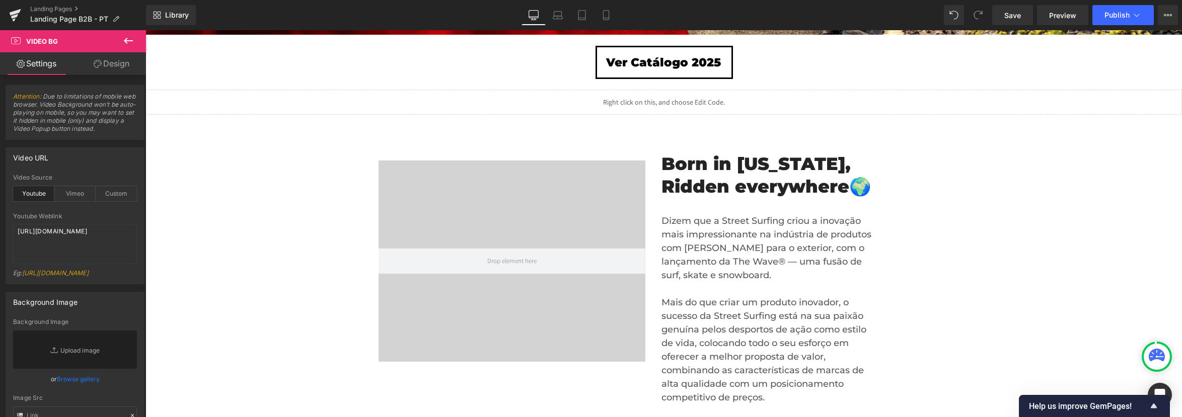
click at [127, 43] on icon at bounding box center [128, 41] width 12 height 12
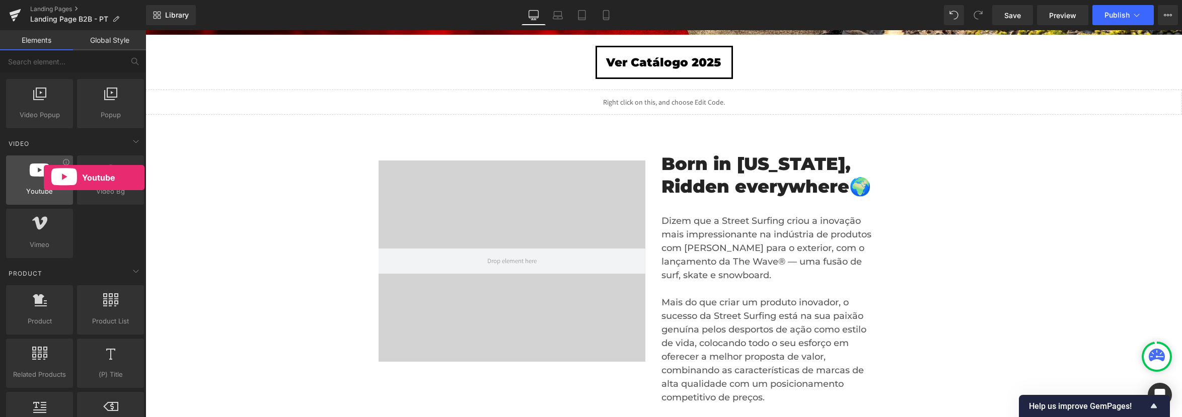
click at [44, 178] on div at bounding box center [39, 175] width 61 height 23
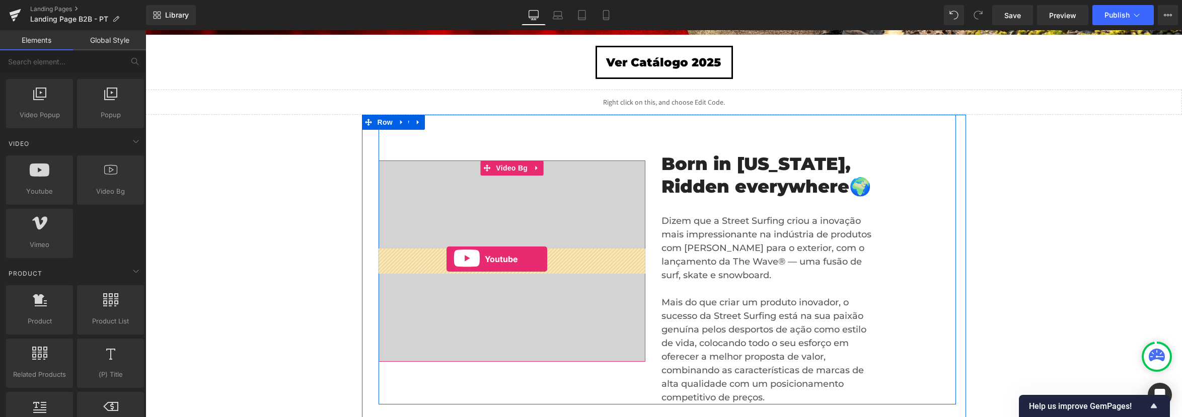
drag, startPoint x: 182, startPoint y: 211, endPoint x: 446, endPoint y: 260, distance: 269.1
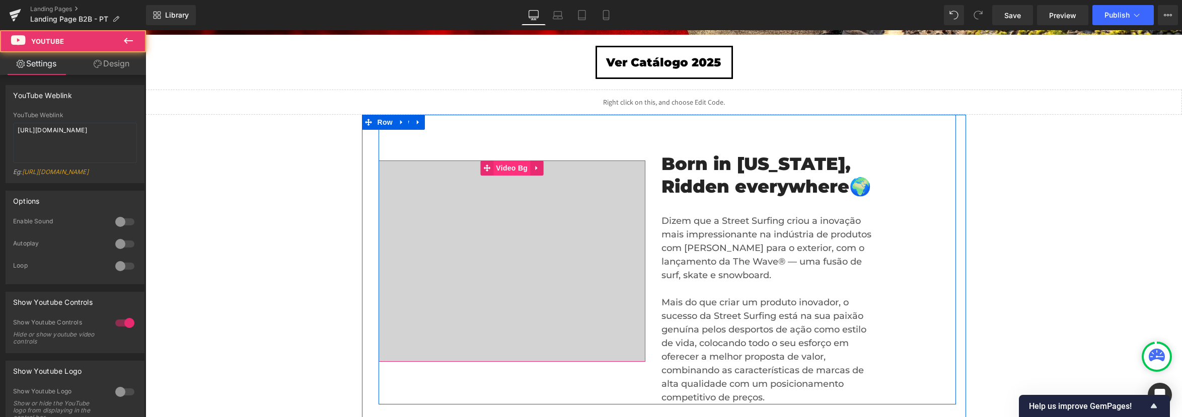
click at [510, 167] on span "Video Bg" at bounding box center [511, 168] width 37 height 15
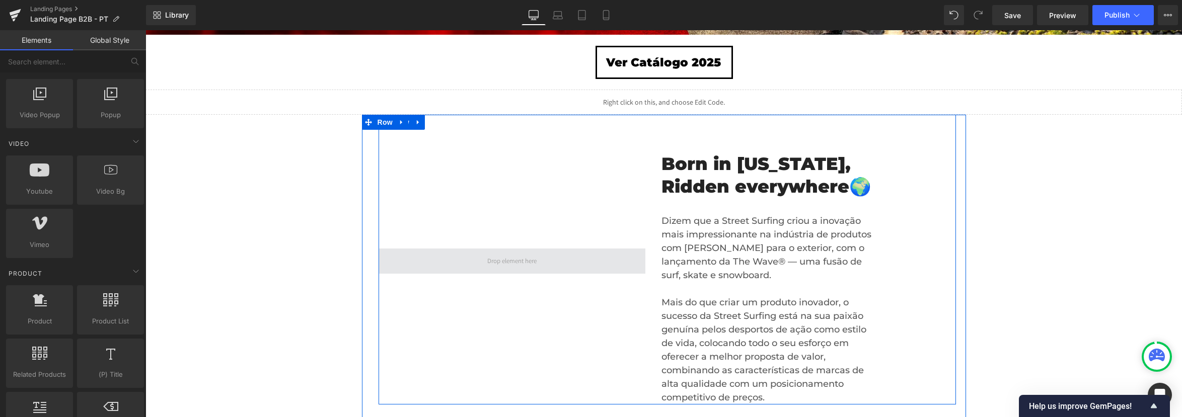
click at [484, 258] on span at bounding box center [512, 262] width 56 height 16
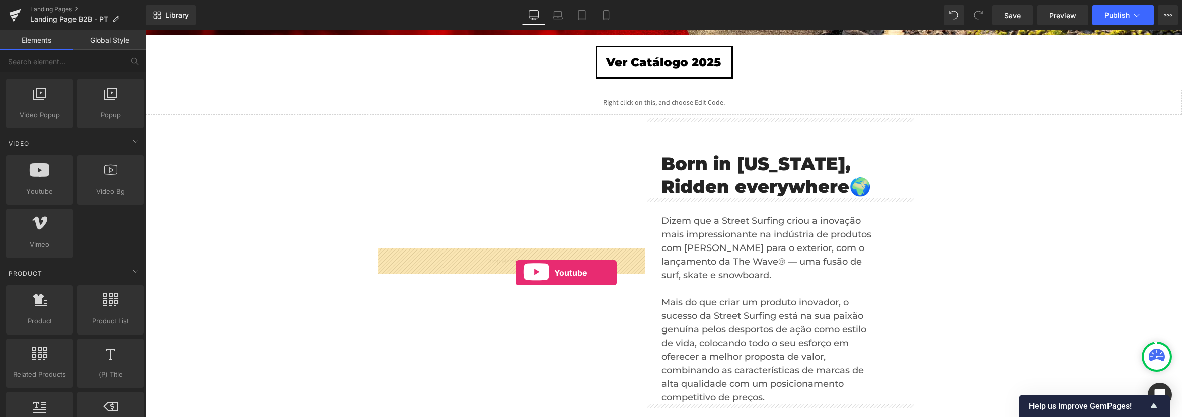
drag, startPoint x: 202, startPoint y: 226, endPoint x: 516, endPoint y: 273, distance: 317.4
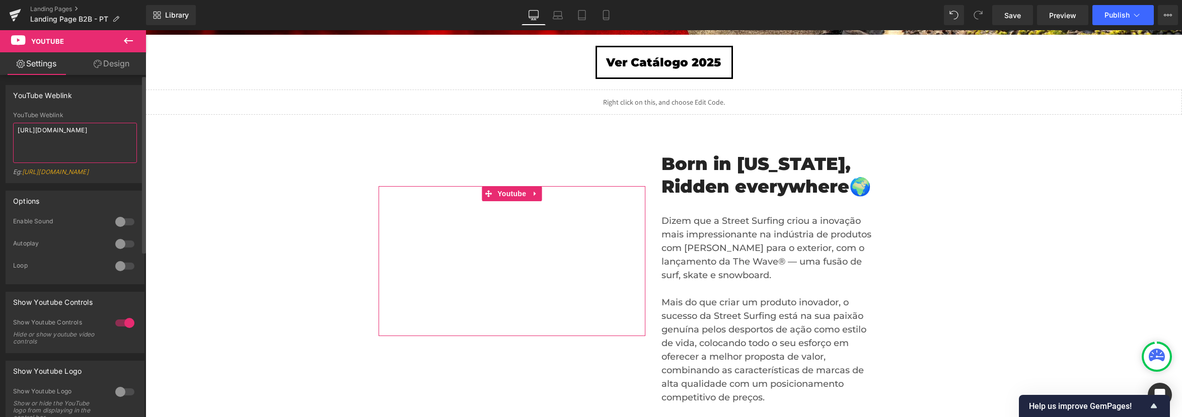
drag, startPoint x: 83, startPoint y: 146, endPoint x: 7, endPoint y: 130, distance: 77.2
click at [7, 130] on div "YouTube Weblink [URL][DOMAIN_NAME] Eg: [URL][DOMAIN_NAME]" at bounding box center [75, 147] width 138 height 71
paste textarea "[URL][DOMAIN_NAME]"
type textarea "[URL][DOMAIN_NAME]"
click at [111, 183] on div "Eg: [URL][DOMAIN_NAME]" at bounding box center [75, 175] width 124 height 15
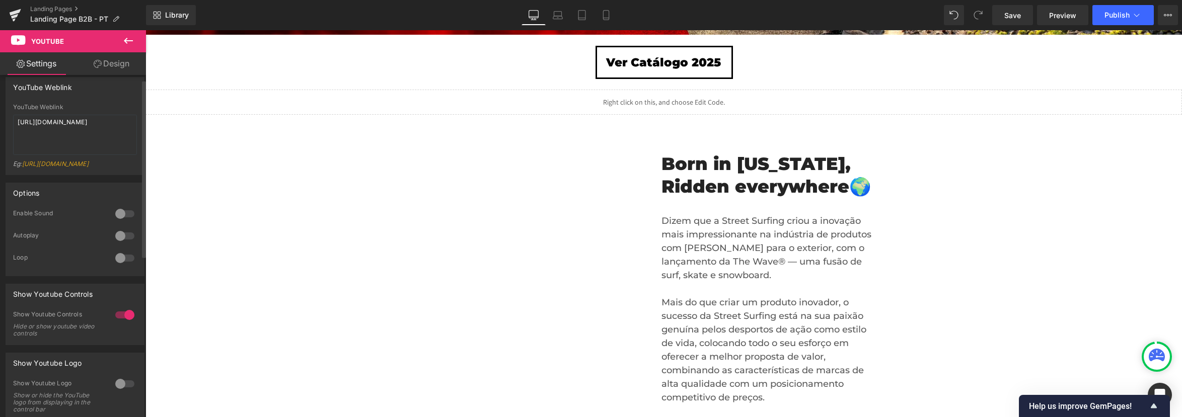
scroll to position [9, 0]
click at [115, 243] on div at bounding box center [125, 235] width 24 height 16
click at [117, 264] on div at bounding box center [125, 258] width 24 height 16
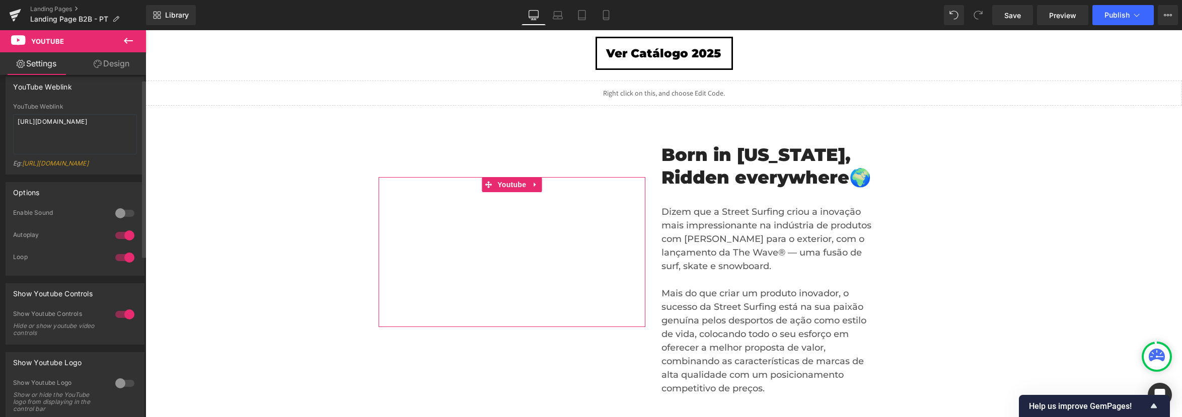
click at [121, 261] on div at bounding box center [125, 258] width 24 height 16
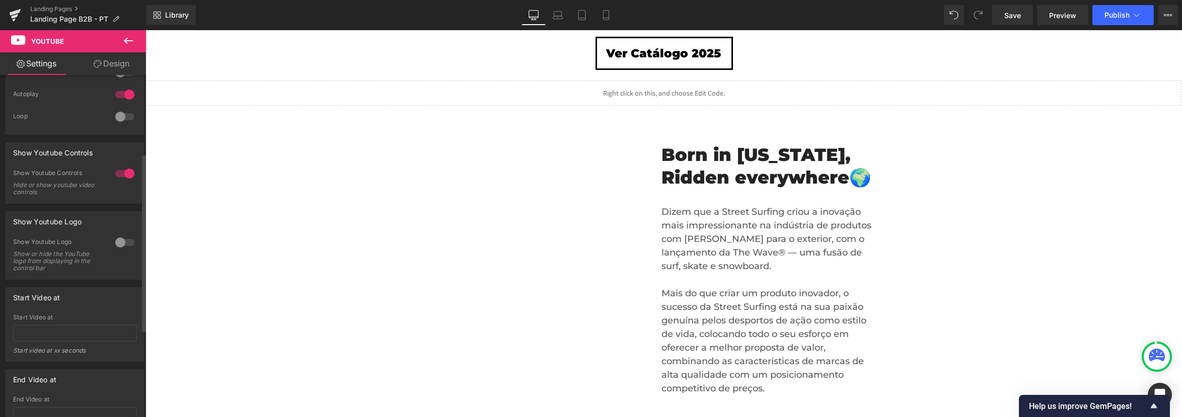
scroll to position [150, 0]
click at [120, 181] on div at bounding box center [125, 173] width 24 height 16
click at [116, 181] on div at bounding box center [125, 173] width 24 height 16
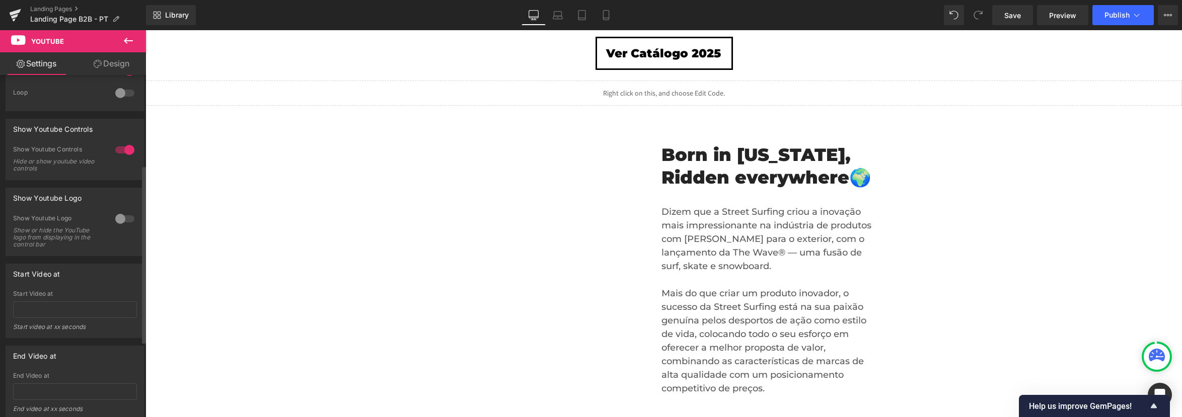
scroll to position [177, 0]
click at [119, 219] on div at bounding box center [125, 215] width 24 height 16
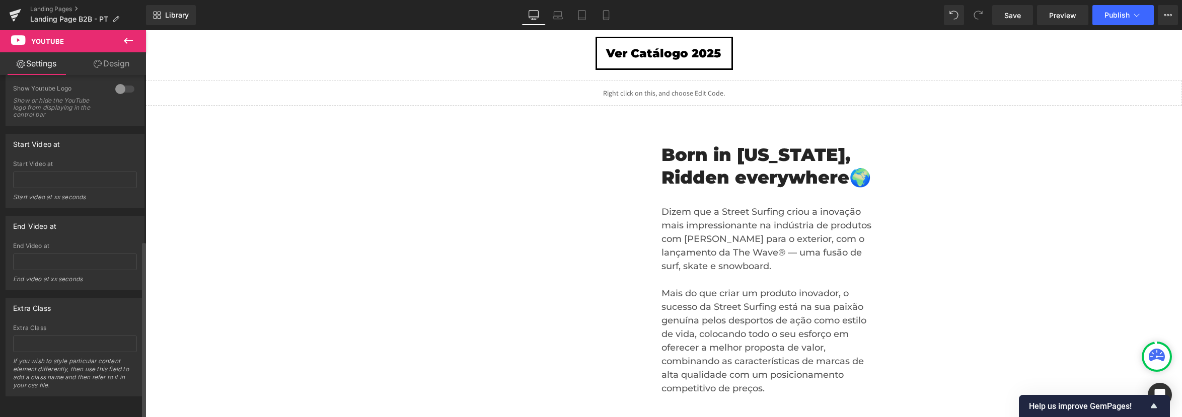
scroll to position [319, 0]
click at [602, 18] on icon at bounding box center [606, 15] width 10 height 10
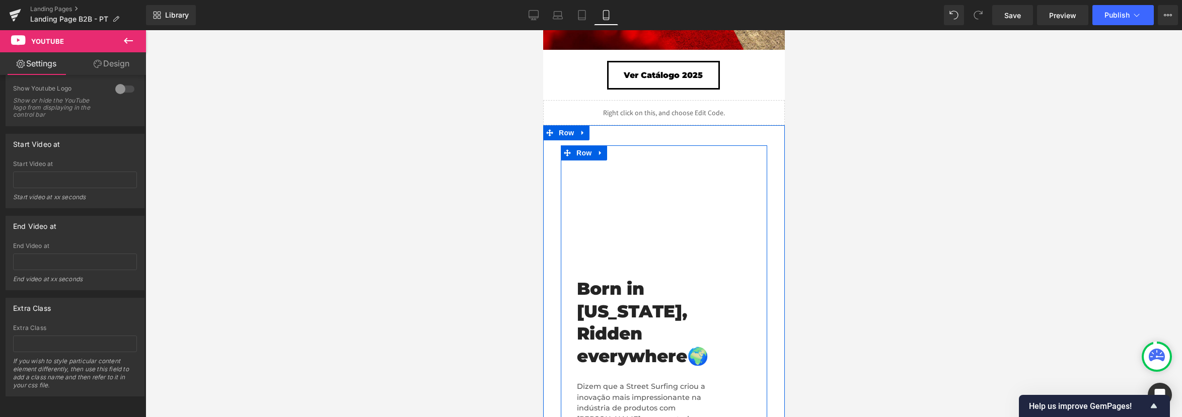
scroll to position [284, 0]
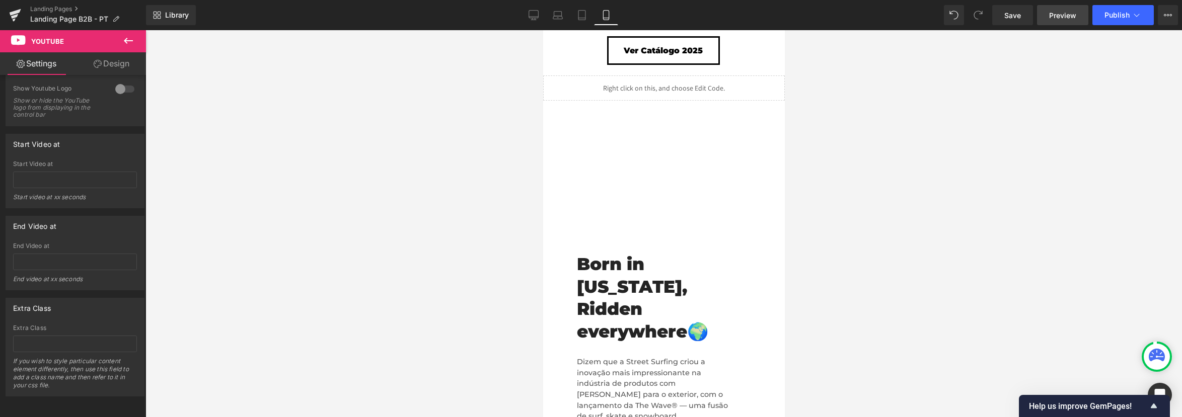
click at [1064, 13] on span "Preview" at bounding box center [1062, 15] width 27 height 11
click at [1024, 19] on link "Save" at bounding box center [1012, 15] width 41 height 20
click at [1023, 21] on link "Save" at bounding box center [1012, 15] width 41 height 20
click at [1060, 20] on link "Preview" at bounding box center [1062, 15] width 51 height 20
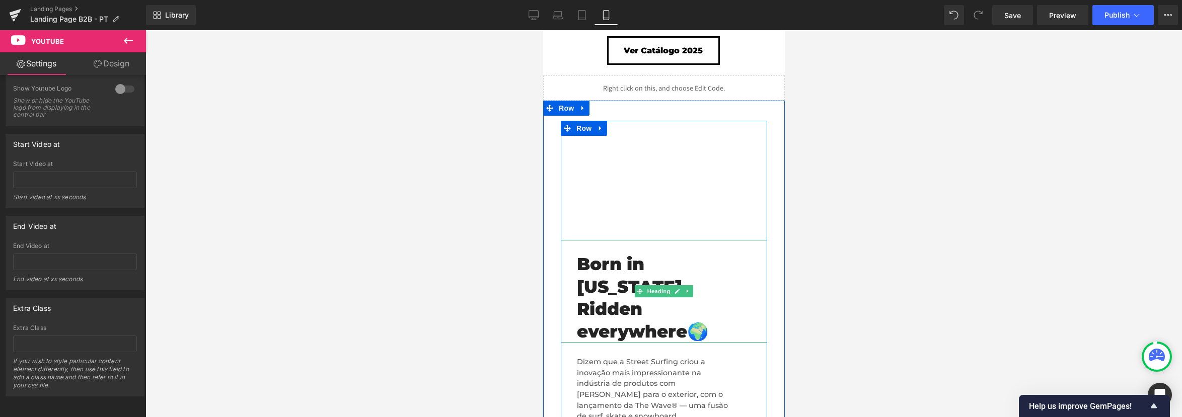
click at [598, 312] on h1 "Born in [US_STATE], Ridden everywhere🌍" at bounding box center [660, 298] width 169 height 90
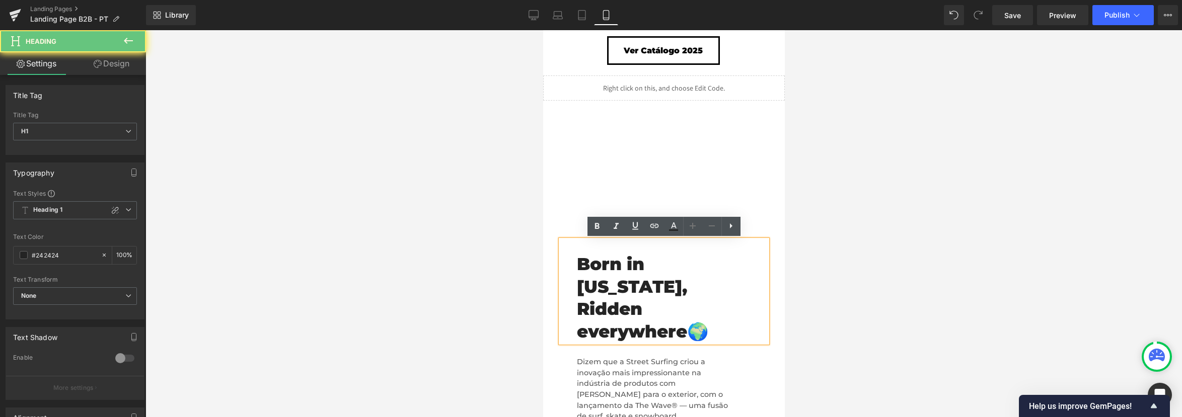
click at [588, 311] on h1 "Born in [US_STATE], Ridden everywhere🌍" at bounding box center [660, 298] width 169 height 90
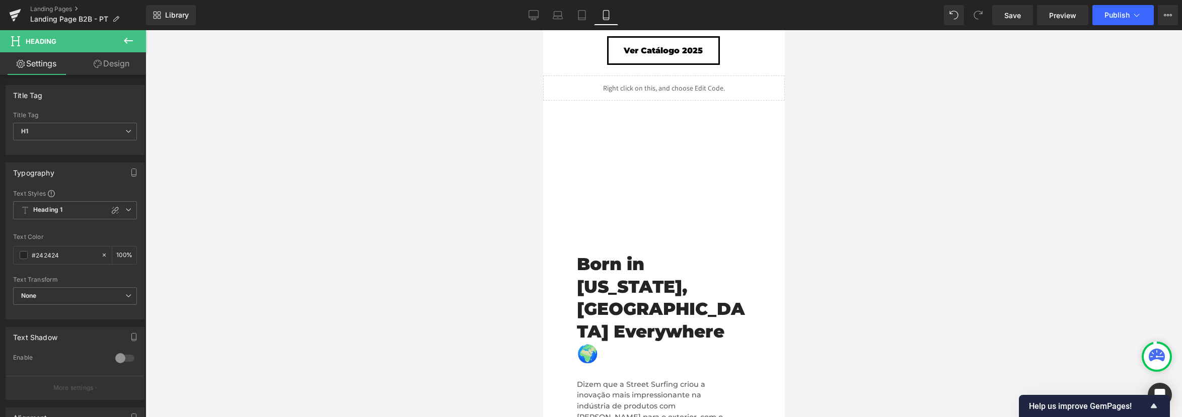
click at [831, 277] on div at bounding box center [663, 223] width 1036 height 387
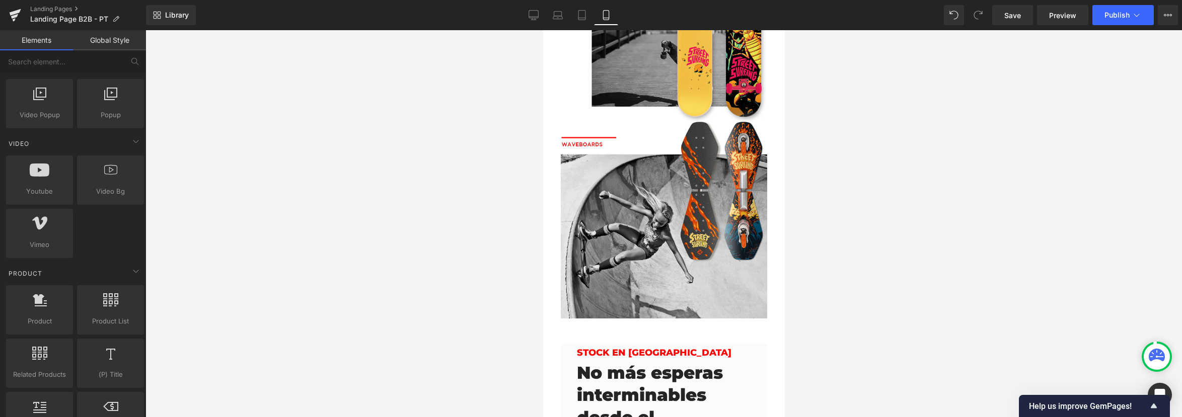
scroll to position [614, 0]
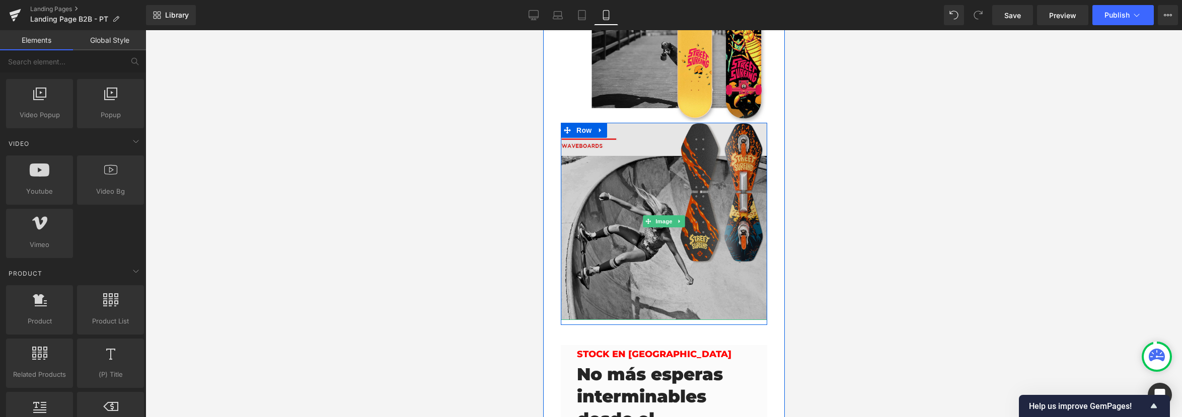
click at [664, 123] on img at bounding box center [663, 221] width 206 height 197
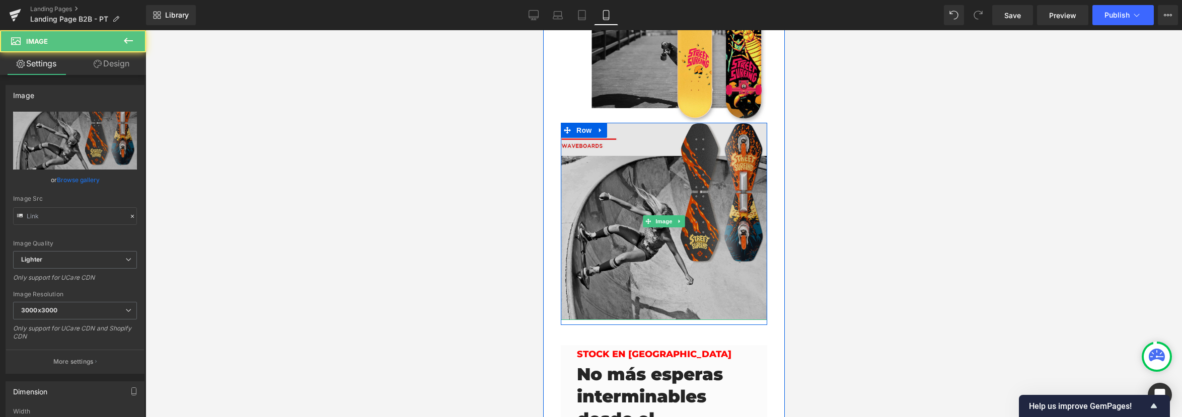
type input "[URL][DOMAIN_NAME]"
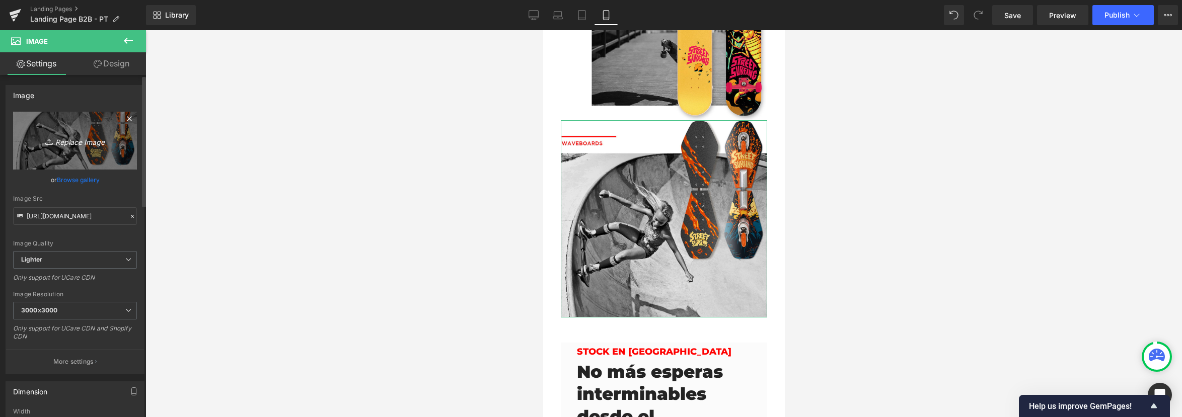
scroll to position [1747, 0]
click at [80, 139] on icon "Replace Image" at bounding box center [75, 140] width 81 height 13
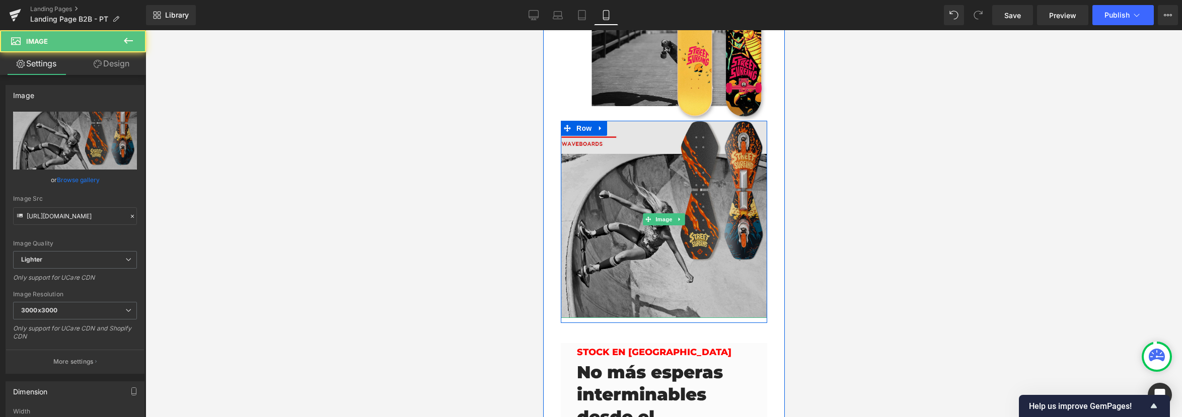
click at [600, 150] on img at bounding box center [663, 219] width 206 height 197
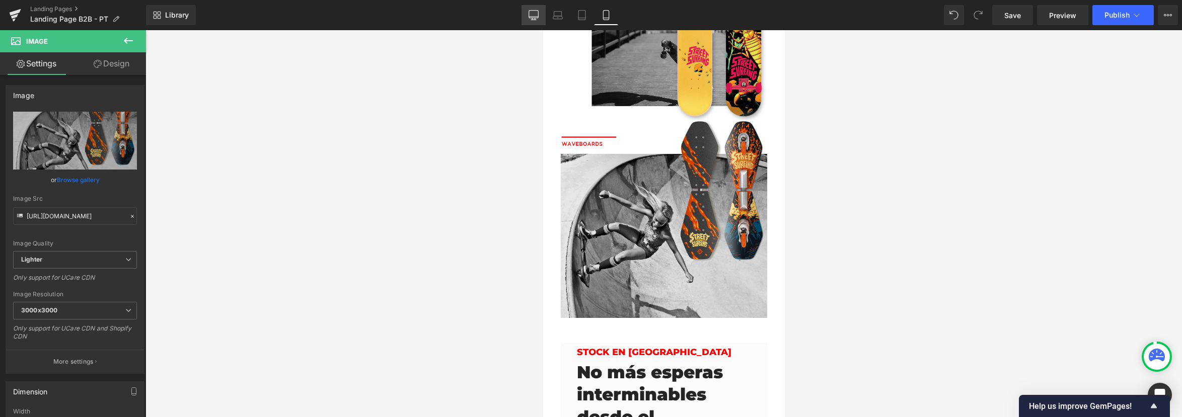
click at [534, 20] on icon at bounding box center [533, 20] width 5 height 0
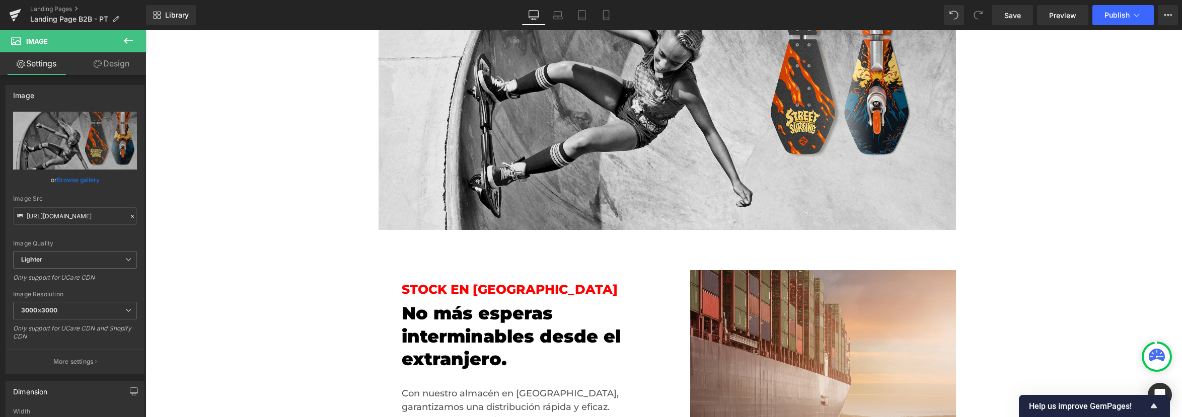
scroll to position [1513, 0]
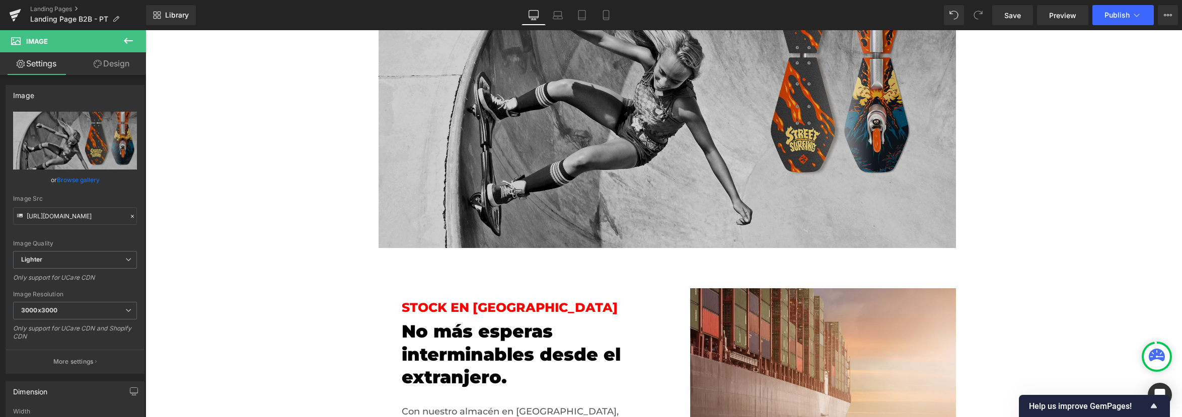
click at [616, 166] on img at bounding box center [666, 92] width 577 height 310
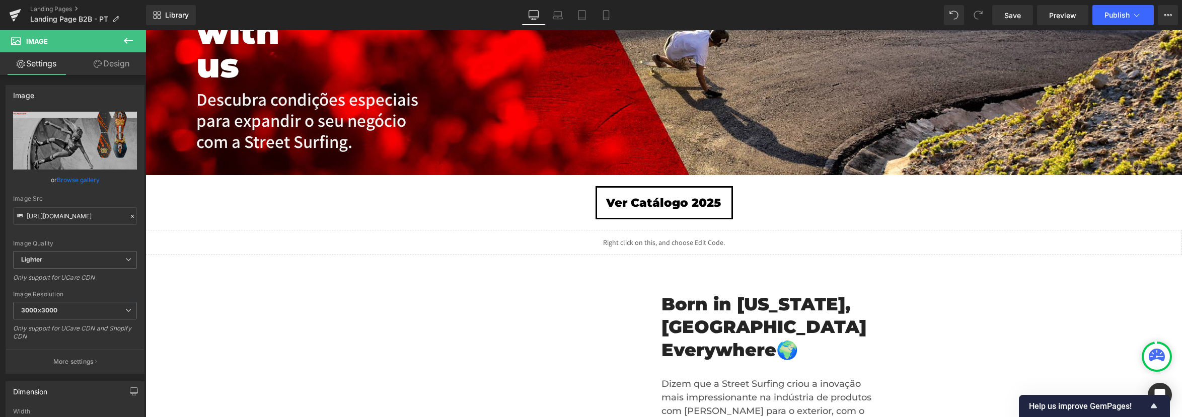
scroll to position [191, 0]
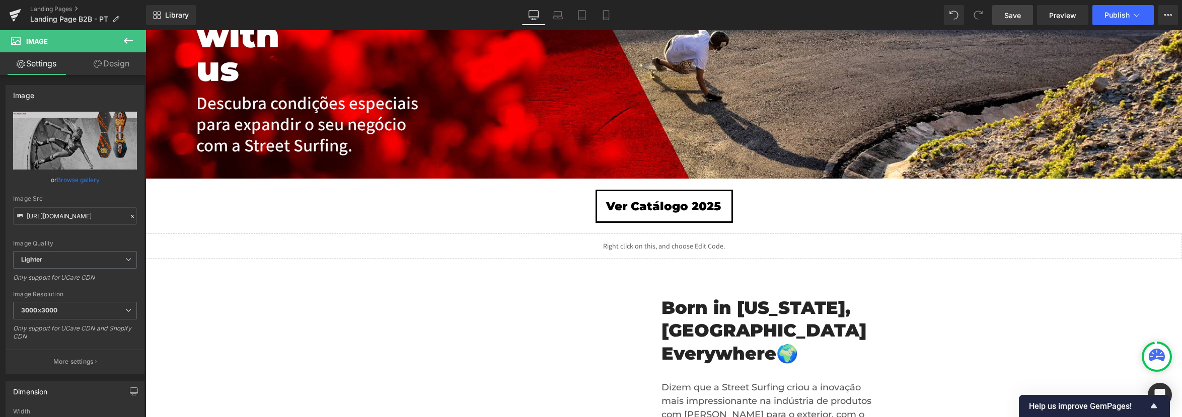
click at [1007, 15] on span "Save" at bounding box center [1012, 15] width 17 height 11
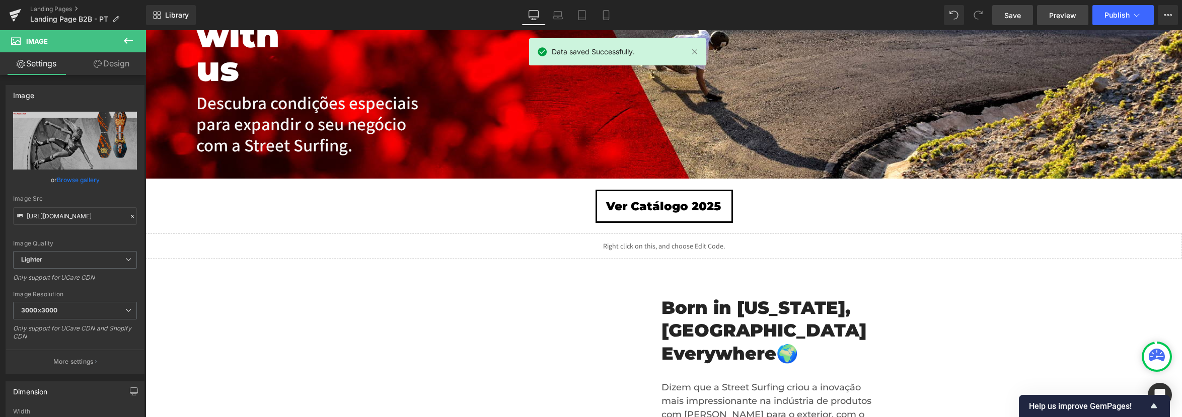
click at [1079, 18] on link "Preview" at bounding box center [1062, 15] width 51 height 20
